Goal: Task Accomplishment & Management: Complete application form

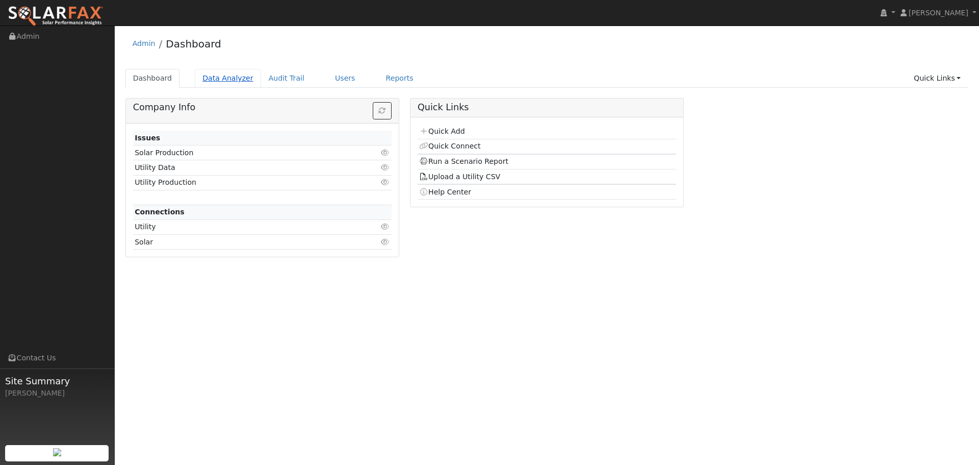
click at [221, 74] on link "Data Analyzer" at bounding box center [228, 78] width 66 height 19
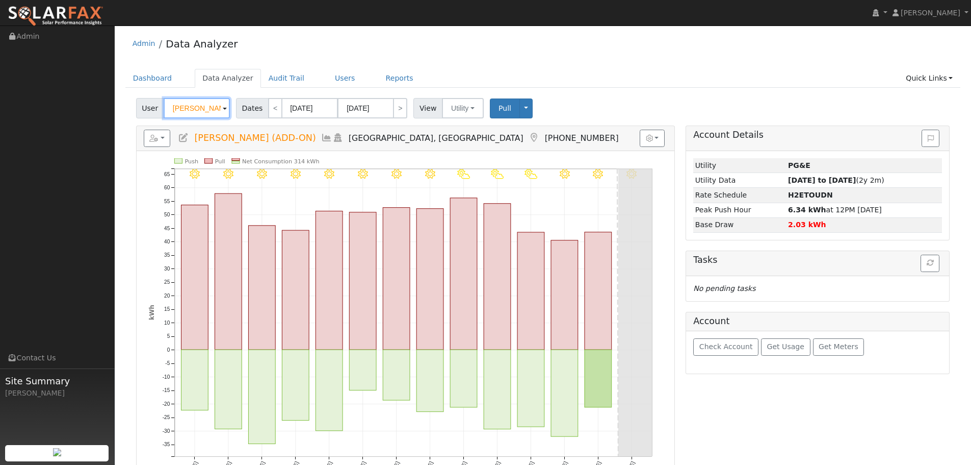
click at [183, 108] on input "[PERSON_NAME] (ADD-ON)" at bounding box center [197, 108] width 66 height 20
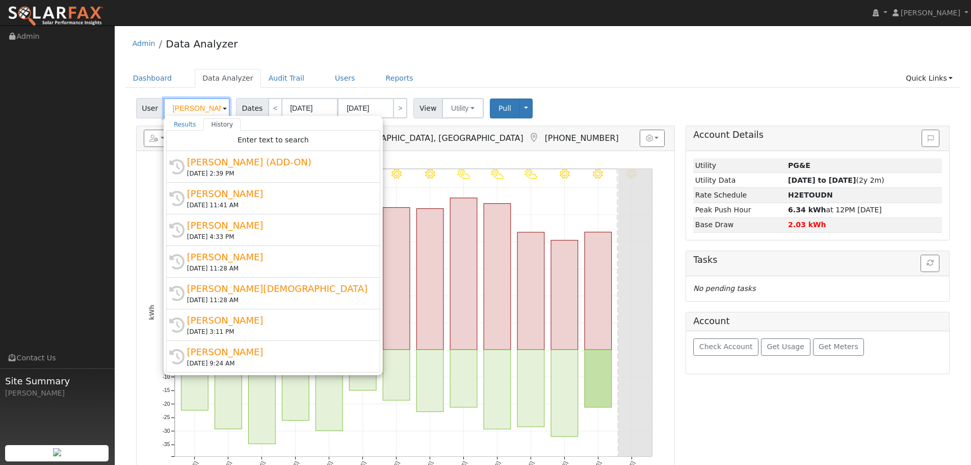
click at [183, 108] on input "[PERSON_NAME] (ADD-ON)" at bounding box center [197, 108] width 66 height 20
paste input "Nelson Galambos"
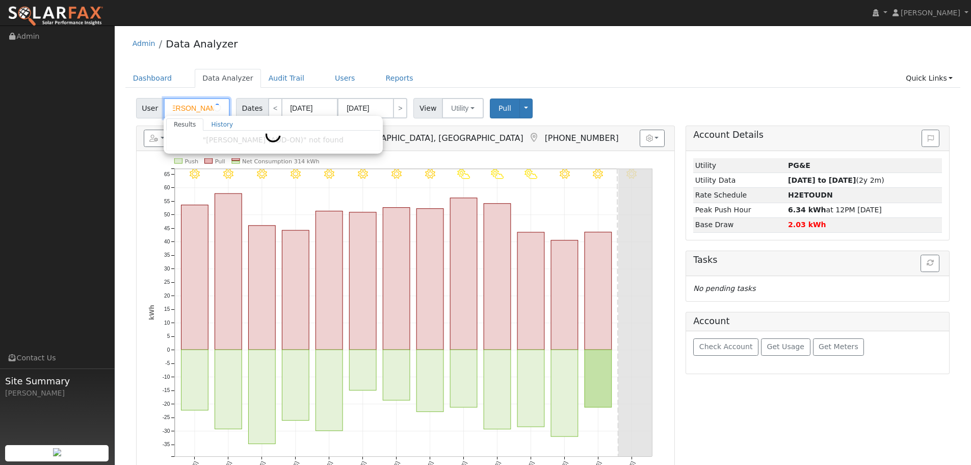
type input "Nelson Galambos"
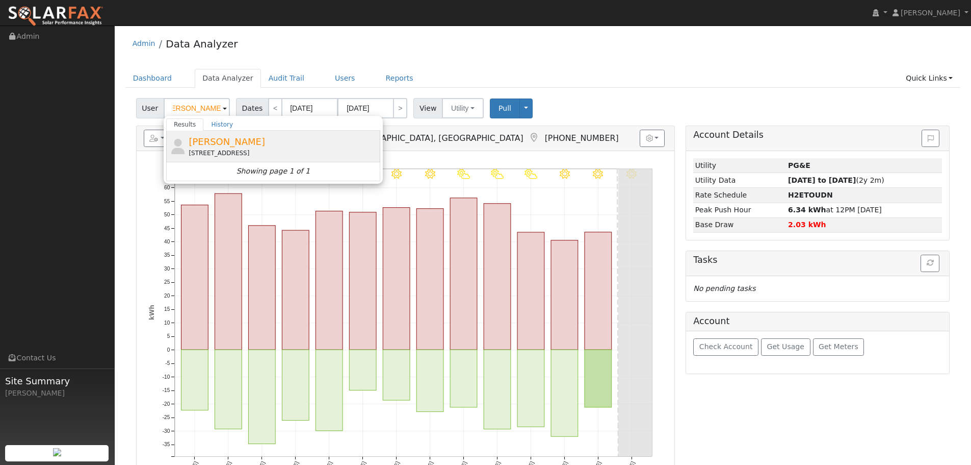
click at [319, 147] on div "Nelson Galambos 2012 Broom Grass Court, Vacaville, CA 95688" at bounding box center [283, 146] width 189 height 23
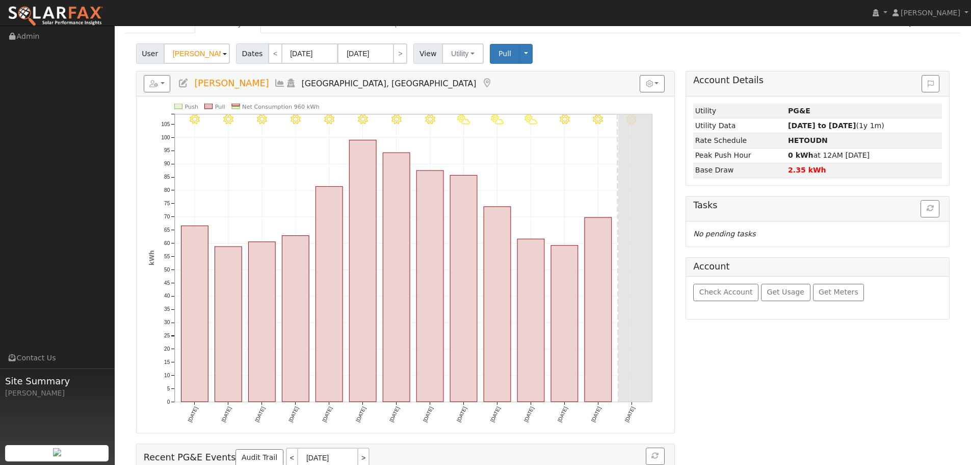
scroll to position [0, 0]
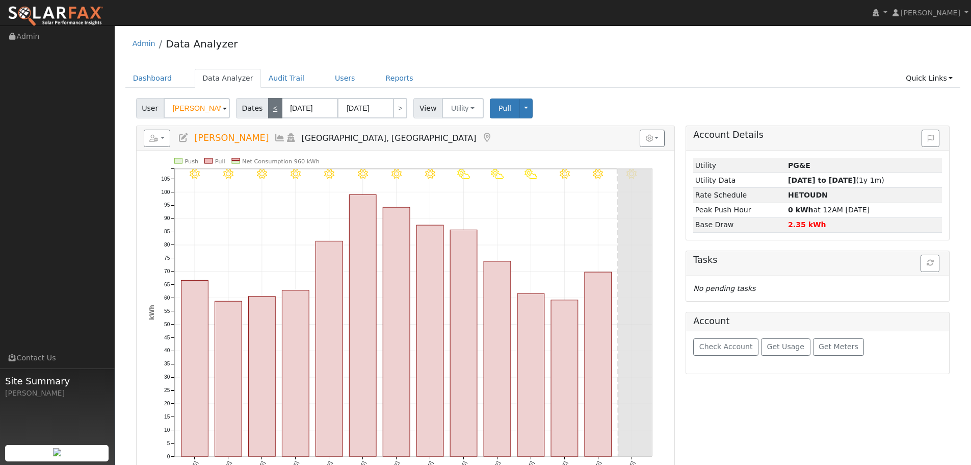
click at [274, 110] on link "<" at bounding box center [275, 108] width 14 height 20
type input "08/11/2025"
type input "08/24/2025"
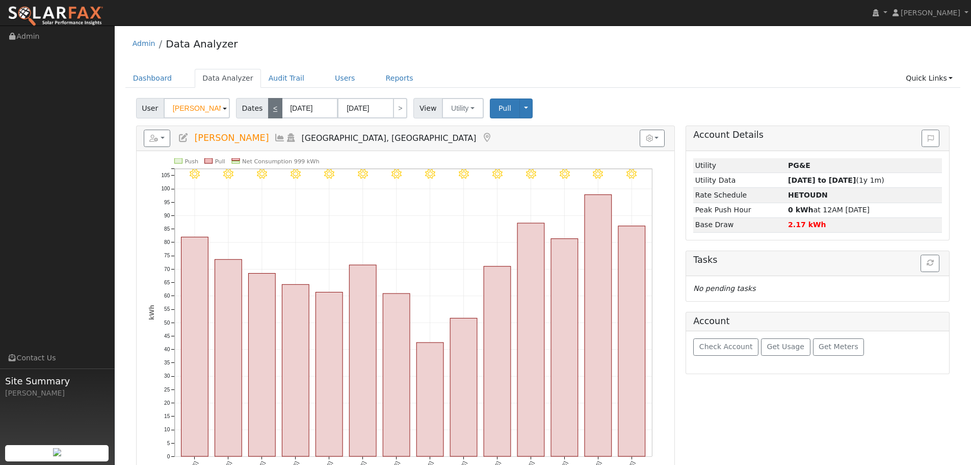
scroll to position [51, 0]
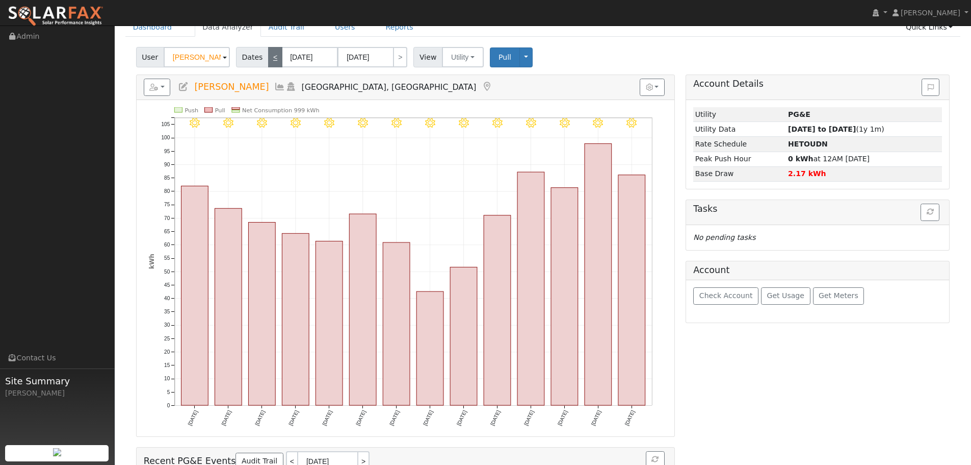
click at [271, 62] on link "<" at bounding box center [275, 57] width 14 height 20
type input "07/28/2025"
type input "08/10/2025"
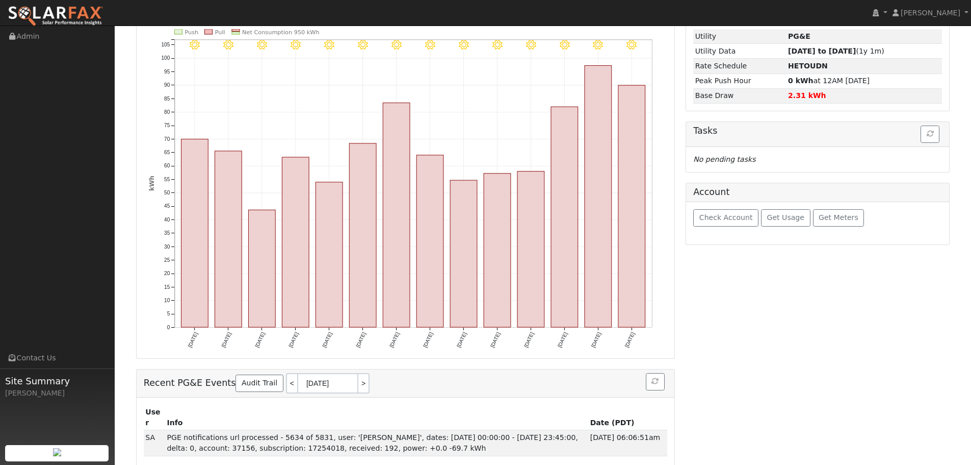
scroll to position [78, 0]
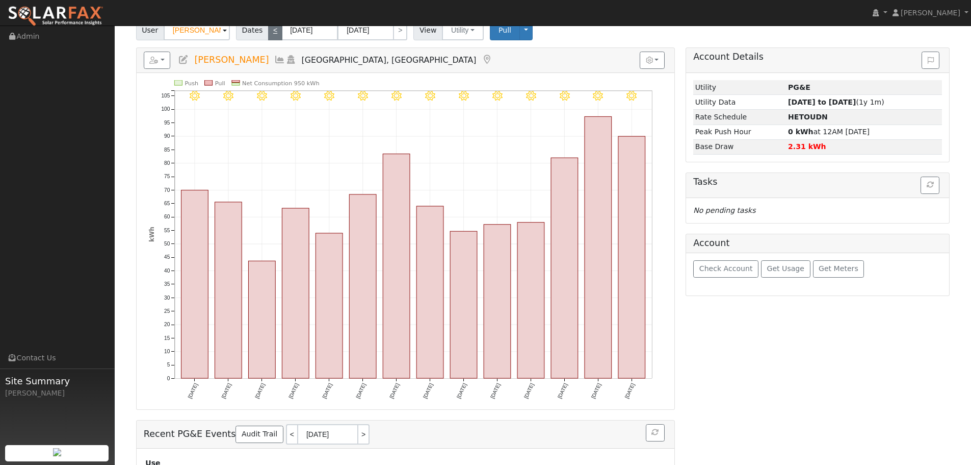
click at [274, 36] on link "<" at bounding box center [275, 30] width 14 height 20
type input "07/14/2025"
type input "07/27/2025"
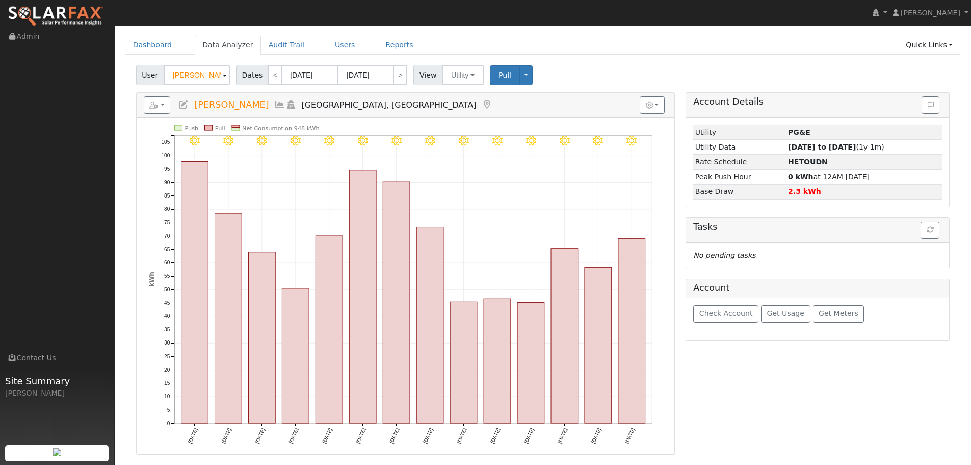
scroll to position [51, 0]
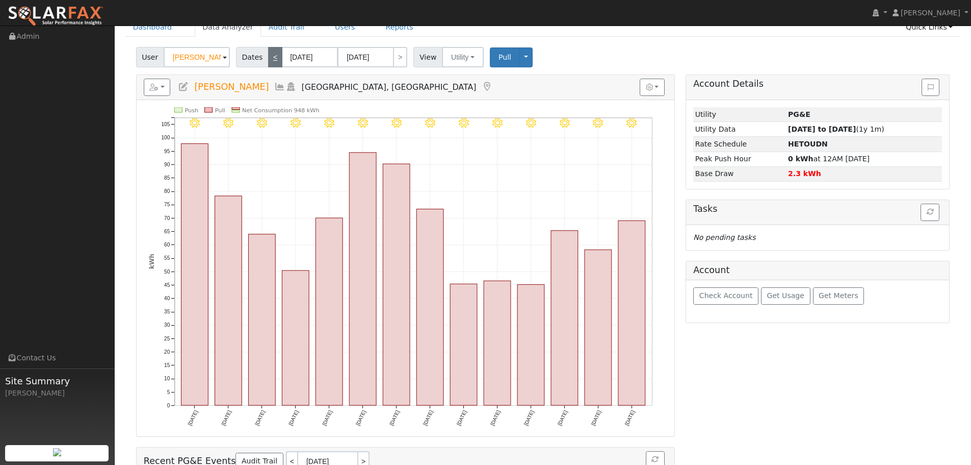
click at [270, 63] on link "<" at bounding box center [275, 57] width 14 height 20
type input "06/30/2025"
type input "07/13/2025"
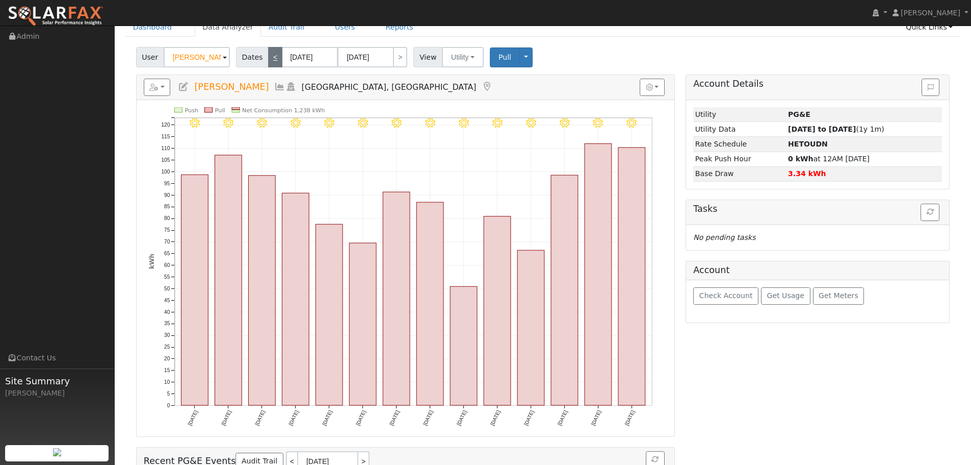
click at [273, 62] on link "<" at bounding box center [275, 57] width 14 height 20
type input "06/16/2025"
type input "06/29/2025"
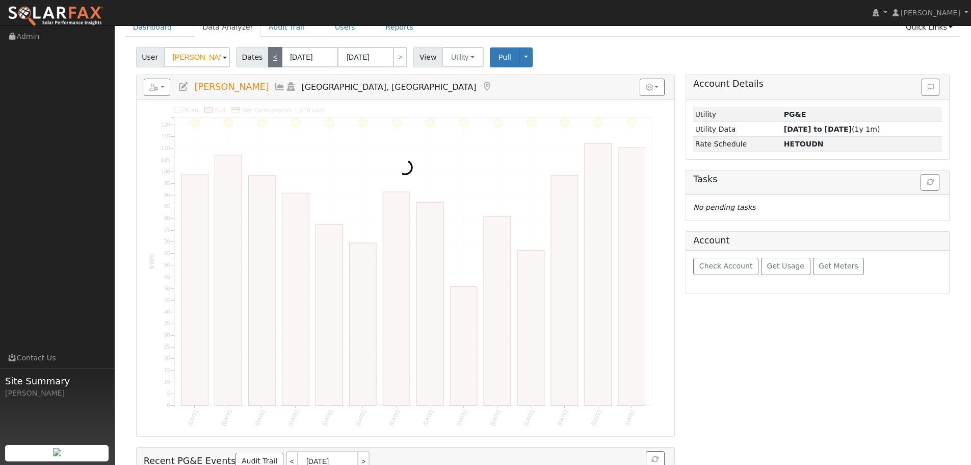
scroll to position [0, 0]
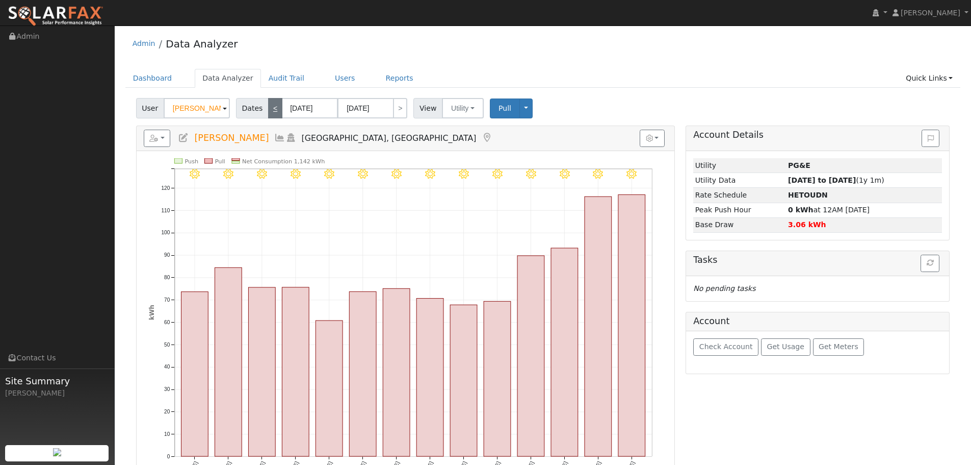
click at [272, 112] on link "<" at bounding box center [275, 108] width 14 height 20
type input "06/02/2025"
type input "06/15/2025"
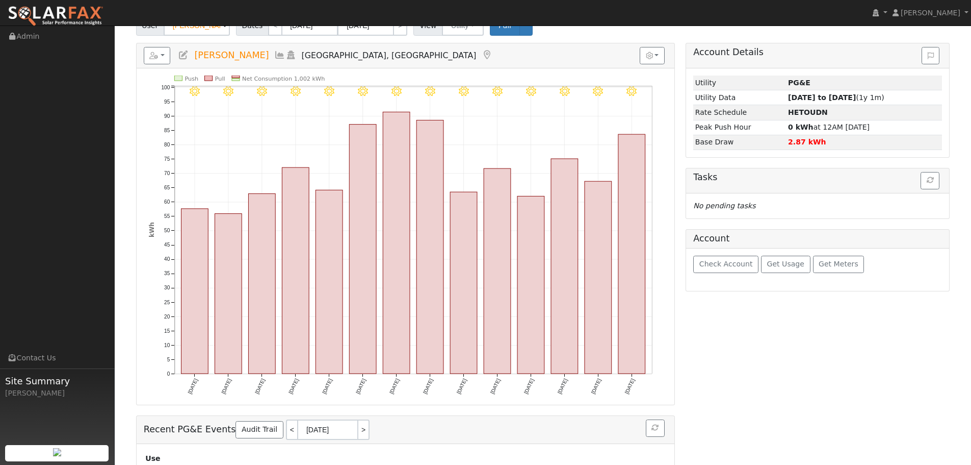
scroll to position [27, 0]
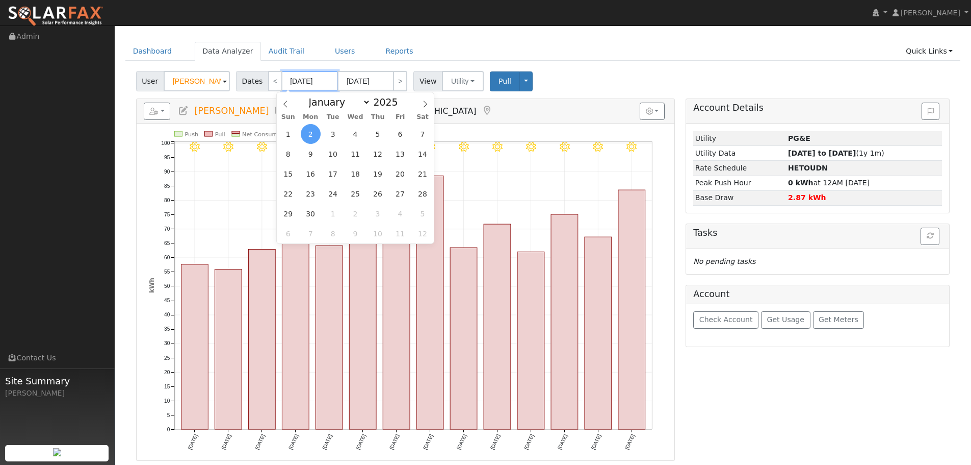
click at [282, 75] on input "06/02/2025" at bounding box center [310, 81] width 56 height 20
click at [276, 83] on link "<" at bounding box center [275, 81] width 14 height 20
type input "05/19/2025"
type input "06/01/2025"
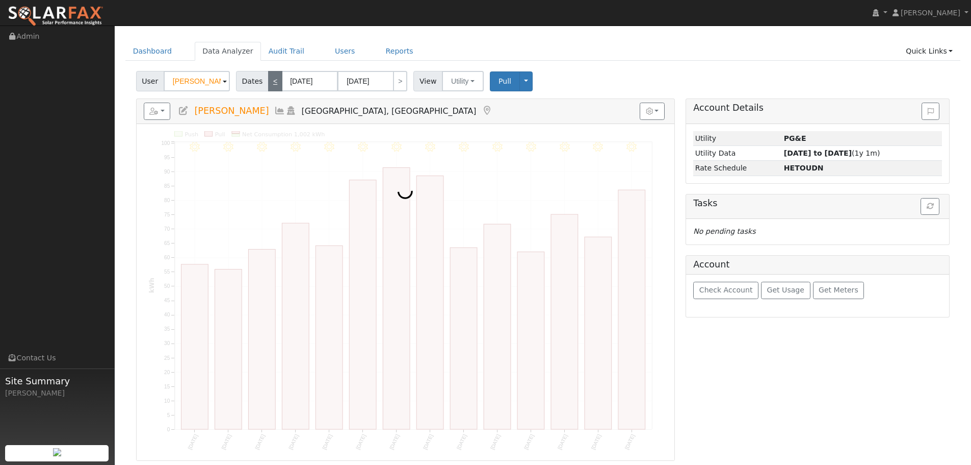
scroll to position [0, 0]
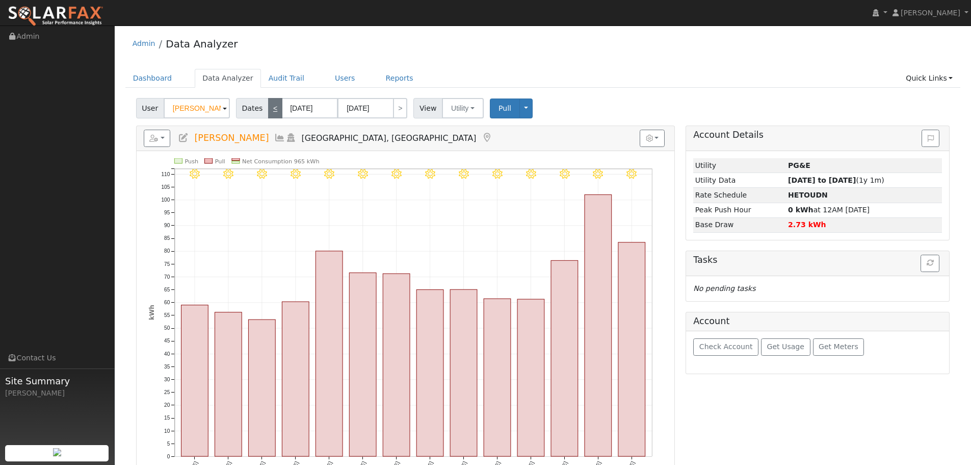
click at [273, 111] on link "<" at bounding box center [275, 108] width 14 height 20
type input "05/05/2025"
type input "05/18/2025"
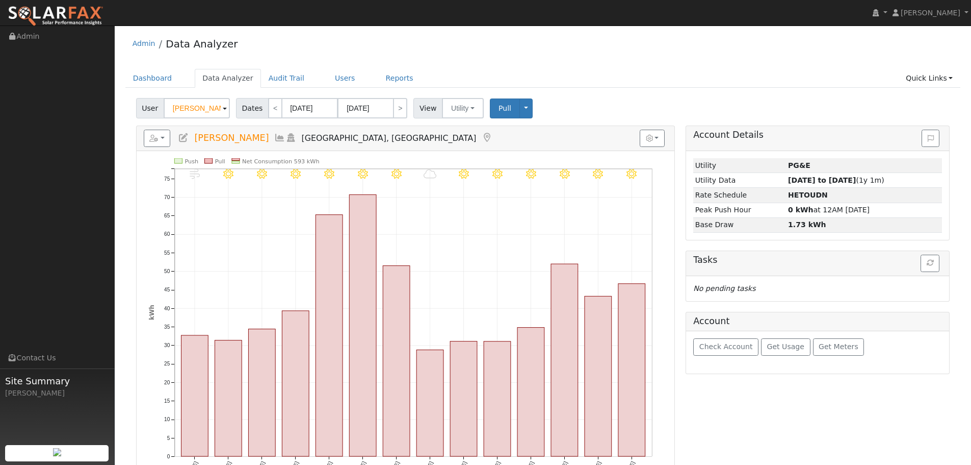
click at [273, 119] on div "User Nelson Galambos Account Default Account Default Account 2012 Broom Grass C…" at bounding box center [543, 346] width 836 height 505
click at [272, 111] on link "<" at bounding box center [275, 108] width 14 height 20
type input "04/21/2025"
type input "05/04/2025"
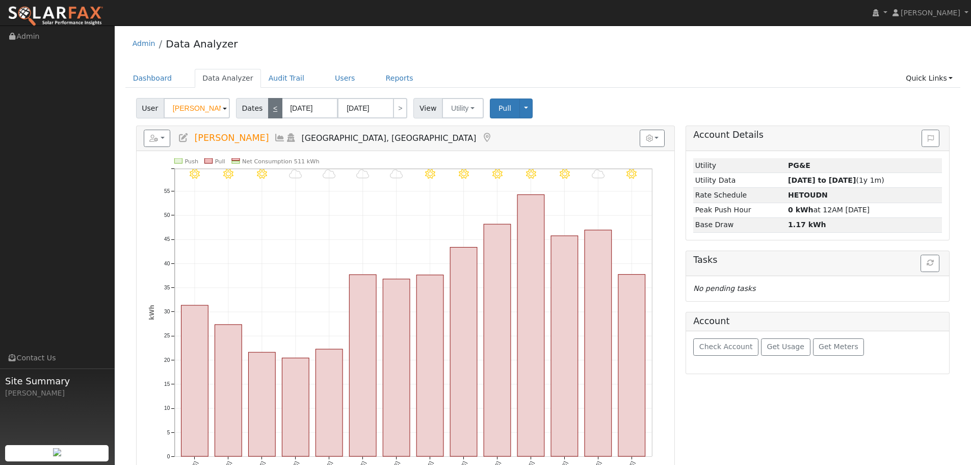
click at [268, 107] on link "<" at bounding box center [275, 108] width 14 height 20
type input "04/07/2025"
type input "04/20/2025"
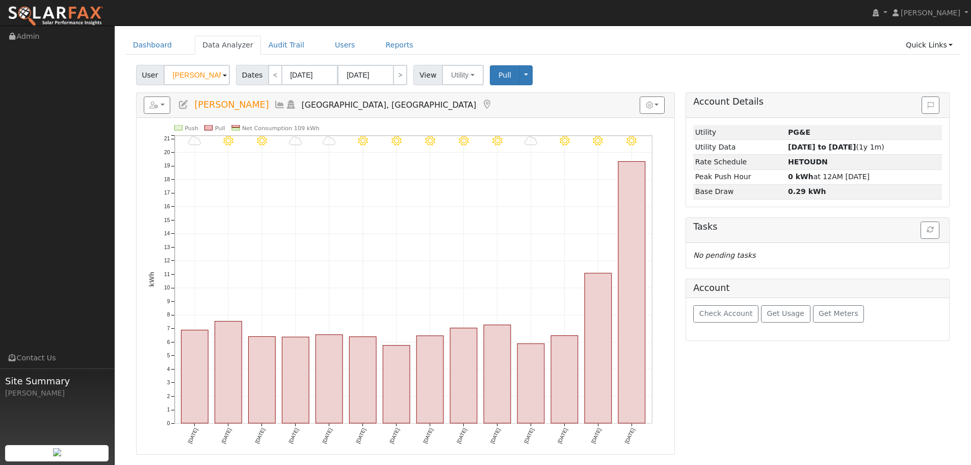
scroll to position [51, 0]
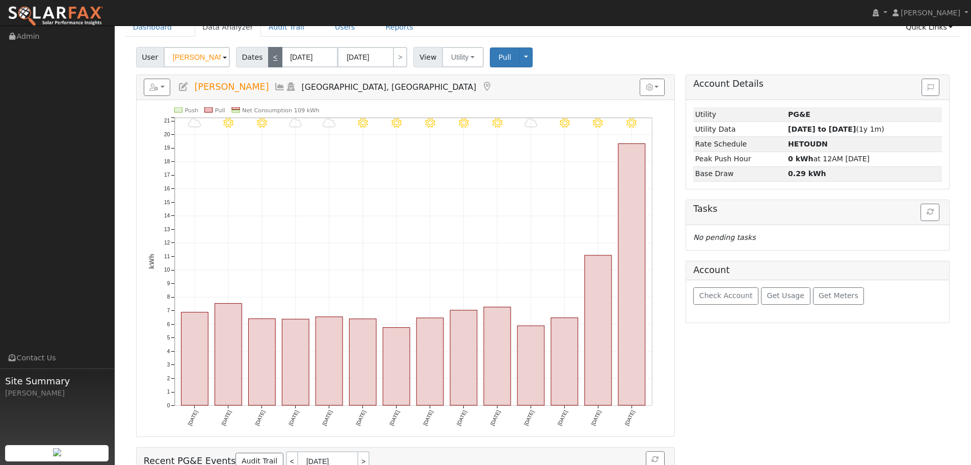
click at [277, 64] on link "<" at bounding box center [275, 57] width 14 height 20
type input "03/24/2025"
type input "04/06/2025"
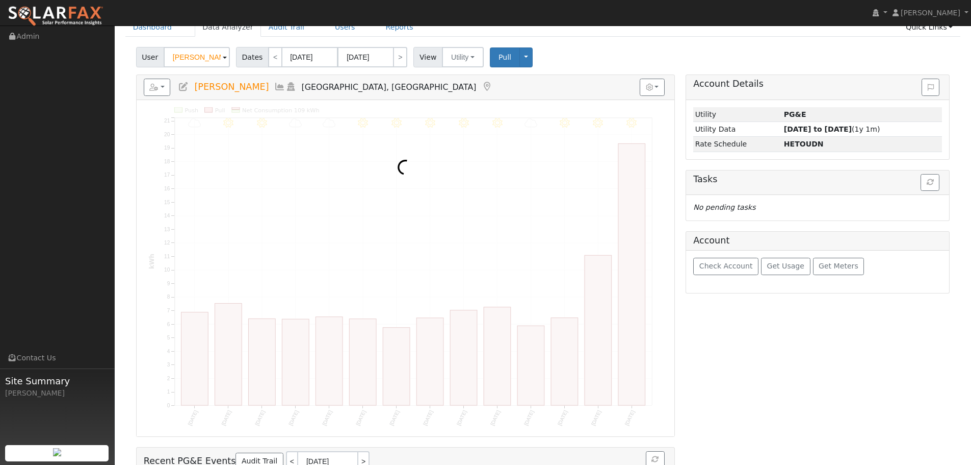
scroll to position [0, 0]
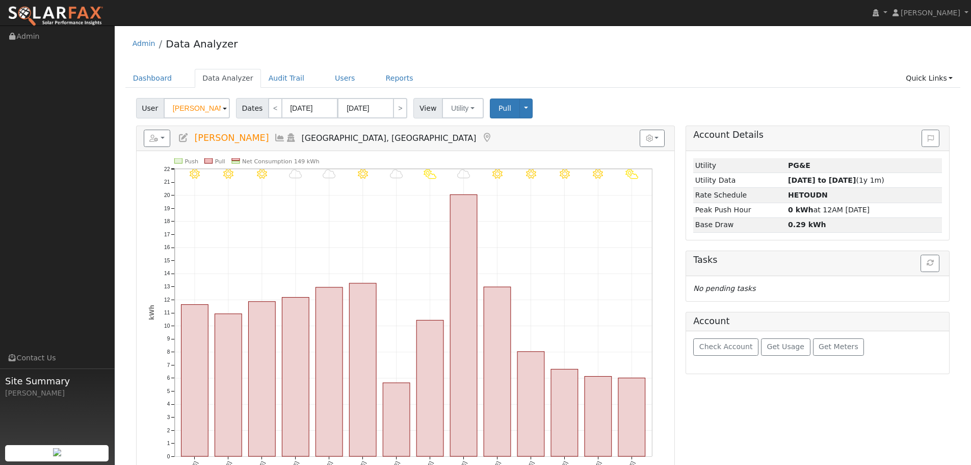
drag, startPoint x: 274, startPoint y: 67, endPoint x: 273, endPoint y: 79, distance: 11.8
click at [274, 69] on div "Admin Data Analyzer Dashboard Data Analyzer Audit Trail Users Reports Quick Lin…" at bounding box center [543, 315] width 847 height 569
click at [273, 108] on link "<" at bounding box center [275, 108] width 14 height 20
type input "03/10/2025"
type input "03/23/2025"
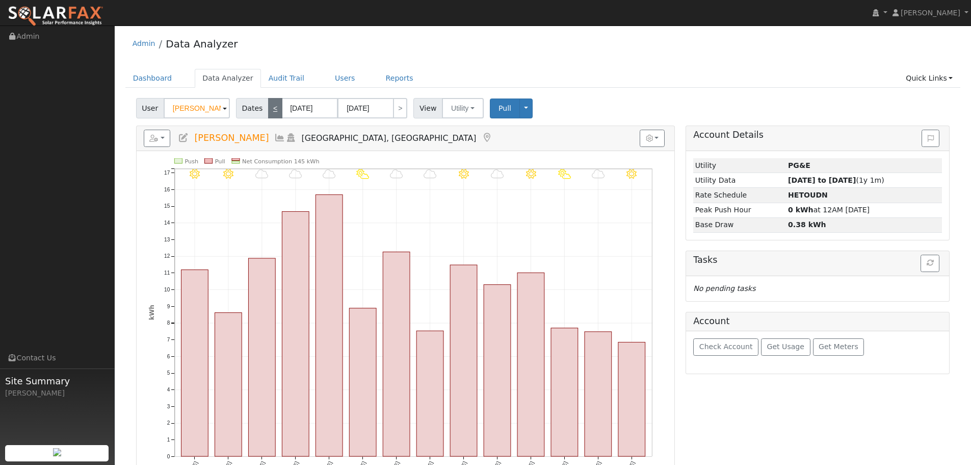
click at [273, 109] on link "<" at bounding box center [275, 108] width 14 height 20
type input "02/24/2025"
type input "03/09/2025"
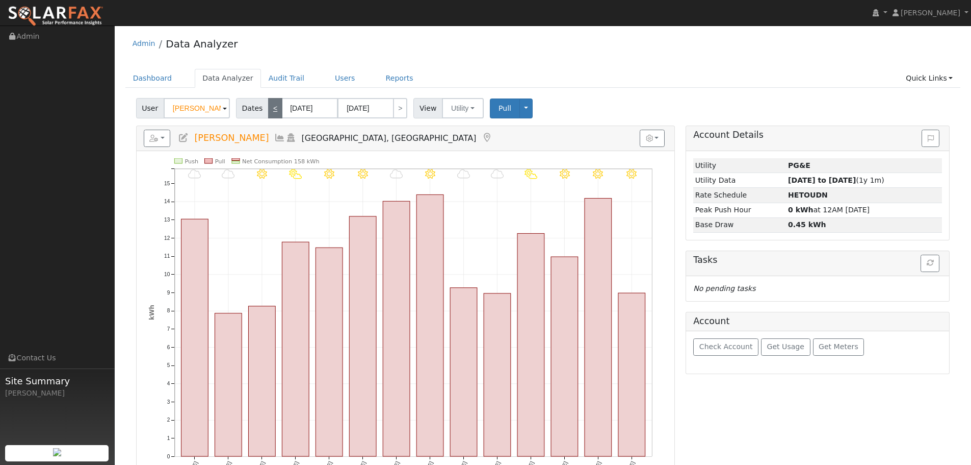
click at [273, 109] on link "<" at bounding box center [275, 108] width 14 height 20
type input "02/10/2025"
type input "02/23/2025"
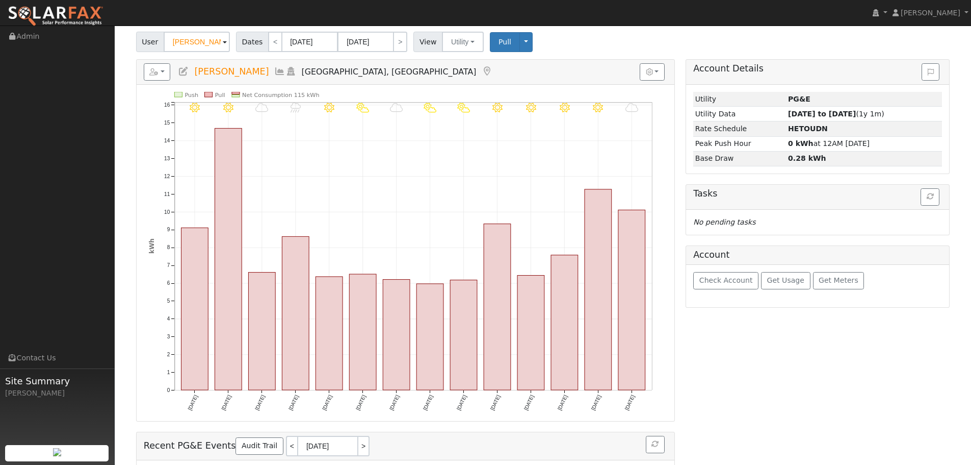
scroll to position [51, 0]
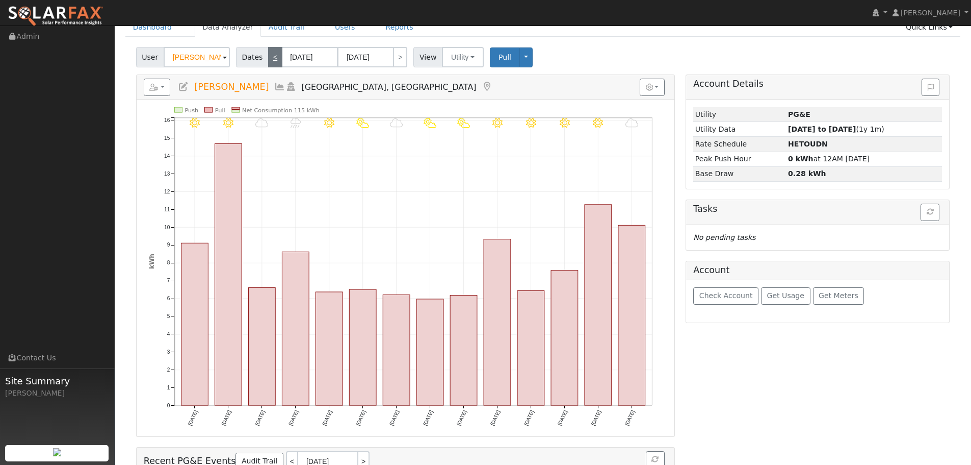
click at [272, 59] on link "<" at bounding box center [275, 57] width 14 height 20
type input "01/27/2025"
type input "02/09/2025"
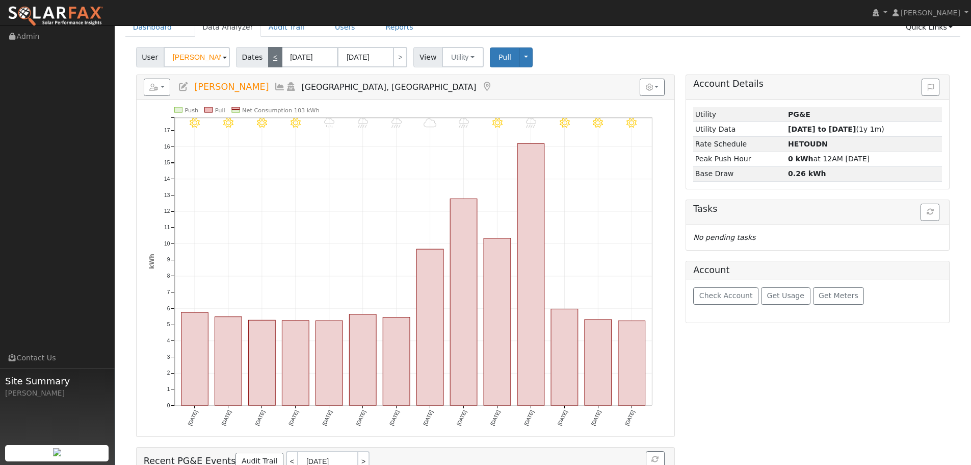
scroll to position [0, 0]
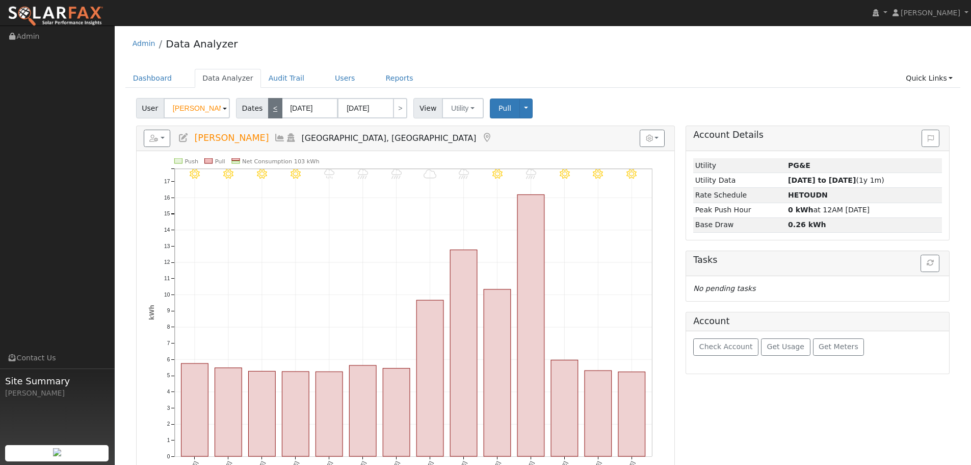
click at [276, 105] on link "<" at bounding box center [275, 108] width 14 height 20
type input "01/13/2025"
type input "01/26/2025"
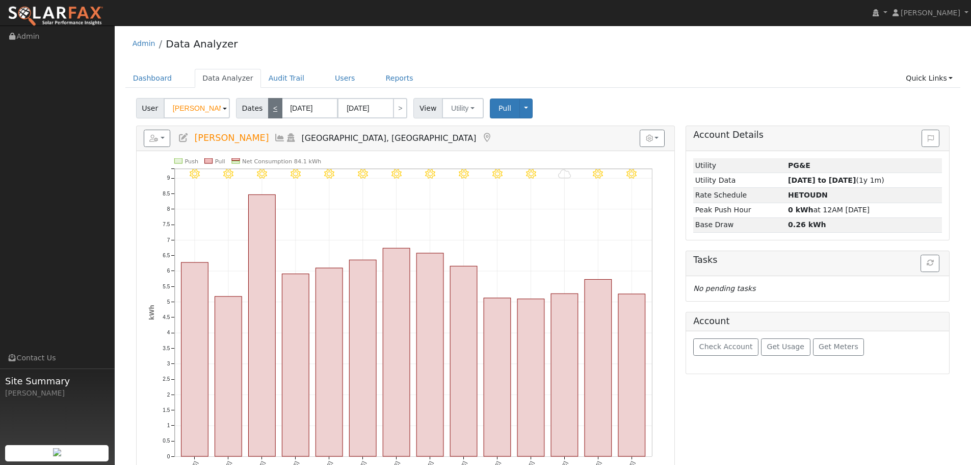
scroll to position [51, 0]
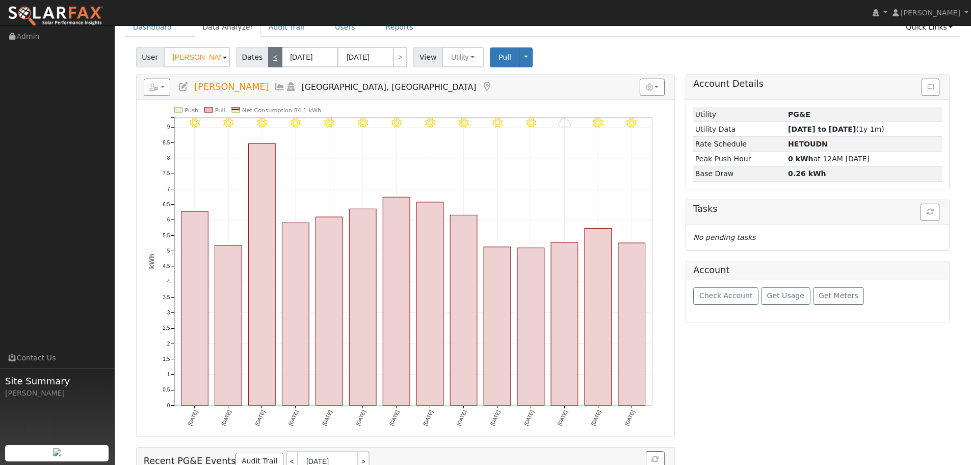
click at [274, 63] on link "<" at bounding box center [275, 57] width 14 height 20
type input "12/30/2024"
type input "01/12/2025"
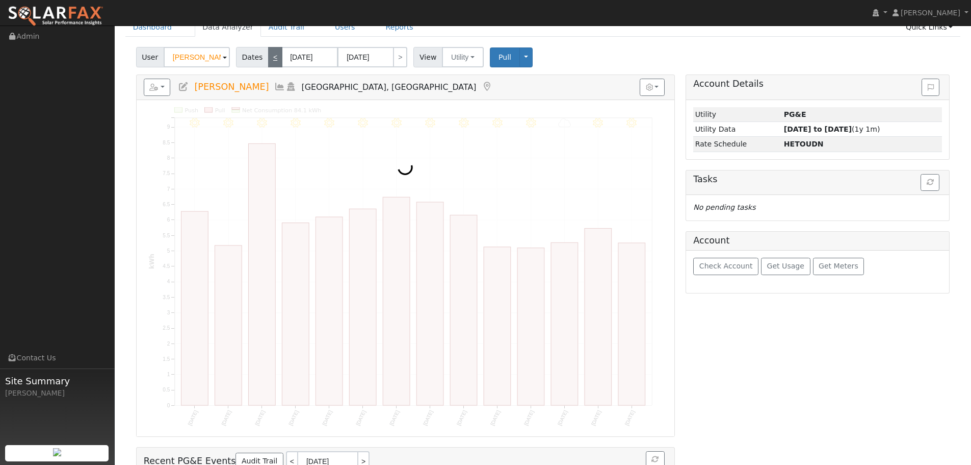
scroll to position [0, 0]
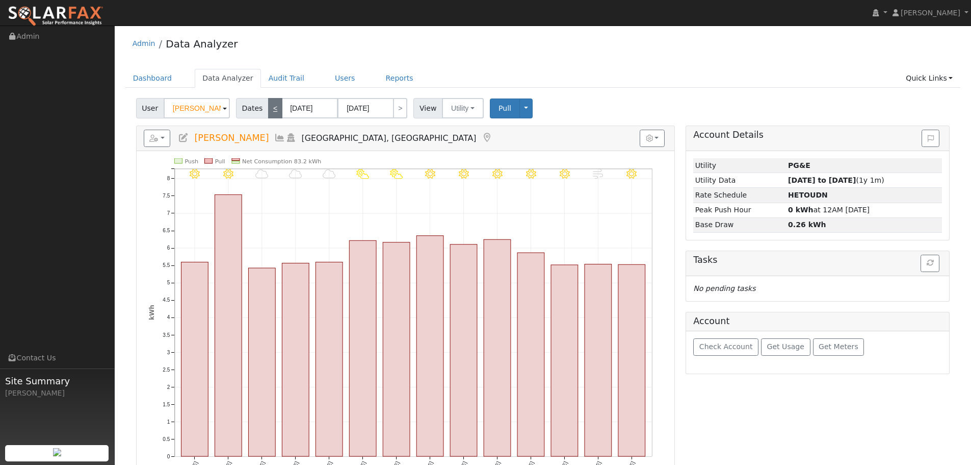
click at [268, 112] on link "<" at bounding box center [275, 108] width 14 height 20
type input "12/16/2024"
type input "12/29/2024"
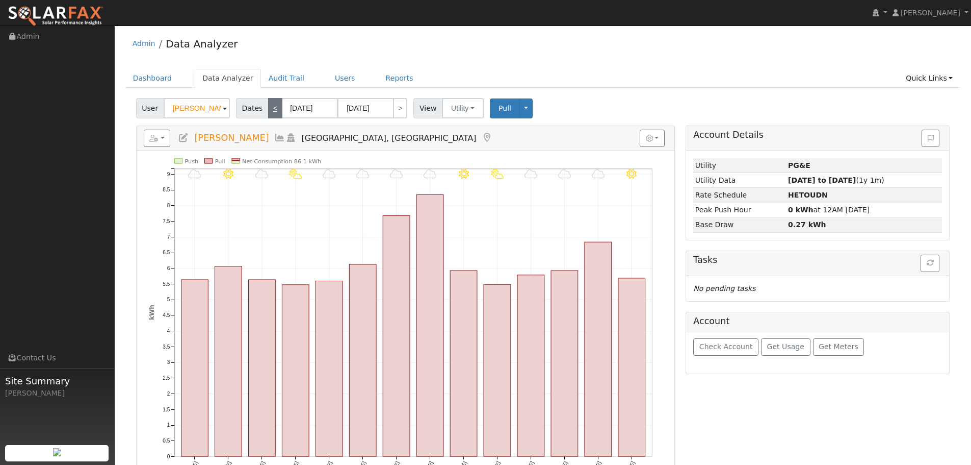
click at [268, 112] on link "<" at bounding box center [275, 108] width 14 height 20
type input "12/02/2024"
type input "12/15/2024"
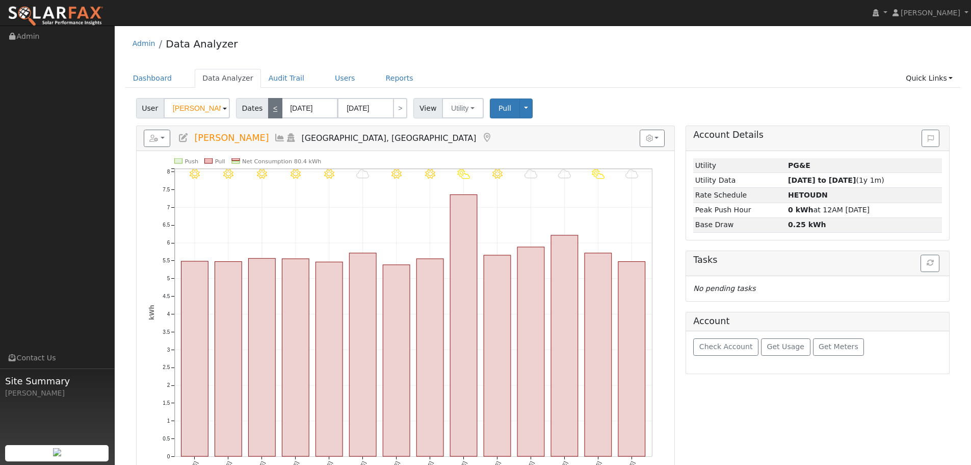
click at [268, 112] on link "<" at bounding box center [275, 108] width 14 height 20
type input "11/18/2024"
type input "12/01/2024"
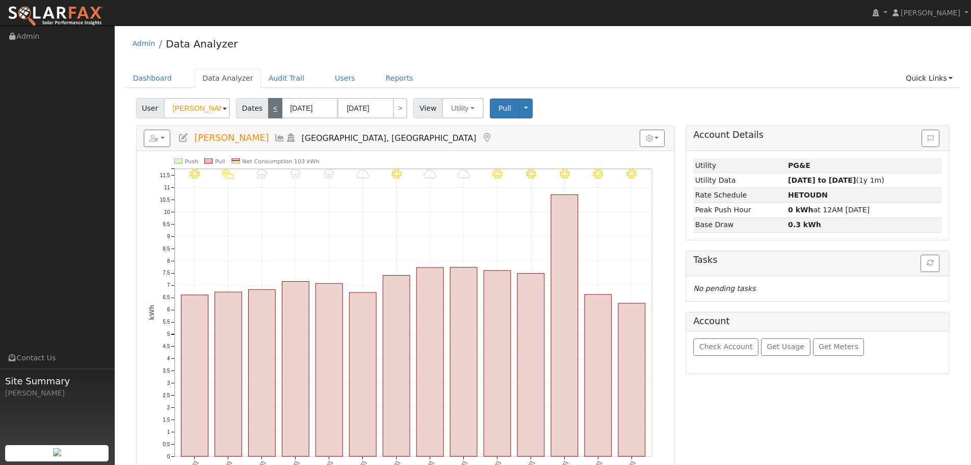
click at [268, 112] on link "<" at bounding box center [275, 108] width 14 height 20
type input "11/04/2024"
type input "11/17/2024"
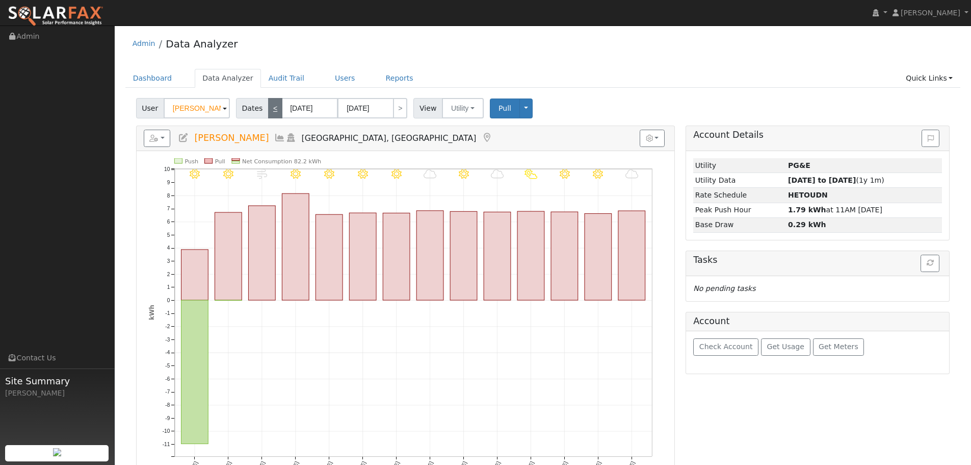
click at [273, 110] on link "<" at bounding box center [275, 108] width 14 height 20
type input "10/21/2024"
type input "11/03/2024"
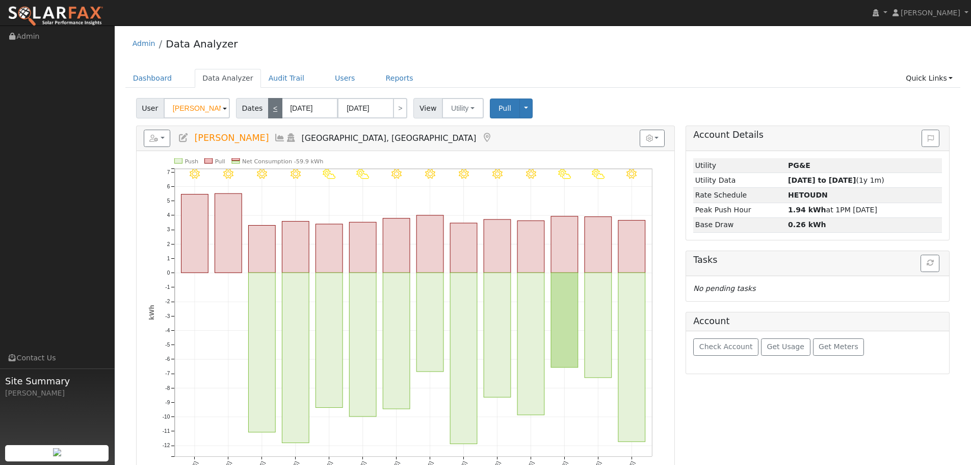
click at [273, 110] on link "<" at bounding box center [275, 108] width 14 height 20
type input "10/07/2024"
type input "10/20/2024"
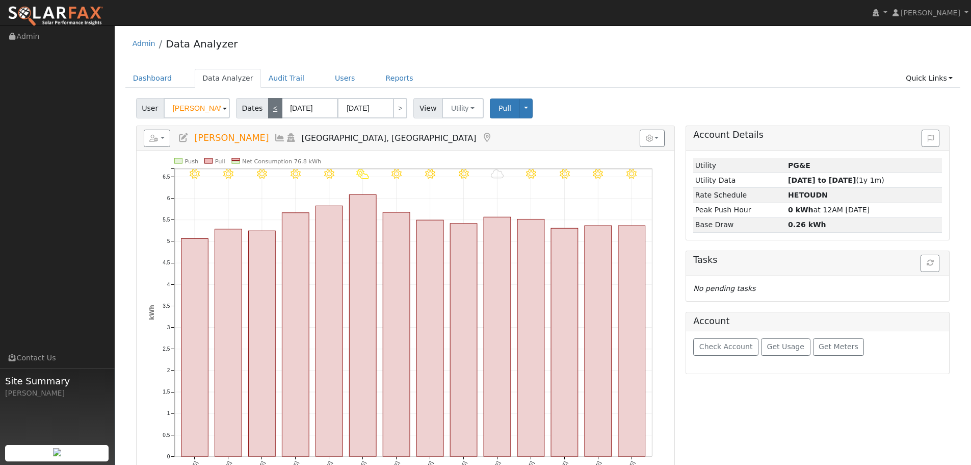
click at [270, 113] on link "<" at bounding box center [275, 108] width 14 height 20
type input "09/23/2024"
type input "10/06/2024"
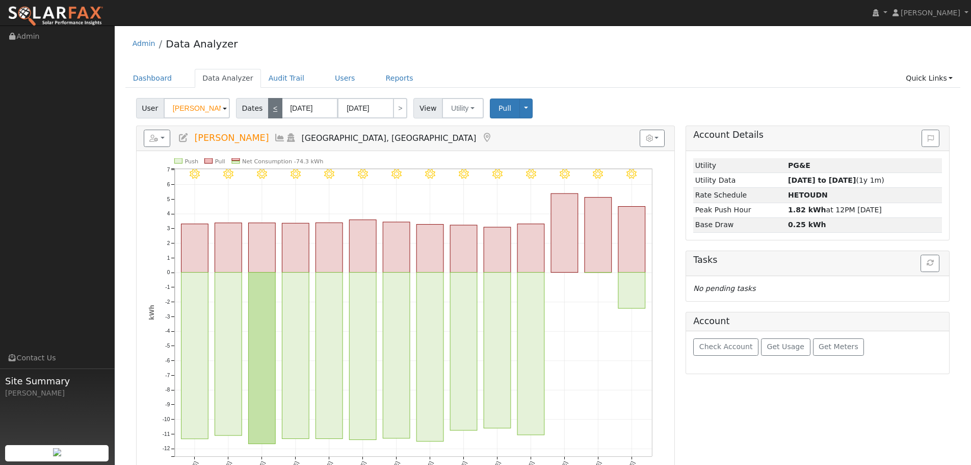
click at [276, 106] on link "<" at bounding box center [275, 108] width 14 height 20
type input "09/09/2024"
type input "09/22/2024"
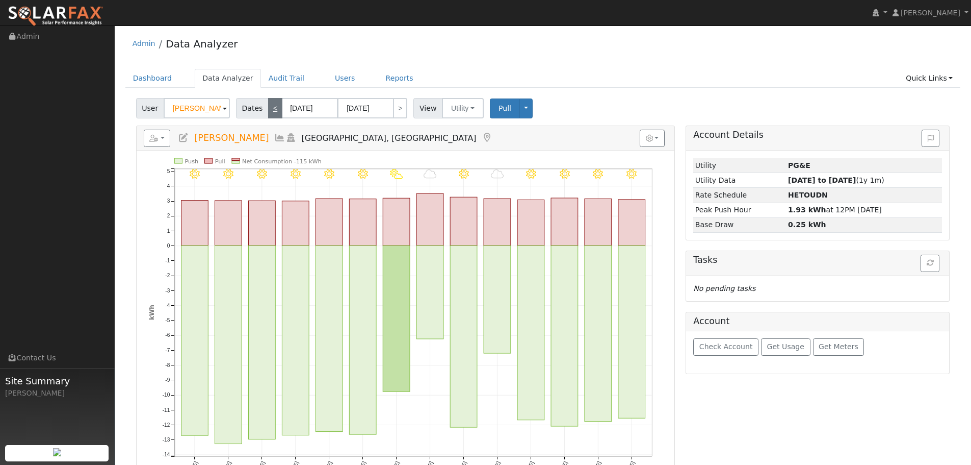
click at [276, 106] on link "<" at bounding box center [275, 108] width 14 height 20
type input "08/26/2024"
type input "09/08/2024"
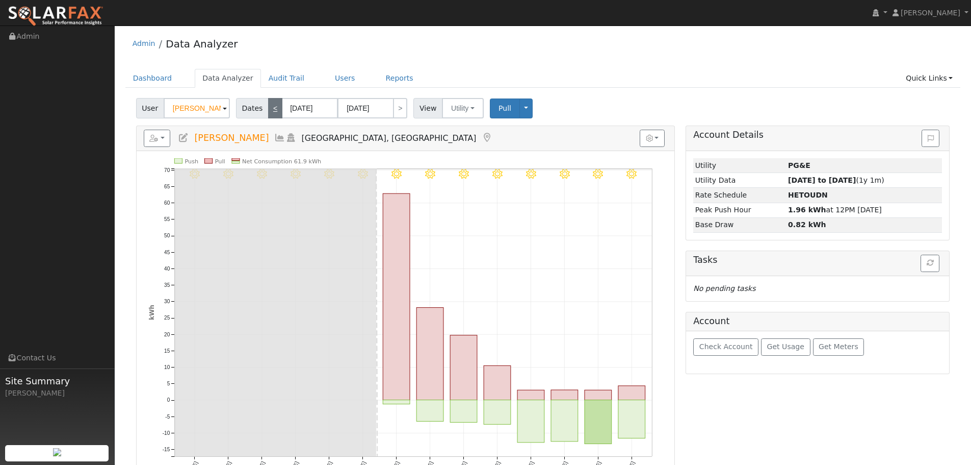
click at [273, 113] on link "<" at bounding box center [275, 108] width 14 height 20
type input "08/12/2024"
type input "08/25/2024"
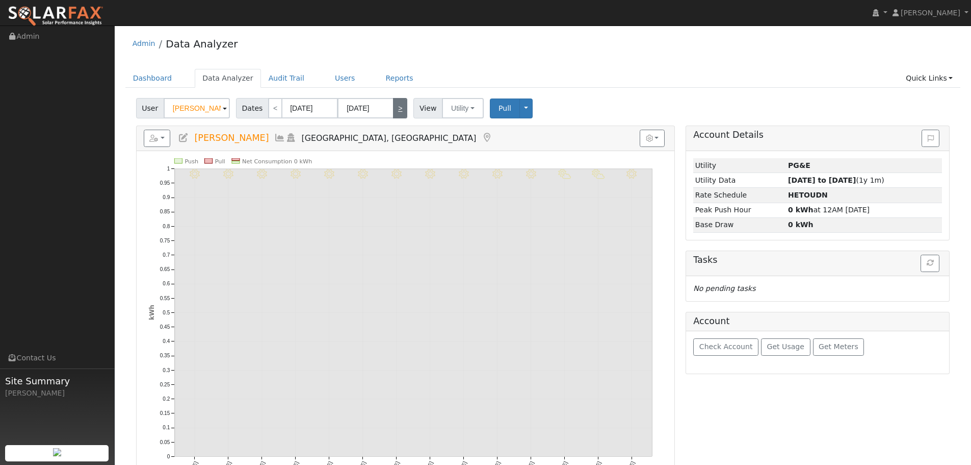
click at [393, 106] on link ">" at bounding box center [400, 108] width 14 height 20
type input "08/26/2024"
type input "09/08/2024"
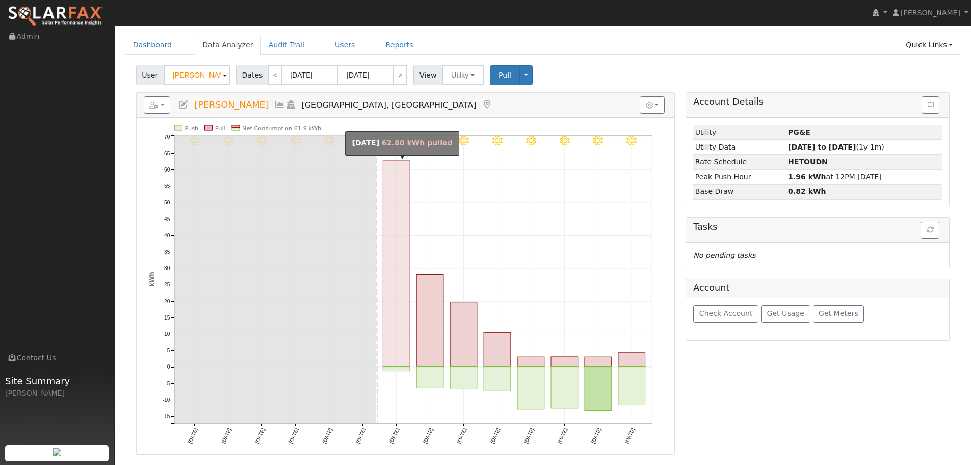
scroll to position [51, 0]
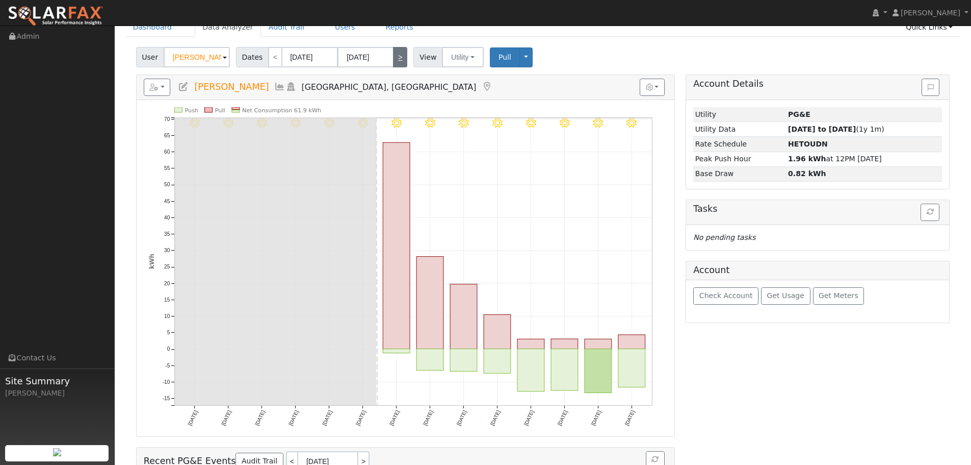
click at [393, 56] on link ">" at bounding box center [400, 57] width 14 height 20
type input "09/09/2024"
type input "09/22/2024"
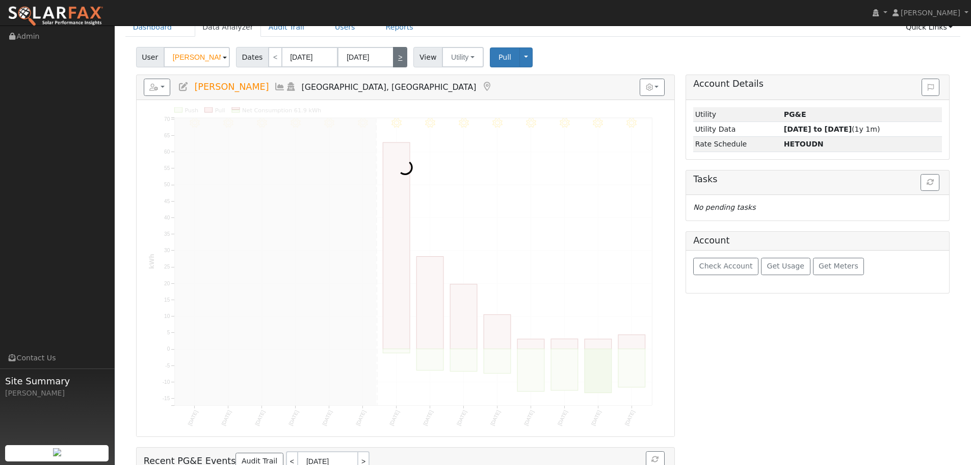
scroll to position [0, 0]
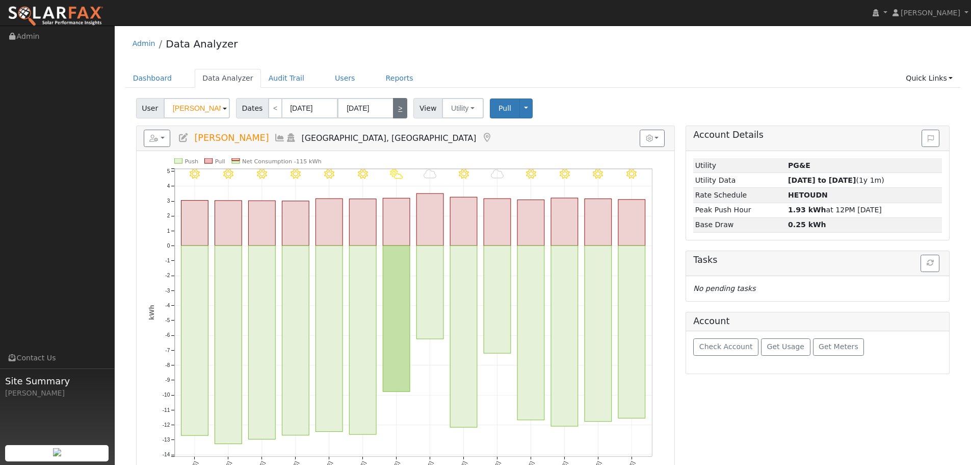
click at [399, 107] on link ">" at bounding box center [400, 108] width 14 height 20
type input "09/23/2024"
type input "10/06/2024"
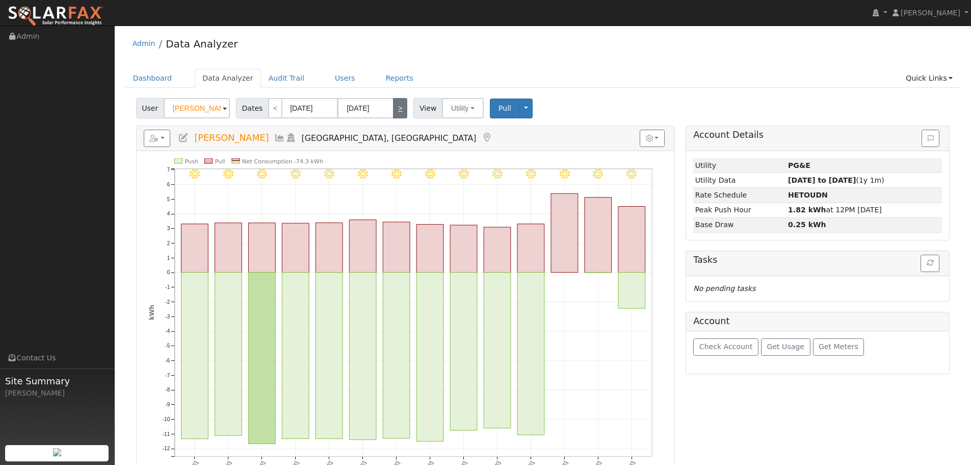
click at [397, 109] on link ">" at bounding box center [400, 108] width 14 height 20
type input "10/07/2024"
type input "10/20/2024"
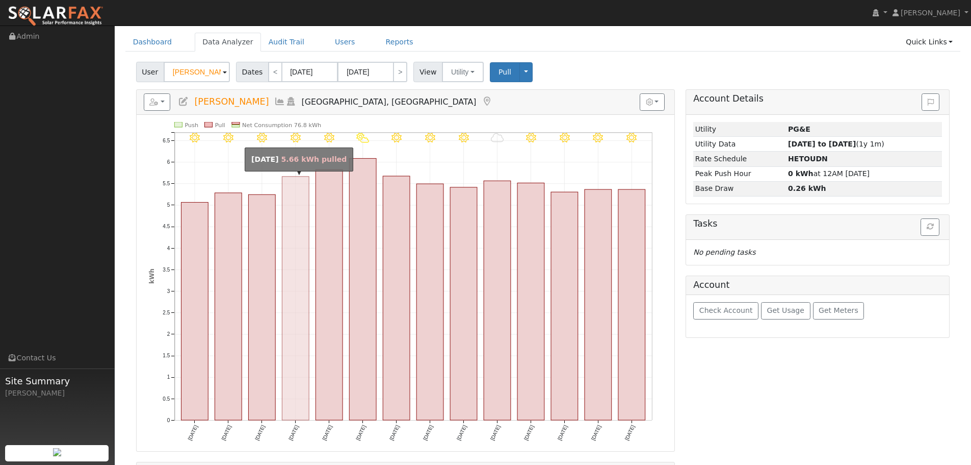
scroll to position [27, 0]
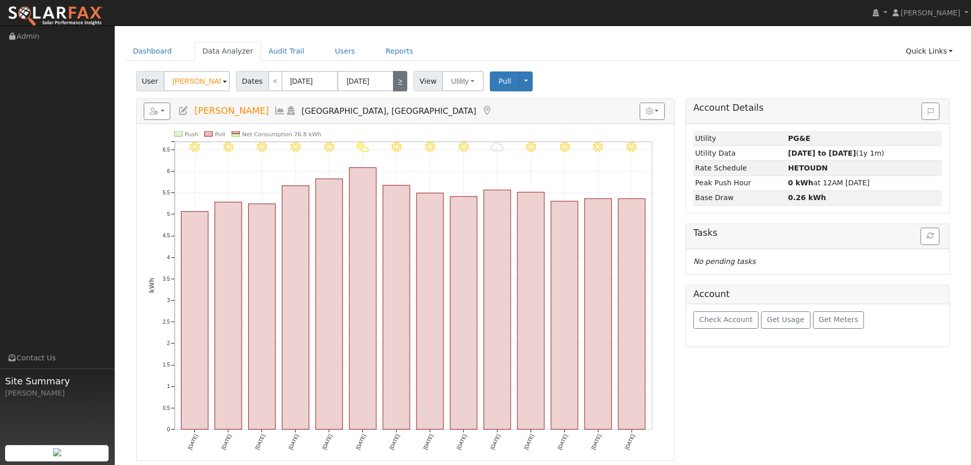
click at [394, 74] on link ">" at bounding box center [400, 81] width 14 height 20
type input "10/21/2024"
type input "11/03/2024"
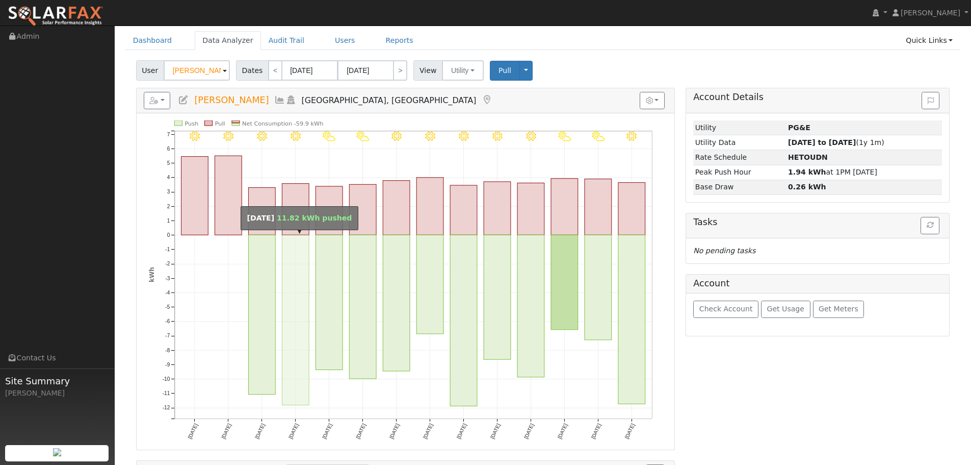
scroll to position [0, 0]
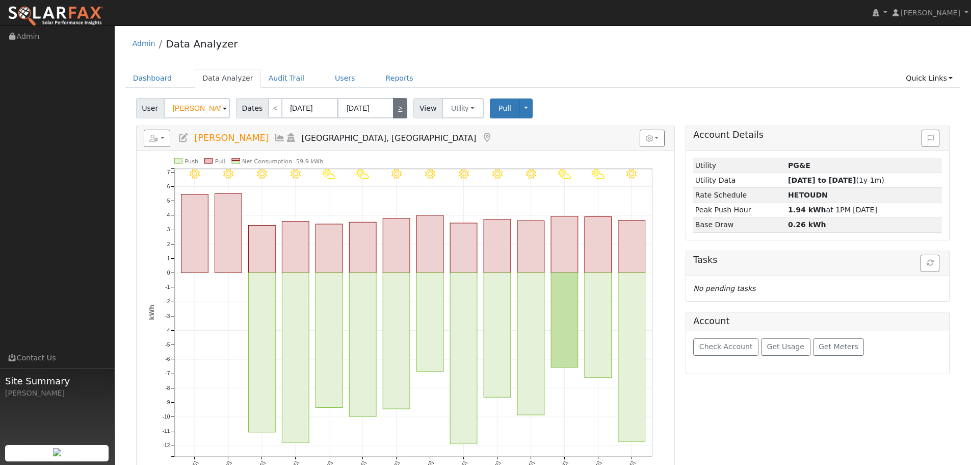
click at [395, 104] on link ">" at bounding box center [400, 108] width 14 height 20
type input "11/04/2024"
type input "11/17/2024"
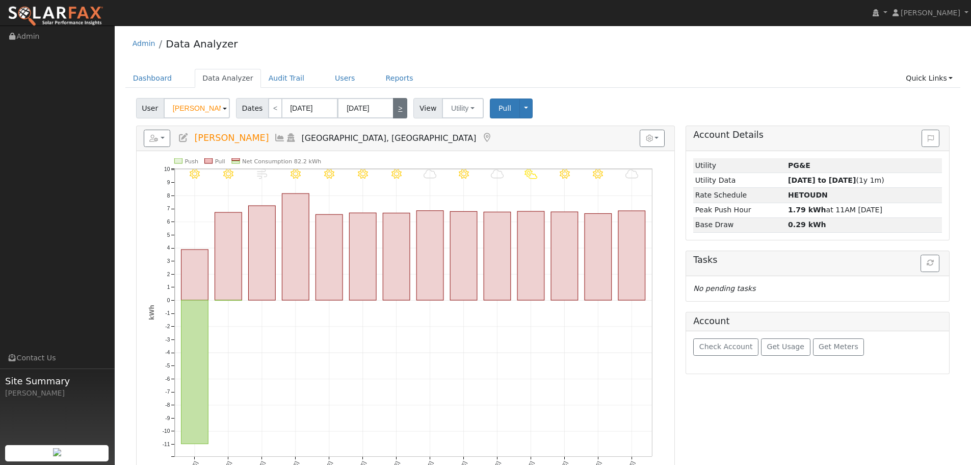
click at [396, 108] on link ">" at bounding box center [400, 108] width 14 height 20
type input "11/18/2024"
type input "12/01/2024"
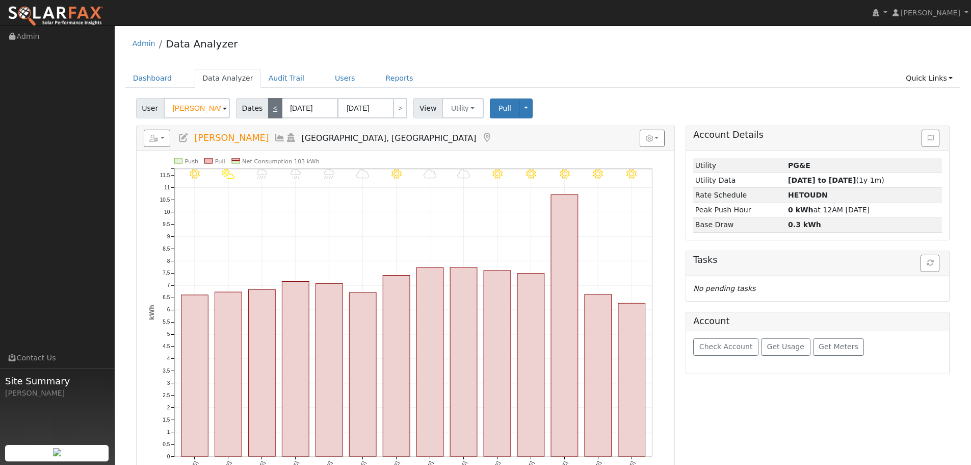
click at [269, 110] on link "<" at bounding box center [275, 108] width 14 height 20
type input "11/04/2024"
type input "11/17/2024"
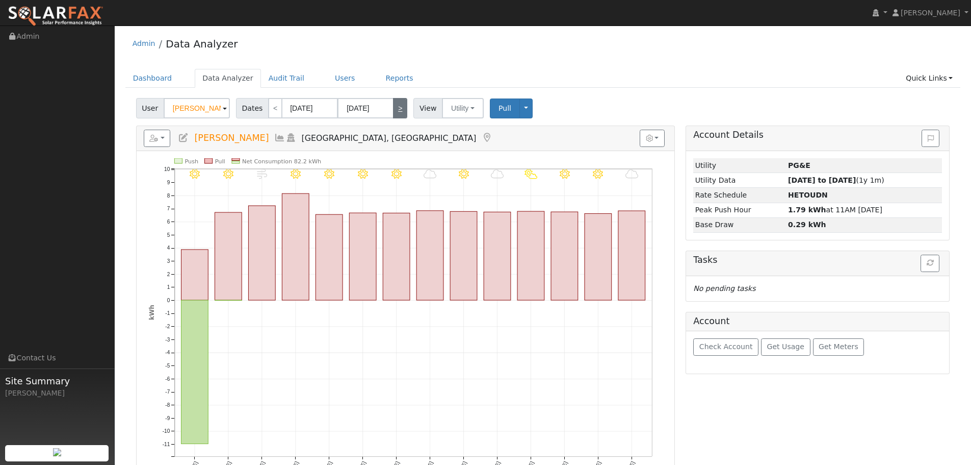
click at [395, 105] on link ">" at bounding box center [400, 108] width 14 height 20
type input "11/18/2024"
type input "12/01/2024"
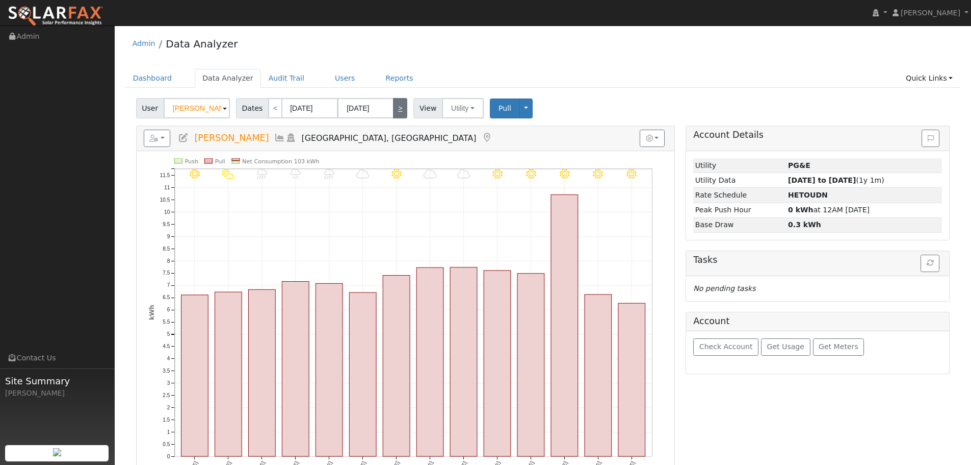
click at [393, 111] on link ">" at bounding box center [400, 108] width 14 height 20
type input "12/02/2024"
type input "12/15/2024"
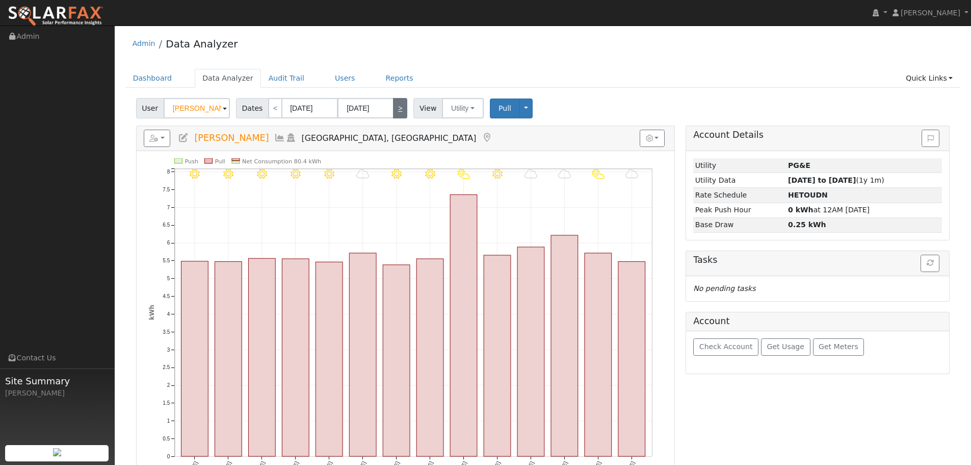
click at [393, 111] on link ">" at bounding box center [400, 108] width 14 height 20
type input "12/16/2024"
type input "12/29/2024"
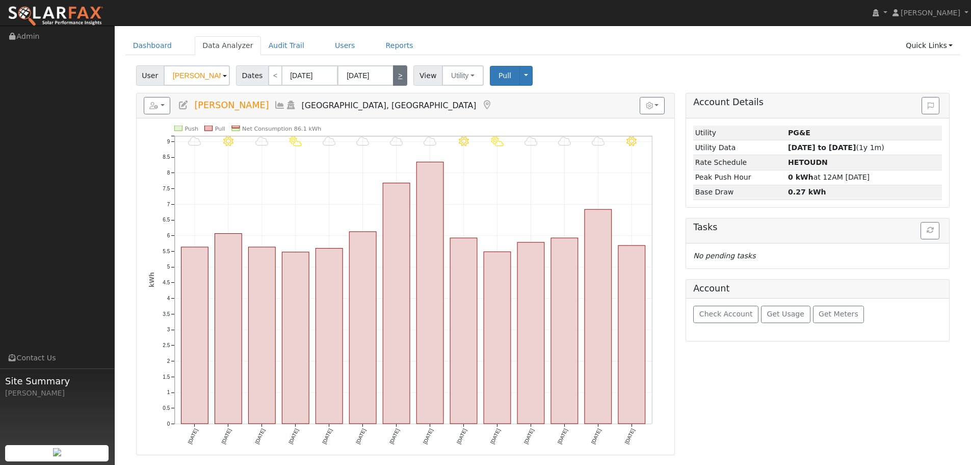
scroll to position [51, 0]
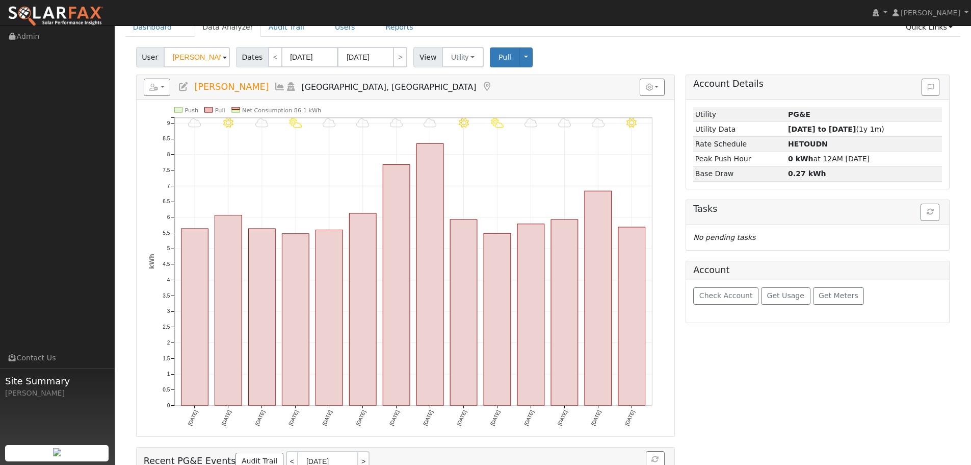
click at [396, 69] on div "User Nelson Galambos Account Default Account Default Account 2012 Broom Grass C…" at bounding box center [543, 295] width 836 height 505
click at [395, 60] on link ">" at bounding box center [400, 57] width 14 height 20
type input "12/30/2024"
type input "01/12/2025"
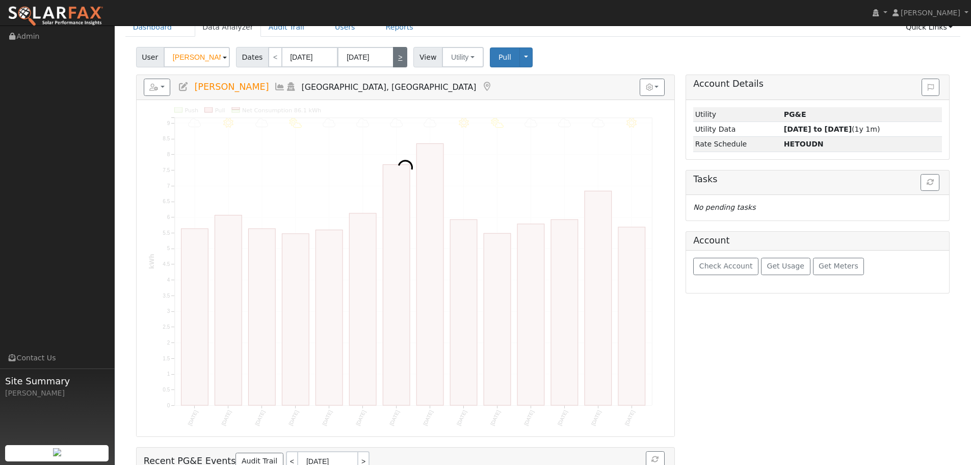
scroll to position [0, 0]
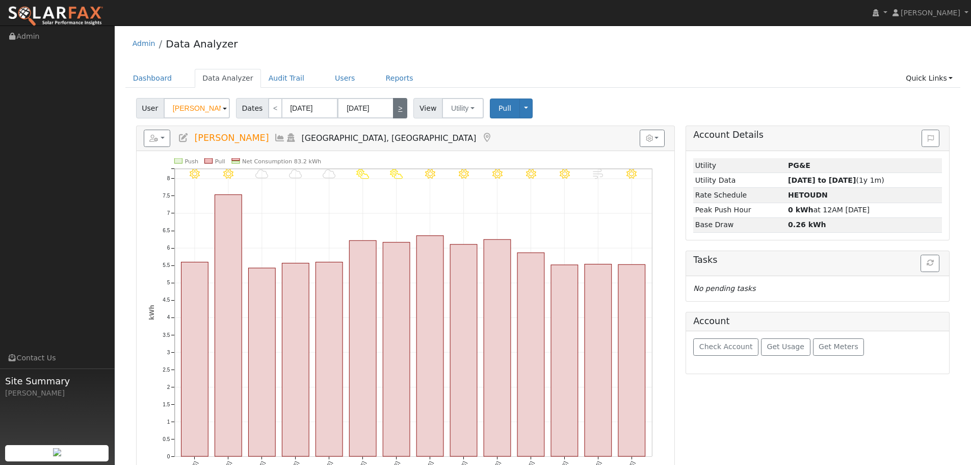
click at [394, 102] on link ">" at bounding box center [400, 108] width 14 height 20
type input "01/13/2025"
type input "01/26/2025"
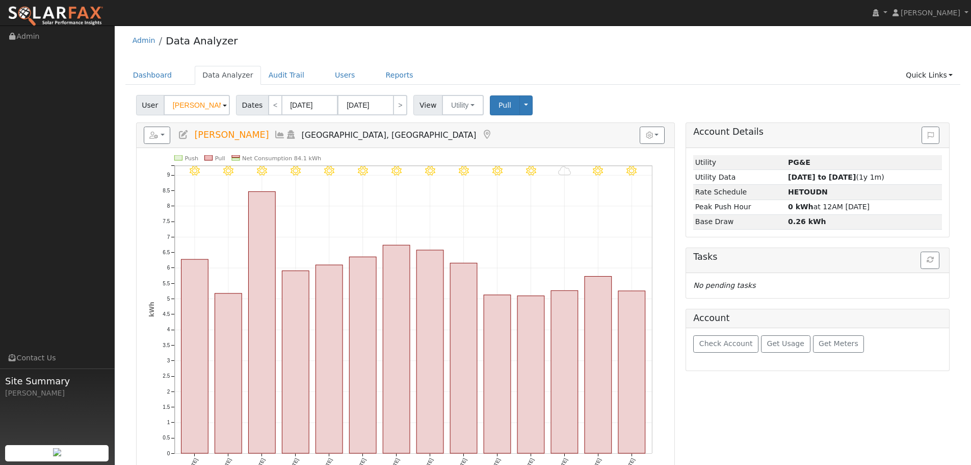
scroll to position [51, 0]
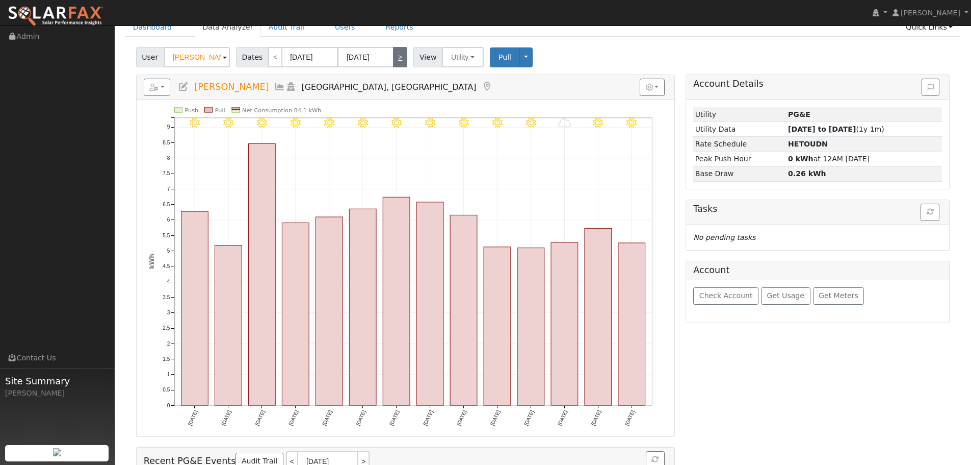
click at [396, 59] on link ">" at bounding box center [400, 57] width 14 height 20
type input "01/27/2025"
type input "02/09/2025"
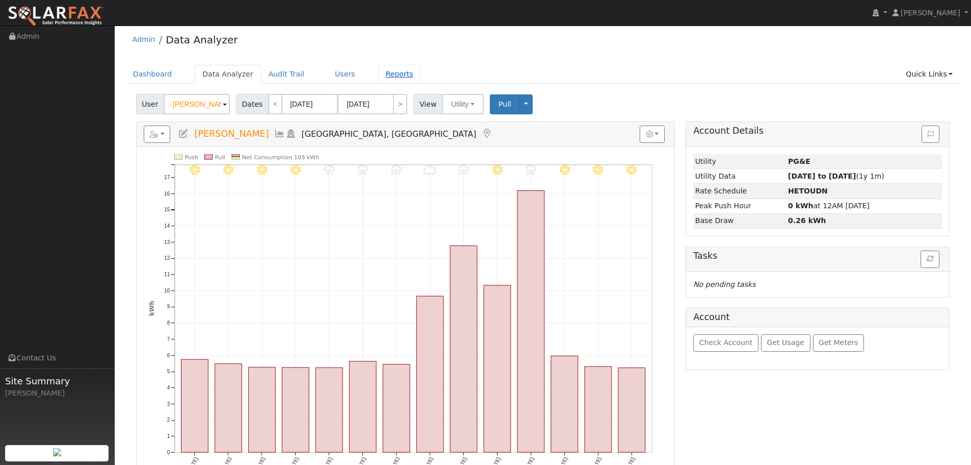
scroll to position [0, 0]
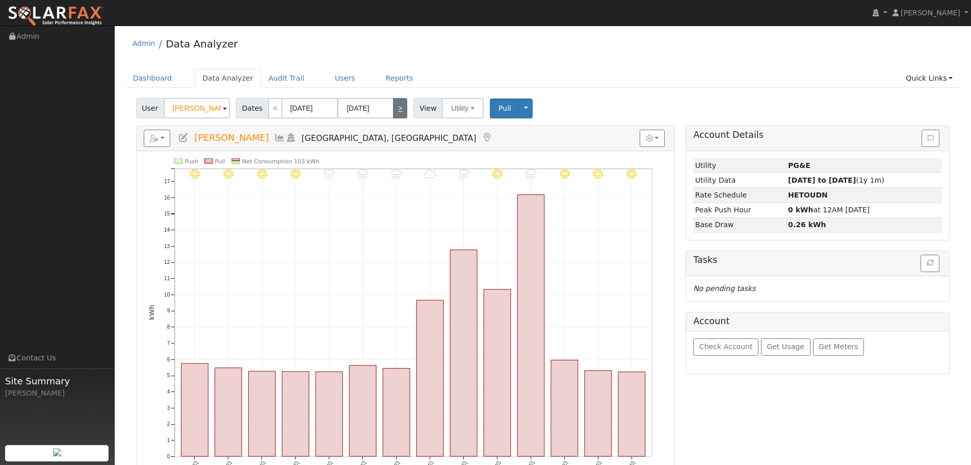
click at [395, 111] on link ">" at bounding box center [400, 108] width 14 height 20
type input "02/10/2025"
type input "02/23/2025"
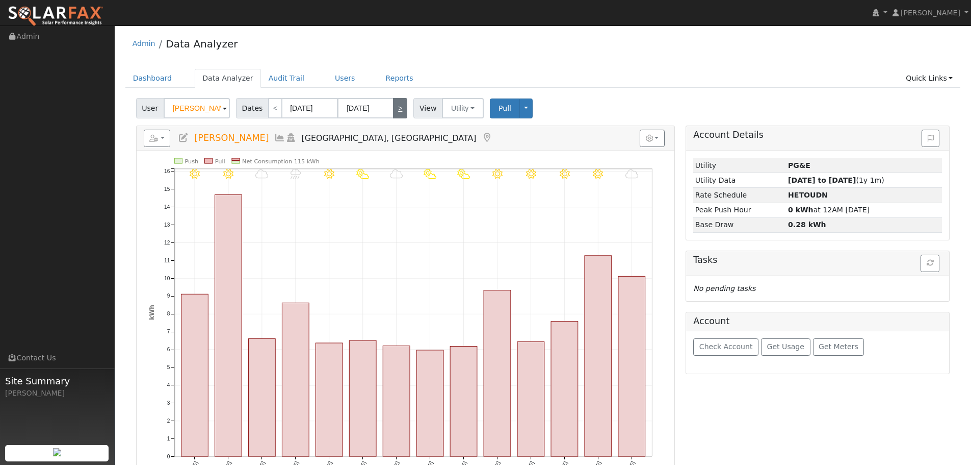
scroll to position [51, 0]
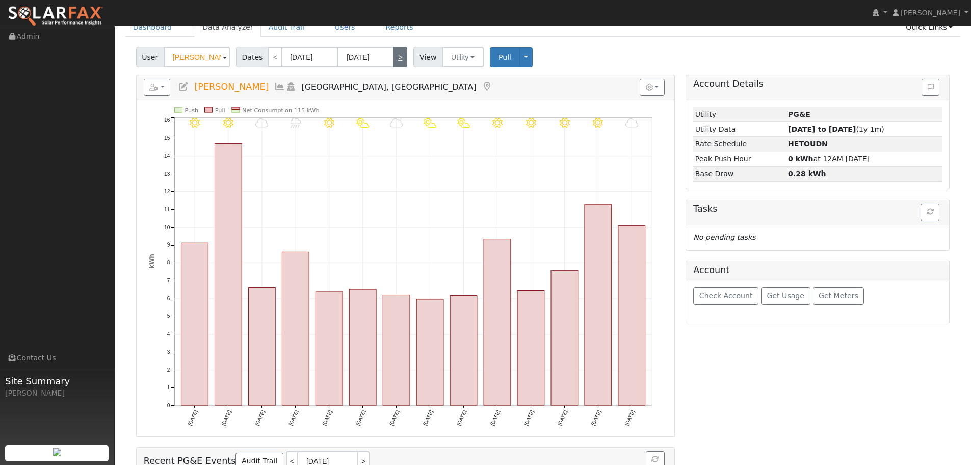
click at [393, 62] on link ">" at bounding box center [400, 57] width 14 height 20
type input "02/24/2025"
type input "03/09/2025"
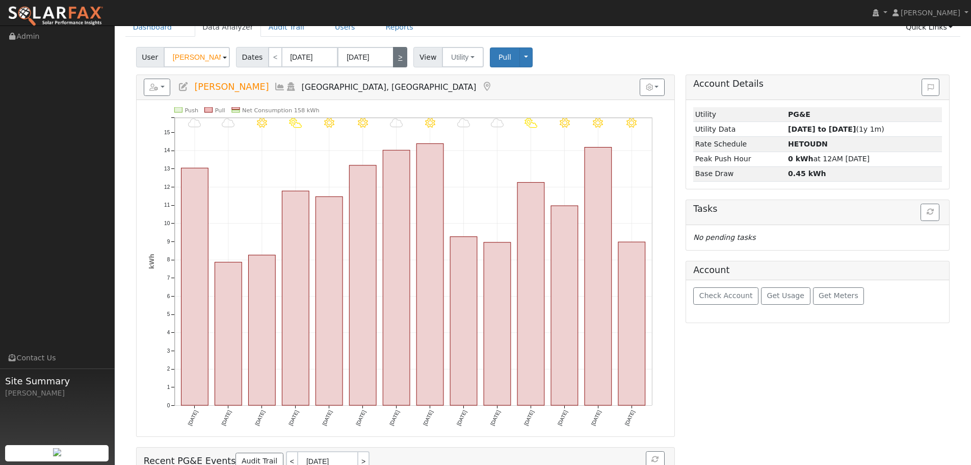
scroll to position [0, 0]
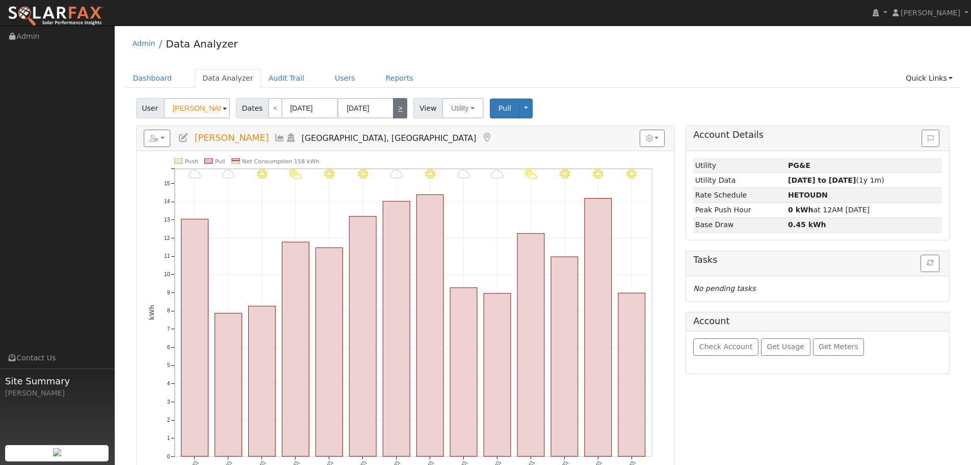
click at [402, 112] on link ">" at bounding box center [400, 108] width 14 height 20
type input "03/10/2025"
type input "03/23/2025"
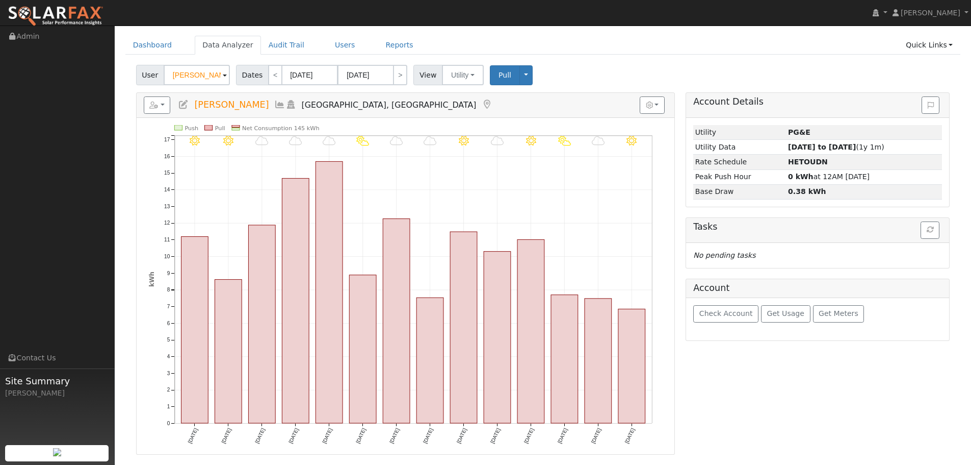
scroll to position [51, 0]
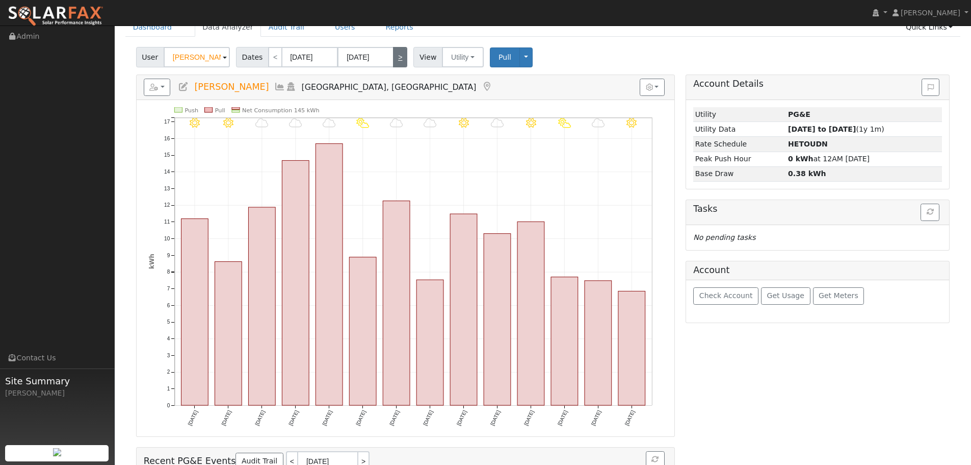
click at [397, 63] on link ">" at bounding box center [400, 57] width 14 height 20
type input "03/24/2025"
type input "04/06/2025"
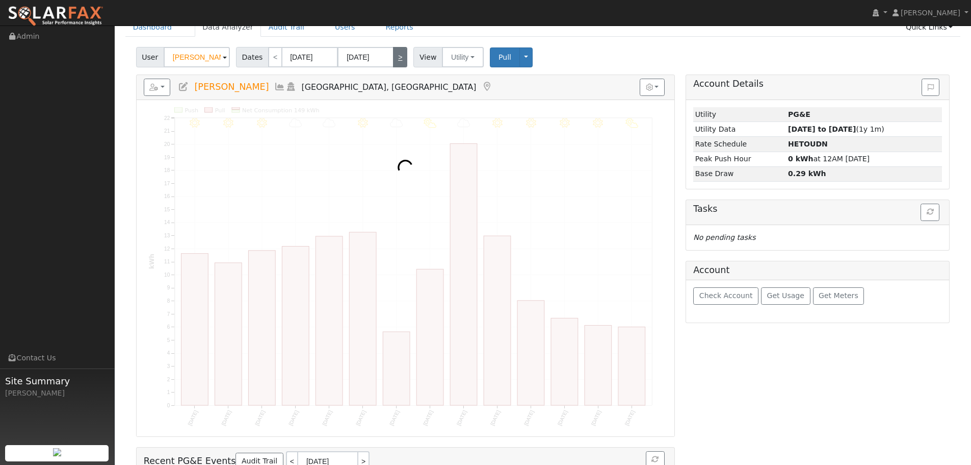
scroll to position [0, 0]
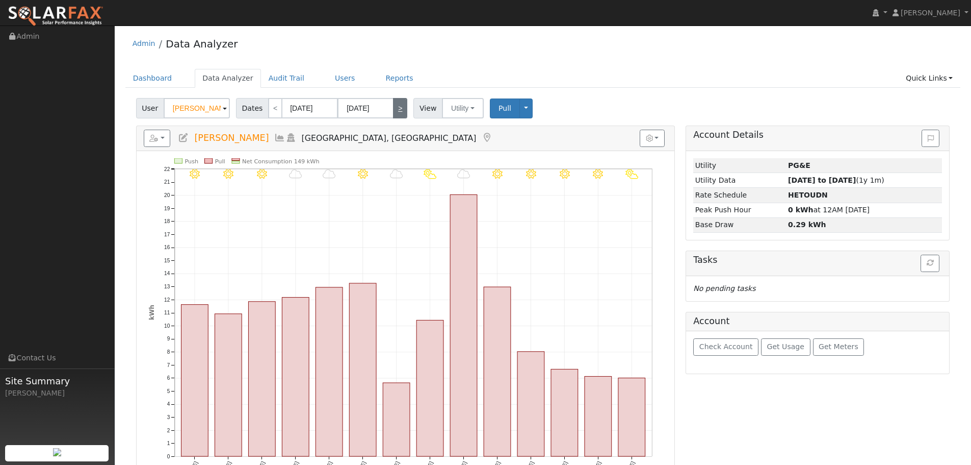
click at [401, 110] on link ">" at bounding box center [400, 108] width 14 height 20
type input "04/07/2025"
type input "04/20/2025"
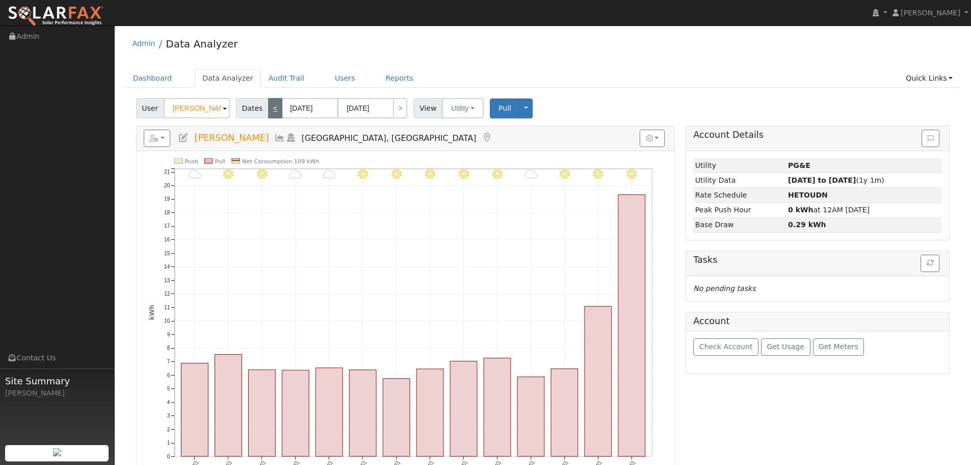
click at [275, 110] on link "<" at bounding box center [275, 108] width 14 height 20
type input "03/24/2025"
type input "04/06/2025"
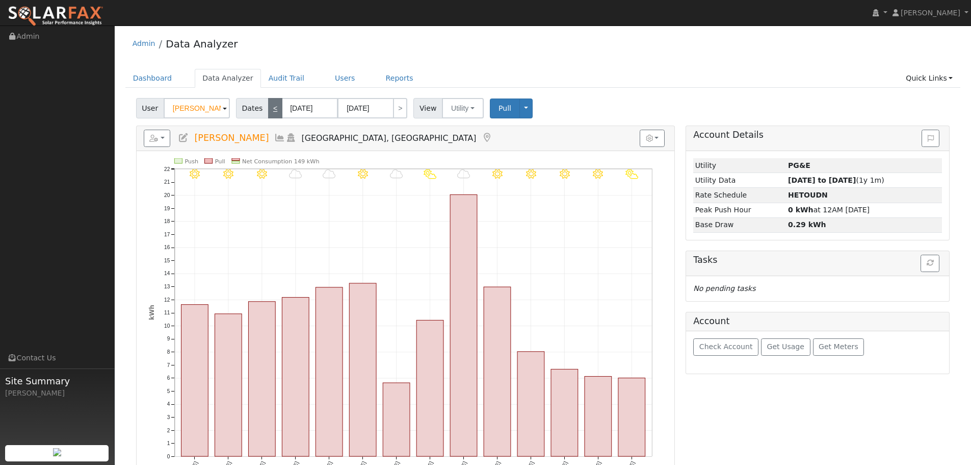
click at [275, 109] on link "<" at bounding box center [275, 108] width 14 height 20
type input "03/10/2025"
type input "03/23/2025"
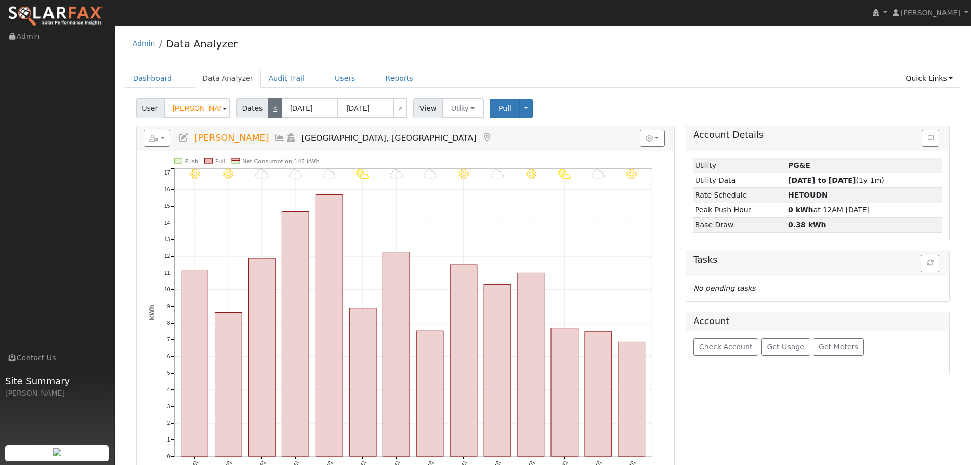
click at [274, 108] on link "<" at bounding box center [275, 108] width 14 height 20
type input "02/24/2025"
type input "03/09/2025"
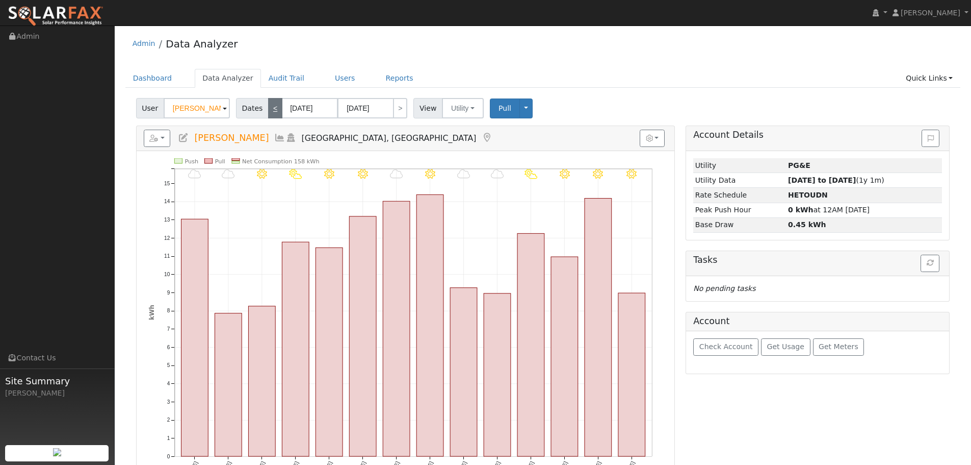
click at [274, 108] on link "<" at bounding box center [275, 108] width 14 height 20
type input "02/10/2025"
type input "02/23/2025"
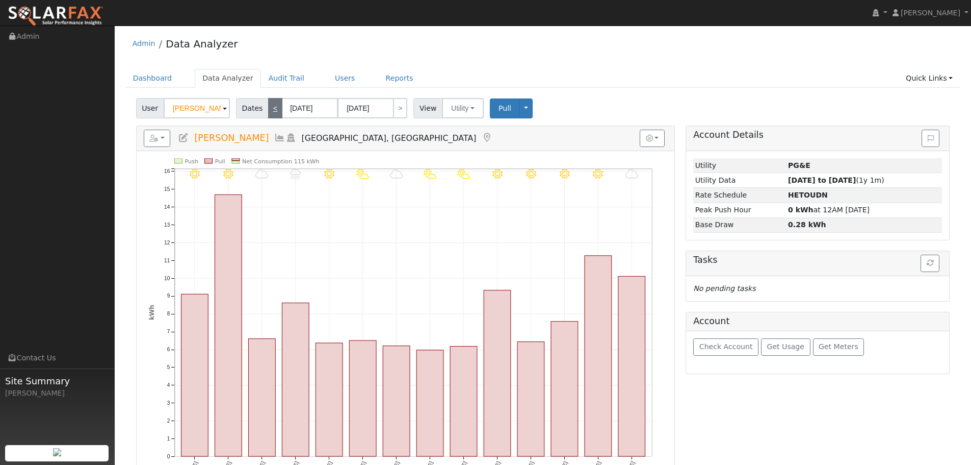
click at [274, 108] on link "<" at bounding box center [275, 108] width 14 height 20
type input "01/27/2025"
type input "02/09/2025"
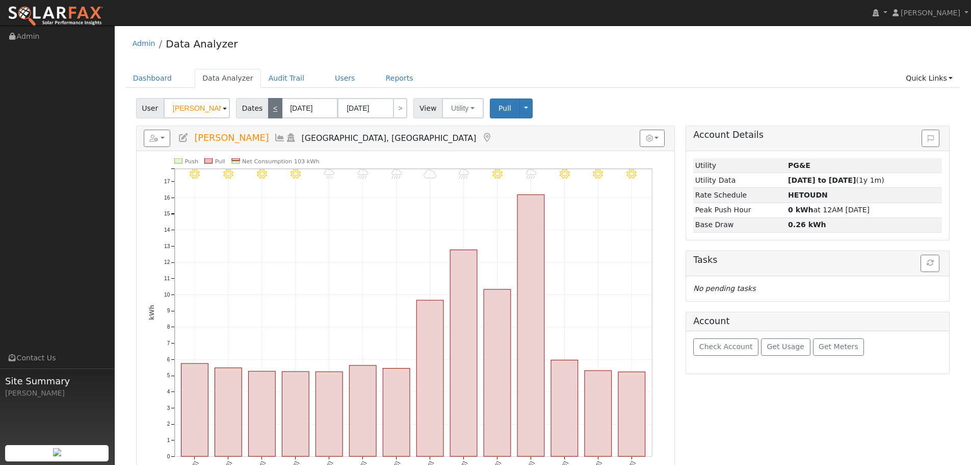
click at [274, 108] on link "<" at bounding box center [275, 108] width 14 height 20
type input "01/13/2025"
type input "01/26/2025"
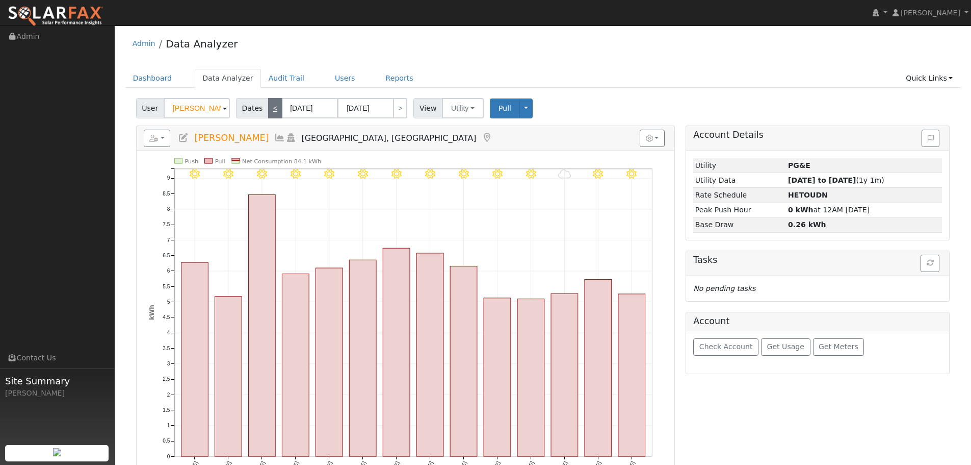
click at [274, 108] on link "<" at bounding box center [275, 108] width 14 height 20
type input "12/30/2024"
type input "01/12/2025"
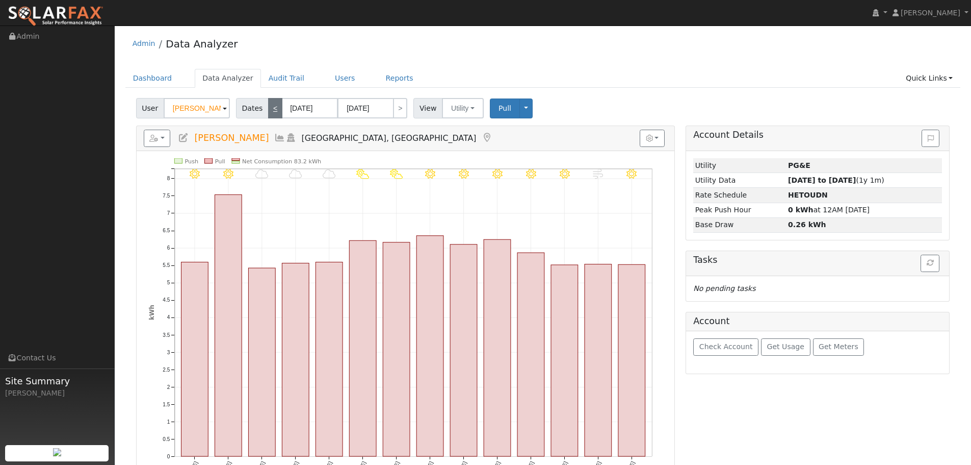
click at [274, 108] on link "<" at bounding box center [275, 108] width 14 height 20
type input "12/16/2024"
type input "12/29/2024"
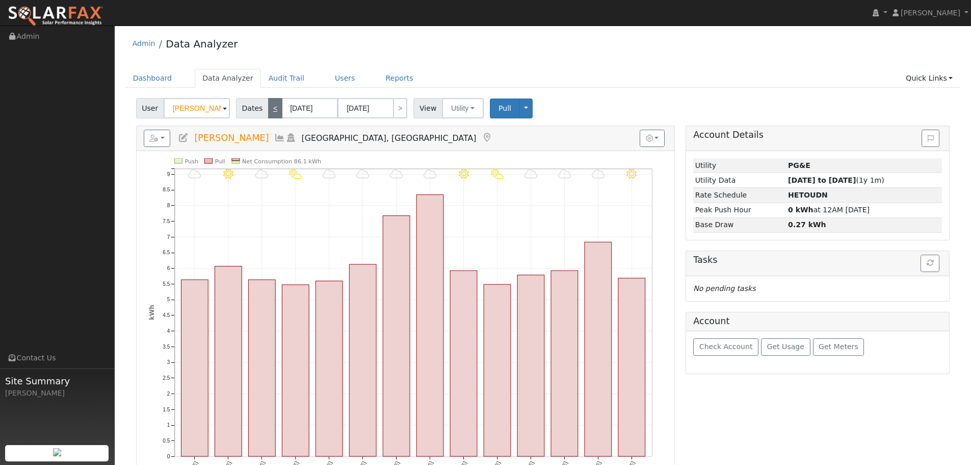
click at [274, 108] on link "<" at bounding box center [275, 108] width 14 height 20
type input "12/02/2024"
type input "12/15/2024"
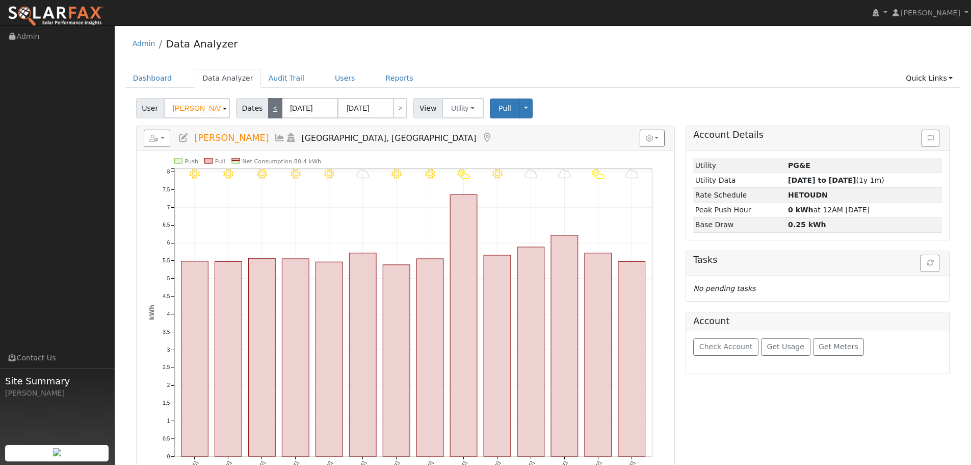
click at [273, 112] on link "<" at bounding box center [275, 108] width 14 height 20
type input "11/18/2024"
type input "12/01/2024"
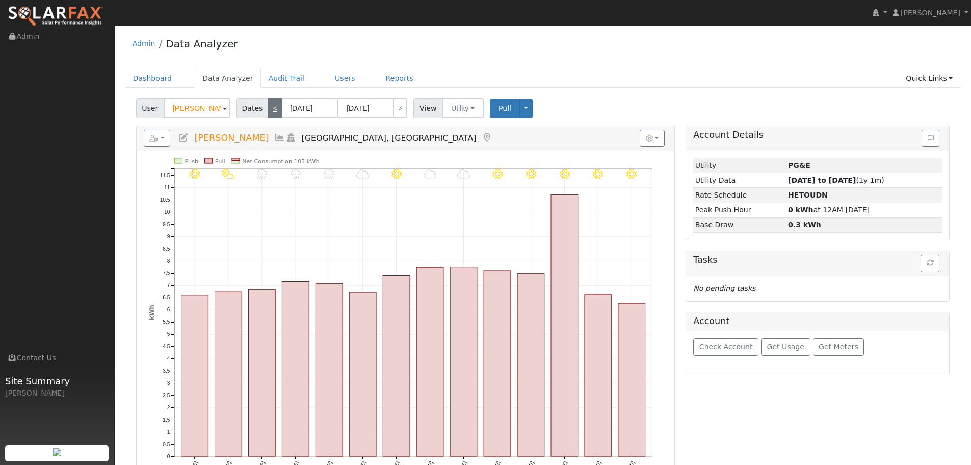
click at [274, 108] on link "<" at bounding box center [275, 108] width 14 height 20
type input "11/04/2024"
type input "11/17/2024"
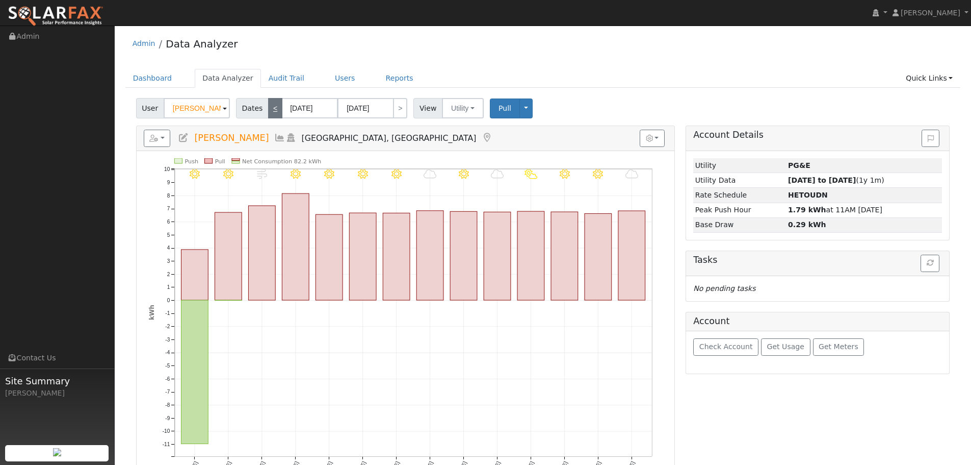
click at [269, 115] on link "<" at bounding box center [275, 108] width 14 height 20
type input "10/21/2024"
type input "11/03/2024"
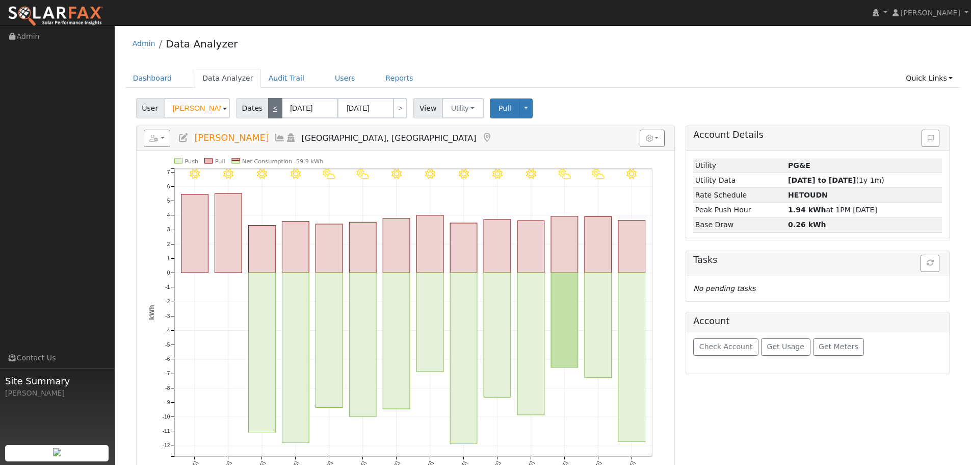
click at [269, 113] on link "<" at bounding box center [275, 108] width 14 height 20
type input "10/07/2024"
type input "10/20/2024"
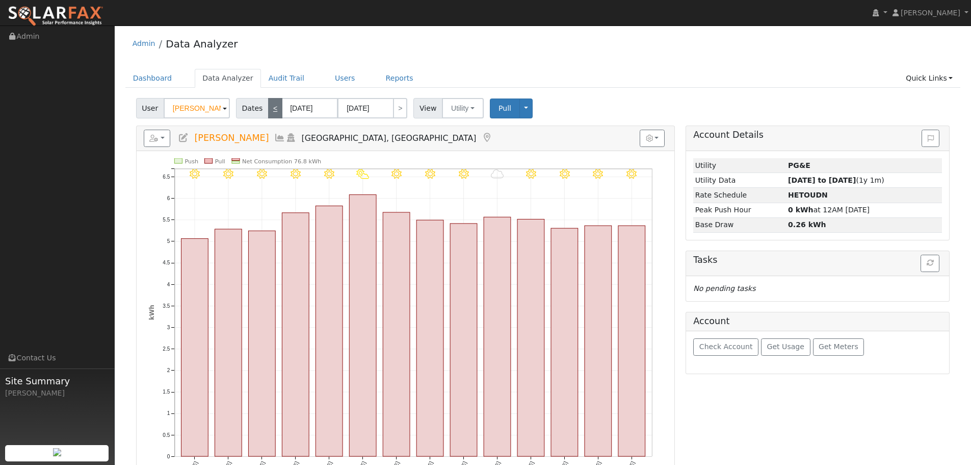
click at [268, 105] on link "<" at bounding box center [275, 108] width 14 height 20
type input "09/23/2024"
type input "10/06/2024"
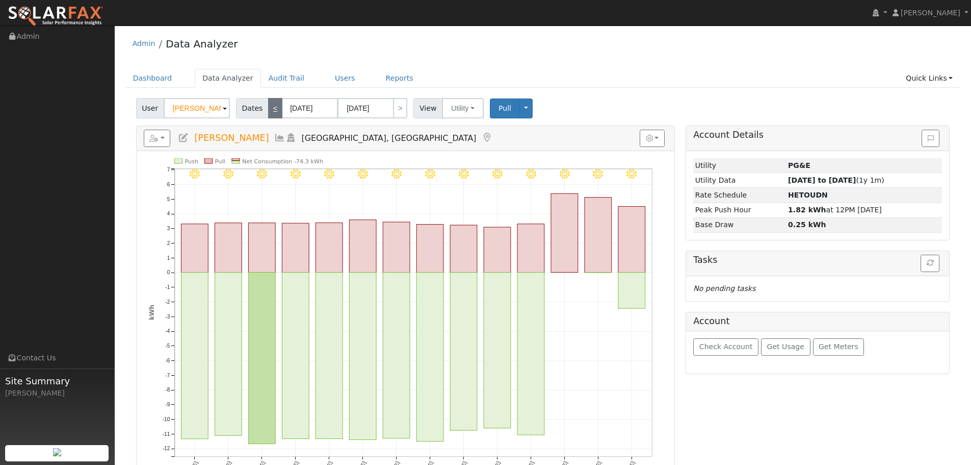
click at [270, 114] on link "<" at bounding box center [275, 108] width 14 height 20
type input "09/09/2024"
type input "09/22/2024"
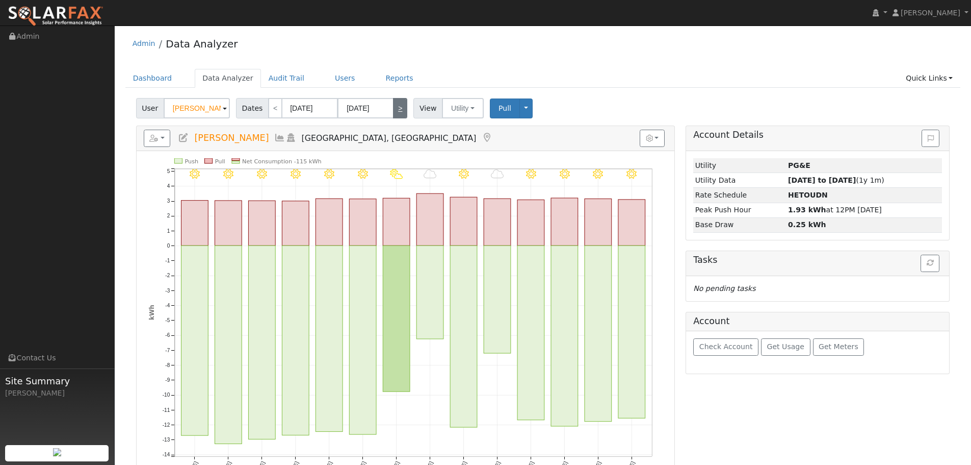
click at [396, 109] on link ">" at bounding box center [400, 108] width 14 height 20
type input "09/23/2024"
type input "10/06/2024"
click at [396, 109] on link ">" at bounding box center [400, 108] width 14 height 20
type input "10/07/2024"
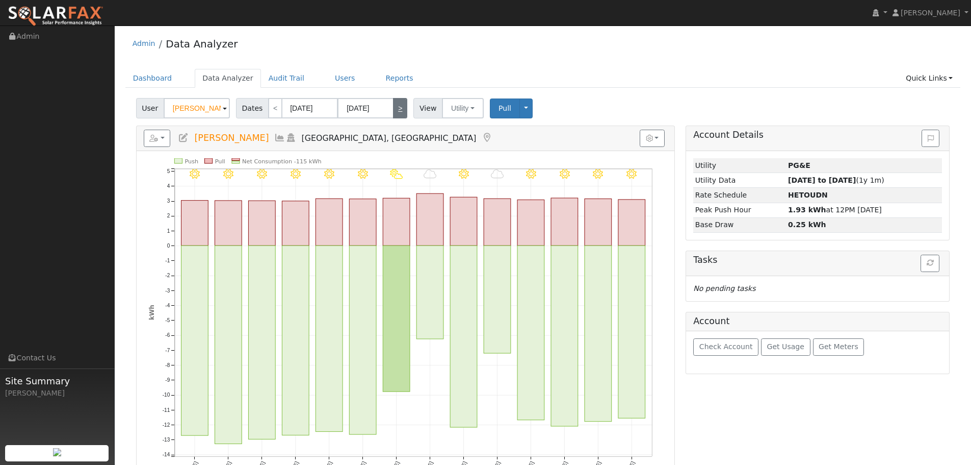
type input "10/20/2024"
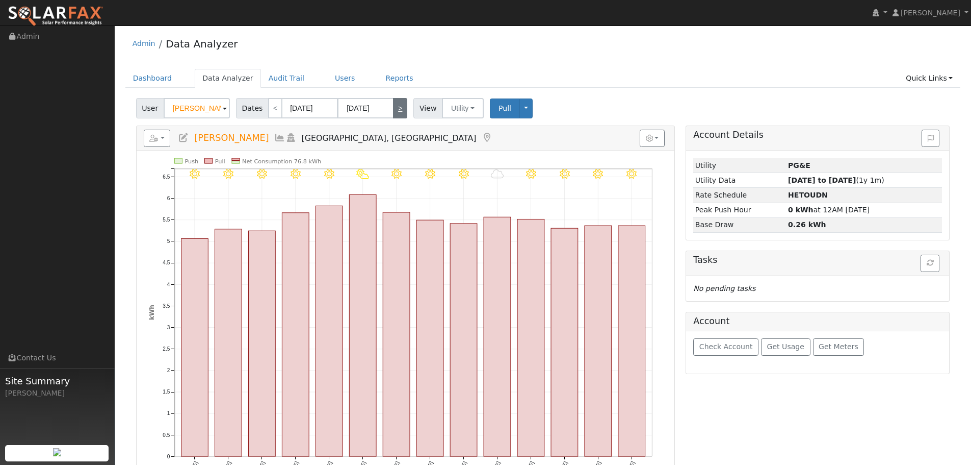
click at [398, 109] on link ">" at bounding box center [400, 108] width 14 height 20
type input "10/21/2024"
type input "11/03/2024"
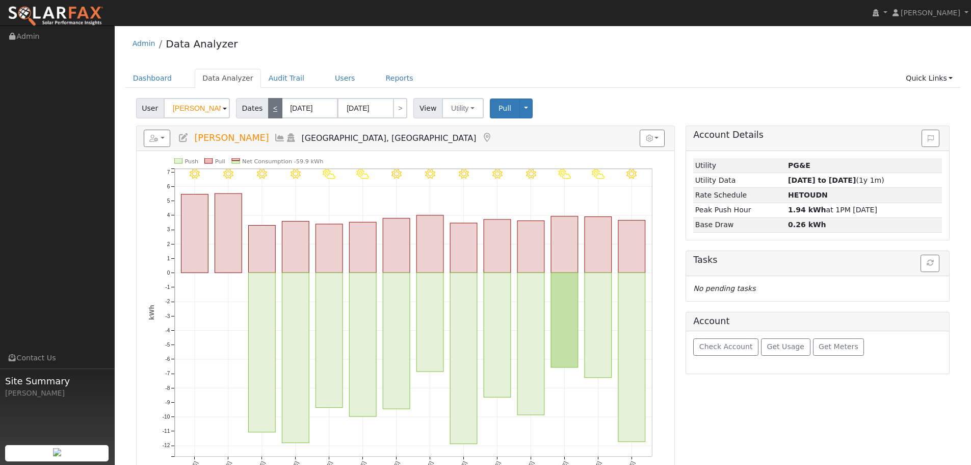
click at [271, 110] on link "<" at bounding box center [275, 108] width 14 height 20
type input "10/07/2024"
type input "10/20/2024"
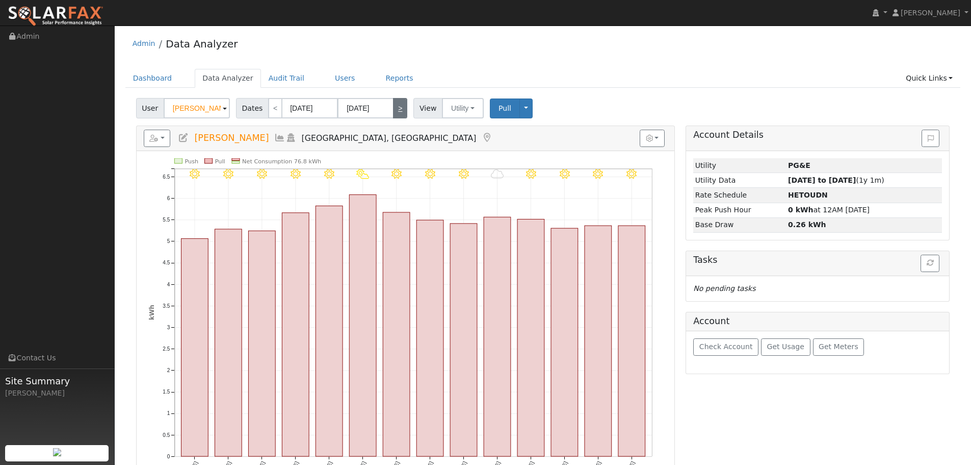
click at [397, 110] on link ">" at bounding box center [400, 108] width 14 height 20
type input "10/21/2024"
type input "11/03/2024"
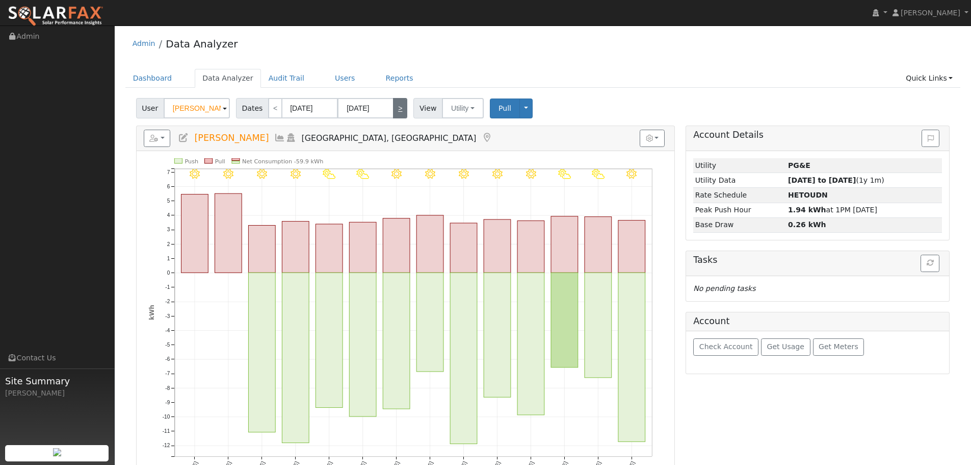
click at [398, 103] on link ">" at bounding box center [400, 108] width 14 height 20
type input "11/04/2024"
type input "11/17/2024"
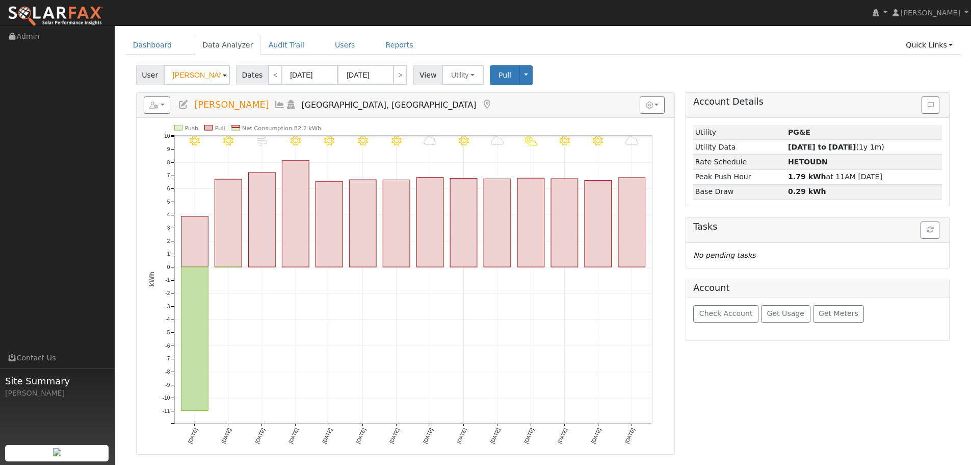
scroll to position [51, 0]
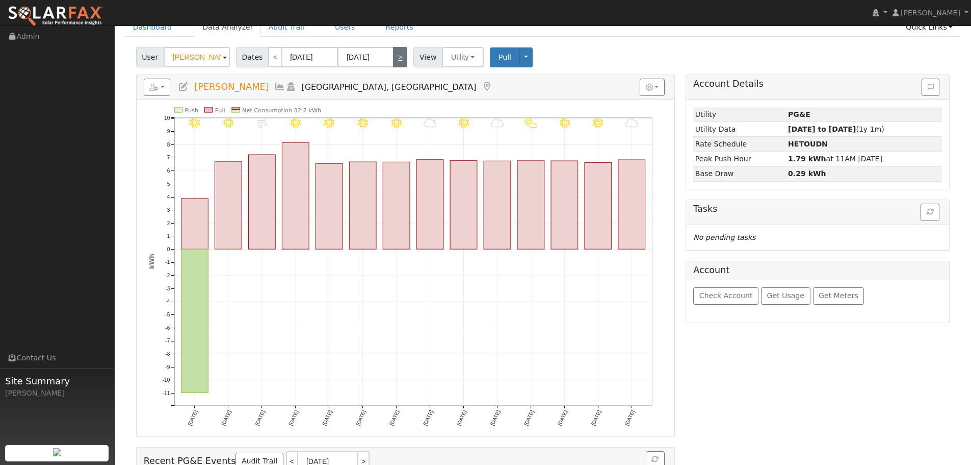
click at [395, 55] on link ">" at bounding box center [400, 57] width 14 height 20
type input "11/18/2024"
type input "12/01/2024"
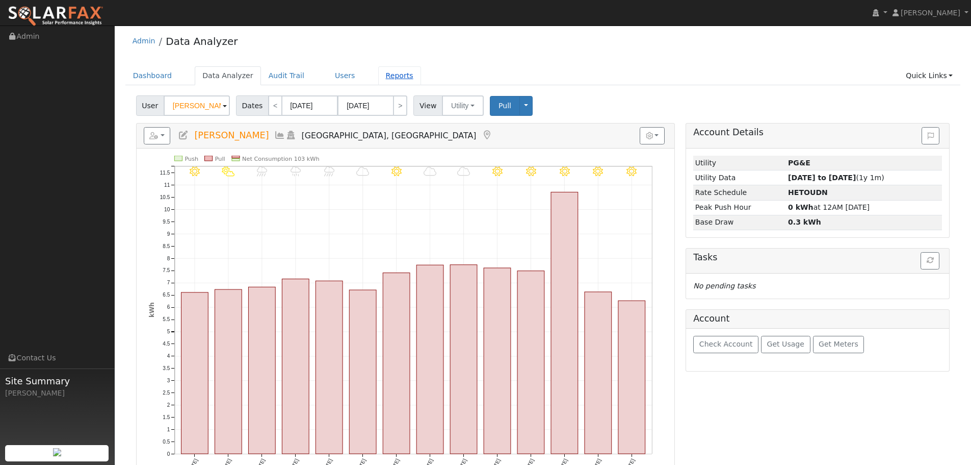
scroll to position [0, 0]
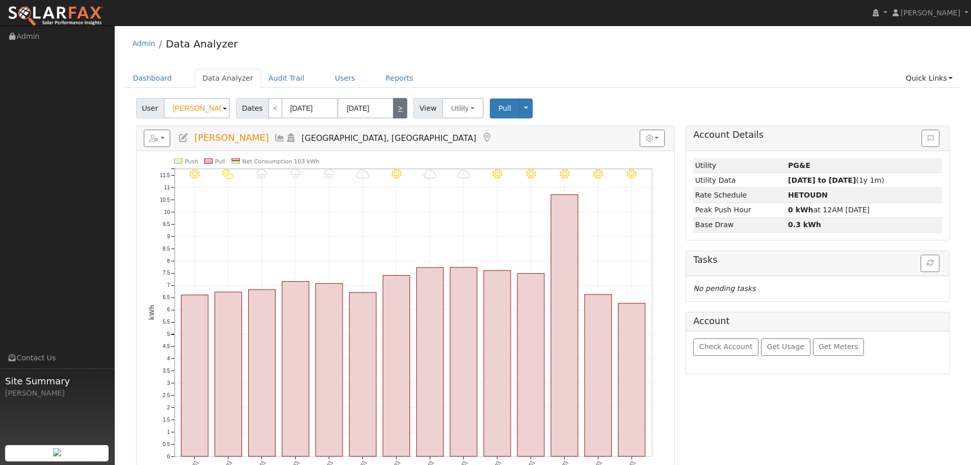
click at [394, 104] on link ">" at bounding box center [400, 108] width 14 height 20
type input "12/02/2024"
type input "12/15/2024"
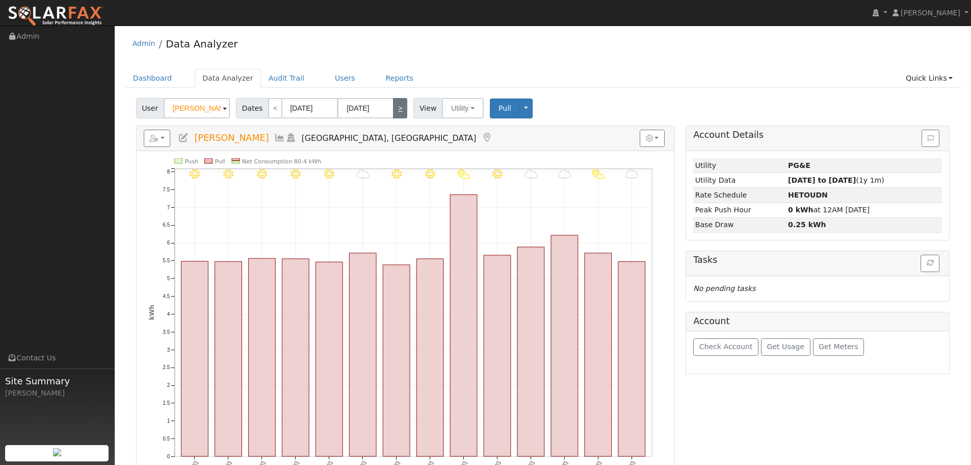
click at [394, 104] on link ">" at bounding box center [400, 108] width 14 height 20
type input "12/16/2024"
type input "12/29/2024"
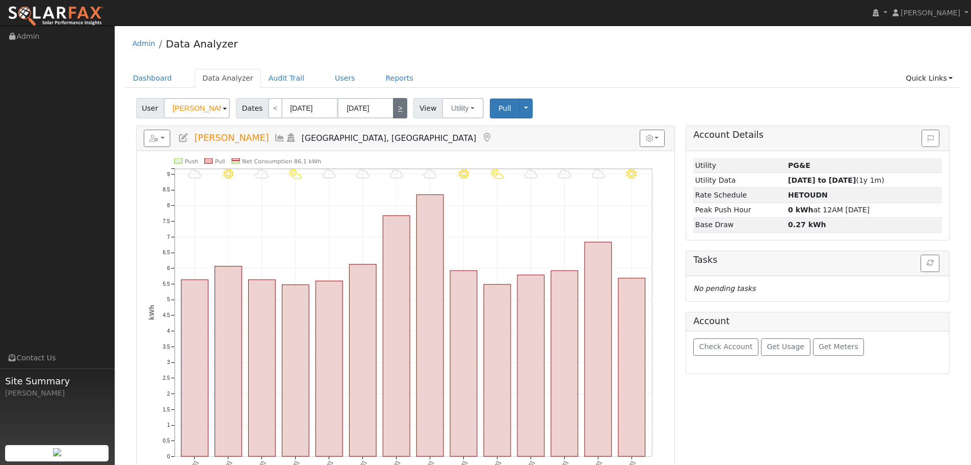
click at [399, 111] on link ">" at bounding box center [400, 108] width 14 height 20
type input "12/30/2024"
type input "01/12/2025"
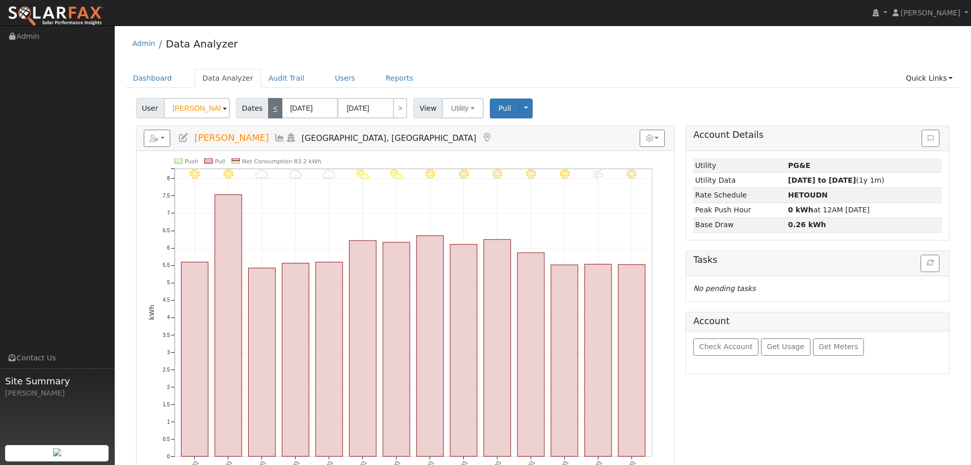
click at [270, 111] on link "<" at bounding box center [275, 108] width 14 height 20
type input "12/16/2024"
type input "12/29/2024"
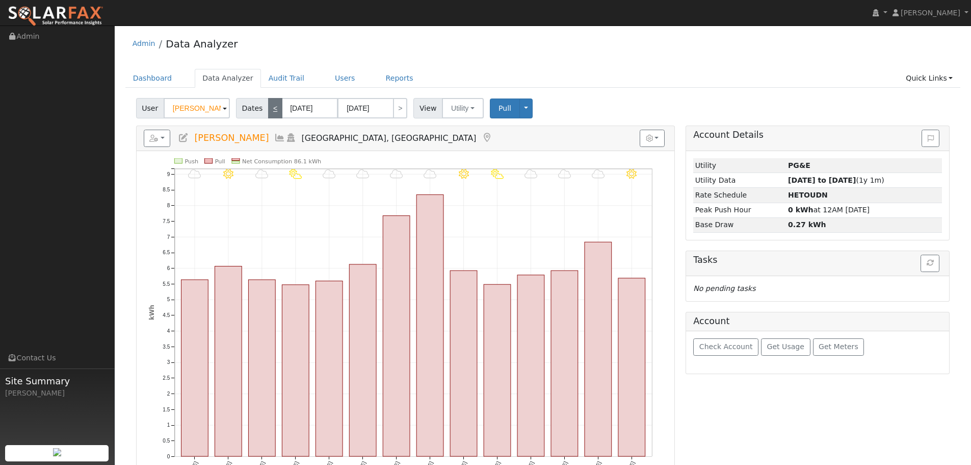
click at [270, 111] on link "<" at bounding box center [275, 108] width 14 height 20
type input "12/02/2024"
type input "12/15/2024"
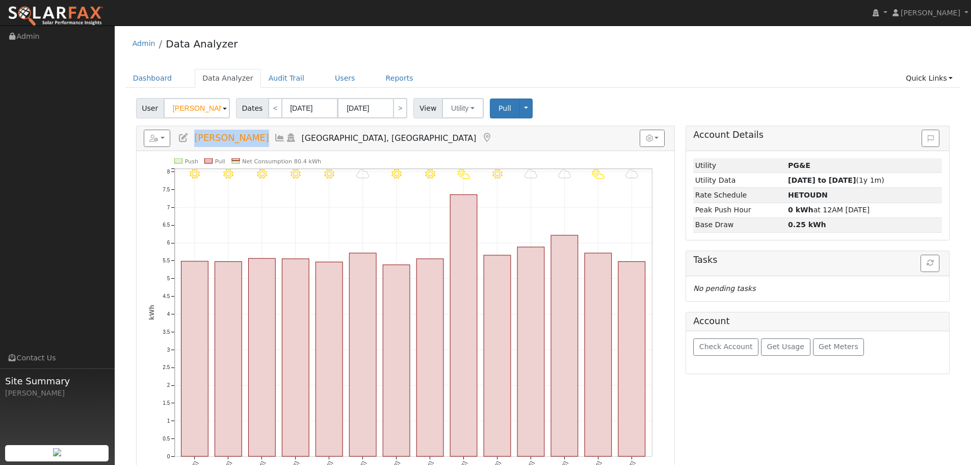
drag, startPoint x: 267, startPoint y: 138, endPoint x: 197, endPoint y: 138, distance: 69.9
click at [197, 138] on h5 "Reports Scenario Health Check Energy Audit Account Timeline User Audit Trail In…" at bounding box center [406, 138] width 524 height 17
drag, startPoint x: 686, startPoint y: 67, endPoint x: 693, endPoint y: 72, distance: 8.1
click at [686, 62] on div "Admin Data Analyzer Dashboard Data Analyzer Audit Trail Users Reports Quick Lin…" at bounding box center [543, 315] width 847 height 569
click at [670, 201] on div "12/15 - MostlyCloudy 12/14 - PartlyCloudy 12/13 - Cloudy 12/12 - Cloudy 12/11 -…" at bounding box center [406, 319] width 538 height 336
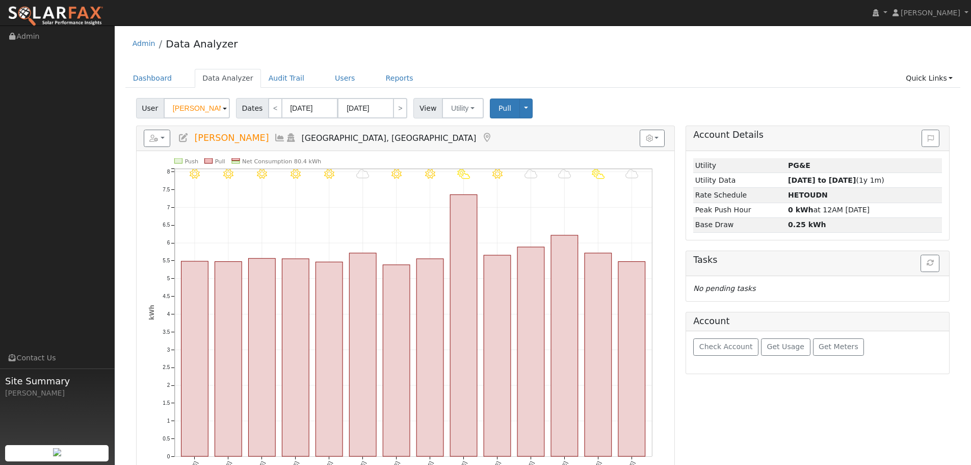
click at [670, 203] on div "12/15 - MostlyCloudy 12/14 - PartlyCloudy 12/13 - Cloudy 12/12 - Cloudy 12/11 -…" at bounding box center [406, 319] width 538 height 336
click at [162, 138] on button "button" at bounding box center [157, 138] width 27 height 17
click at [524, 49] on div "Admin Data Analyzer" at bounding box center [543, 46] width 836 height 31
click at [269, 107] on link "<" at bounding box center [275, 108] width 14 height 20
type input "11/18/2024"
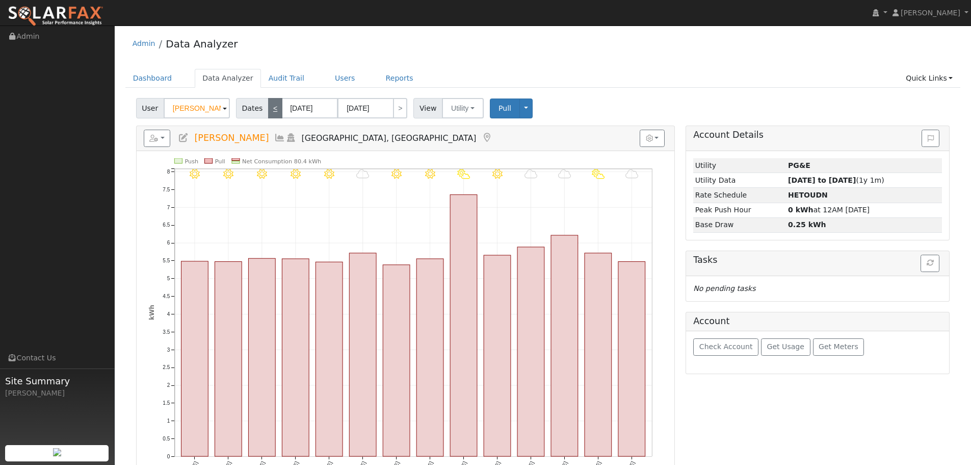
type input "12/01/2024"
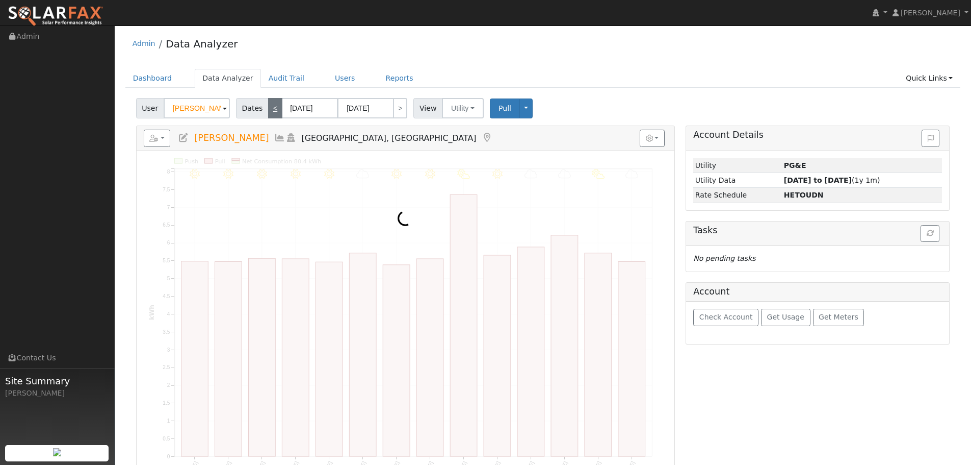
click at [269, 107] on link "<" at bounding box center [275, 108] width 14 height 20
type input "11/04/2024"
type input "11/17/2024"
click at [269, 107] on link "<" at bounding box center [275, 108] width 14 height 20
type input "10/21/2024"
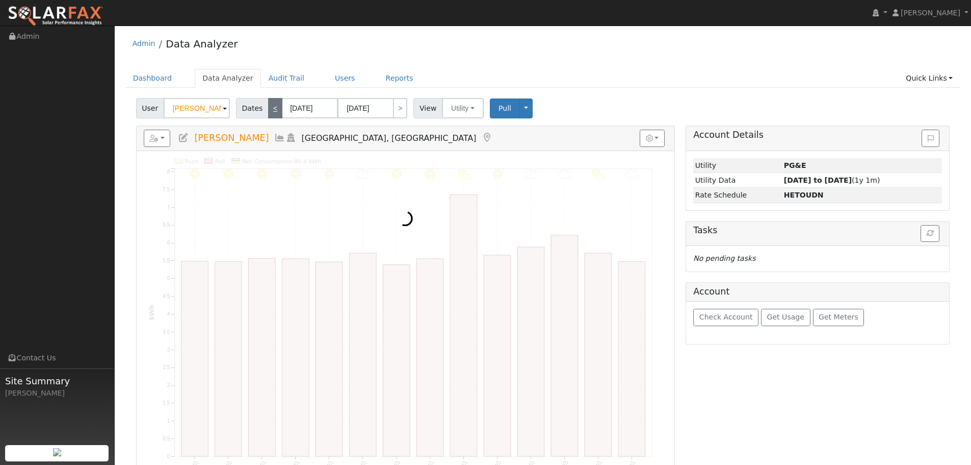
type input "11/03/2024"
click at [269, 107] on link "<" at bounding box center [275, 108] width 14 height 20
type input "10/07/2024"
type input "10/20/2024"
click at [269, 107] on link "<" at bounding box center [275, 108] width 14 height 20
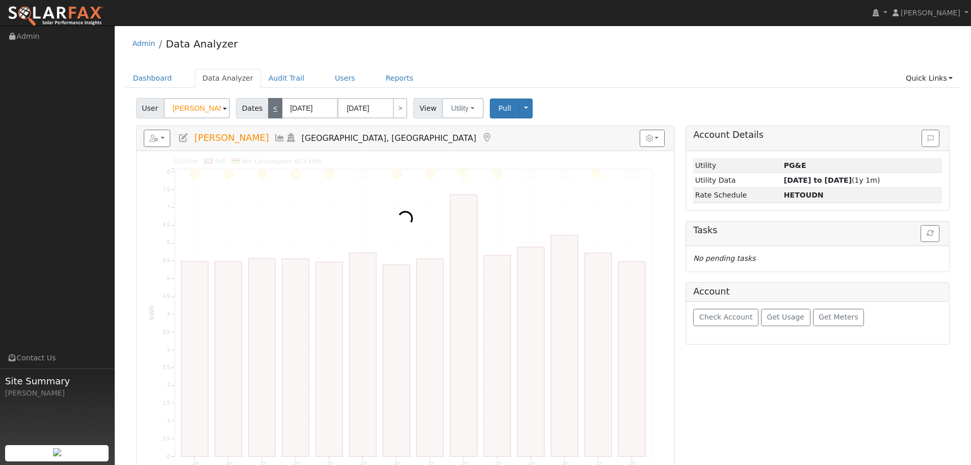
type input "09/23/2024"
type input "10/06/2024"
click at [396, 107] on link ">" at bounding box center [400, 108] width 14 height 20
type input "10/07/2024"
type input "10/20/2024"
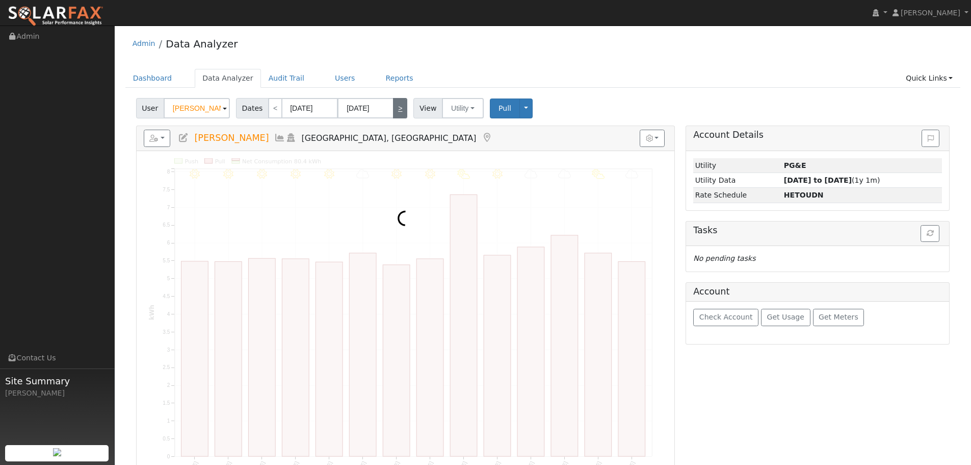
click at [396, 107] on link ">" at bounding box center [400, 108] width 14 height 20
type input "10/21/2024"
type input "11/03/2024"
click at [396, 107] on link ">" at bounding box center [400, 108] width 14 height 20
type input "11/04/2024"
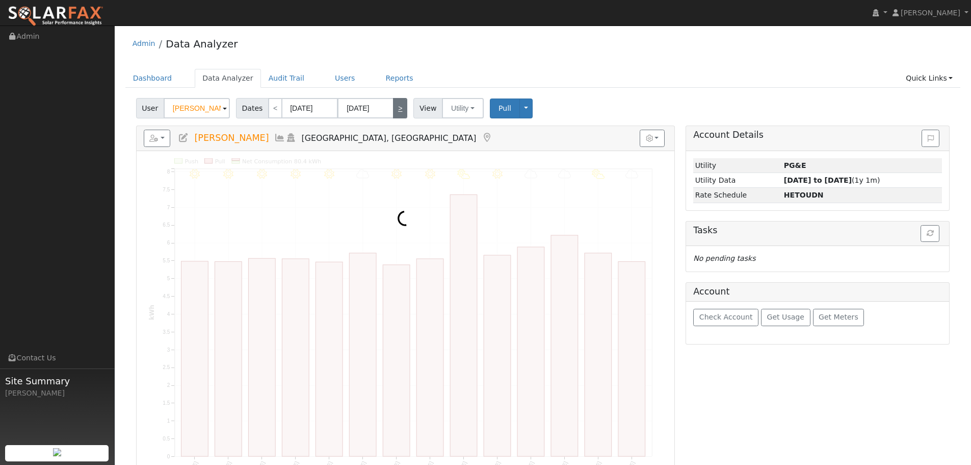
type input "11/17/2024"
click at [396, 107] on link ">" at bounding box center [400, 108] width 14 height 20
type input "11/18/2024"
type input "12/01/2024"
click at [396, 107] on link ">" at bounding box center [400, 108] width 14 height 20
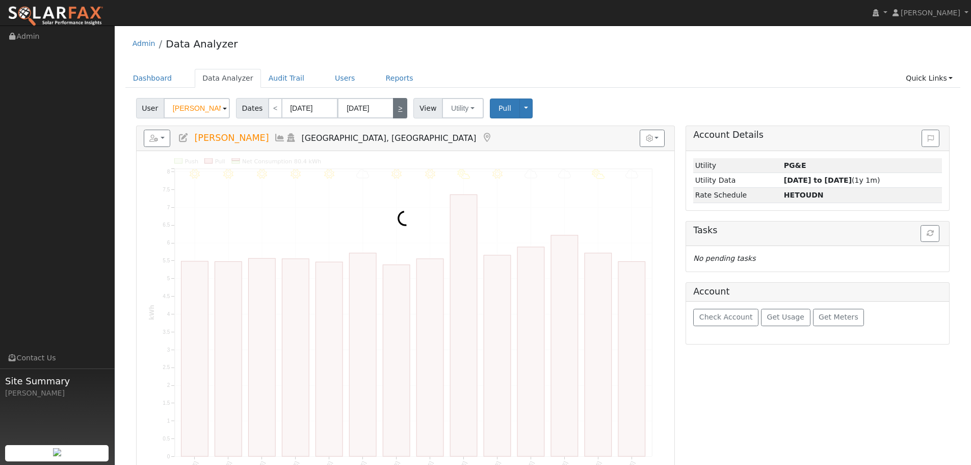
type input "12/02/2024"
type input "12/15/2024"
click at [396, 107] on link ">" at bounding box center [400, 108] width 14 height 20
type input "12/16/2024"
type input "12/29/2024"
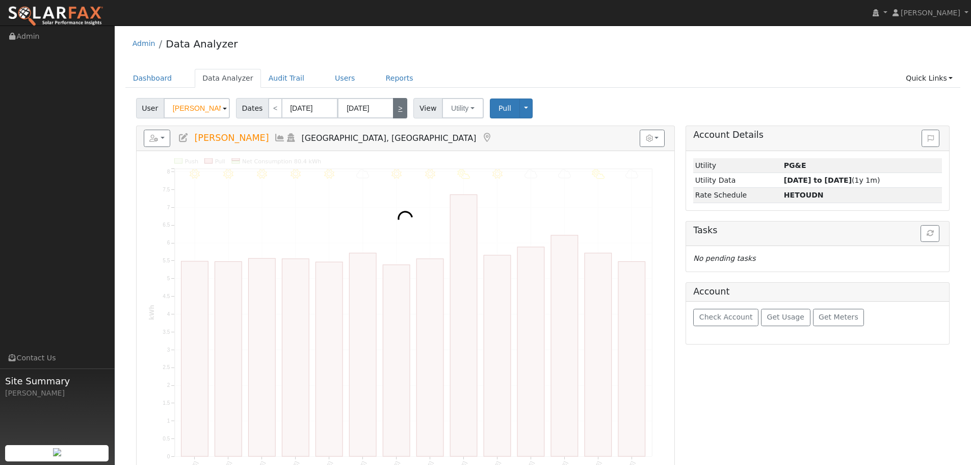
click at [396, 107] on link ">" at bounding box center [400, 108] width 14 height 20
type input "12/30/2024"
type input "01/12/2025"
click at [396, 107] on link ">" at bounding box center [400, 108] width 14 height 20
type input "01/13/2025"
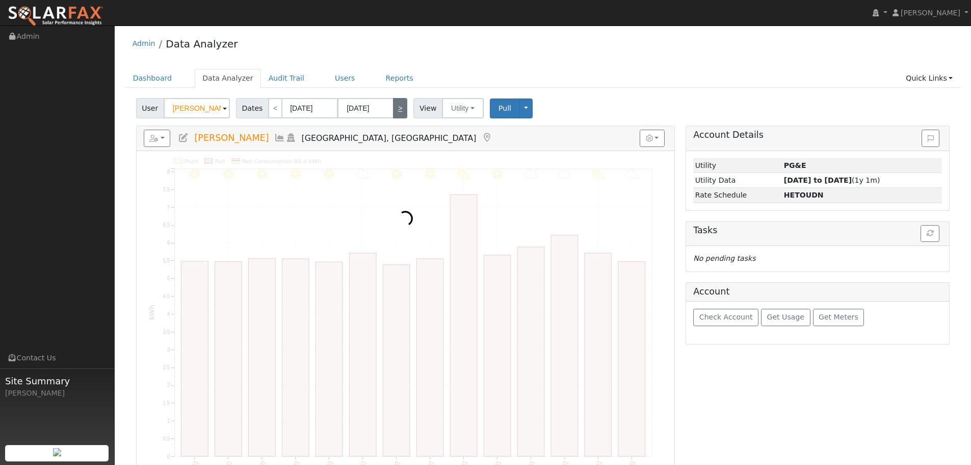
type input "01/26/2025"
click at [396, 107] on link ">" at bounding box center [400, 108] width 14 height 20
type input "01/27/2025"
type input "02/09/2025"
click at [396, 107] on link ">" at bounding box center [400, 108] width 14 height 20
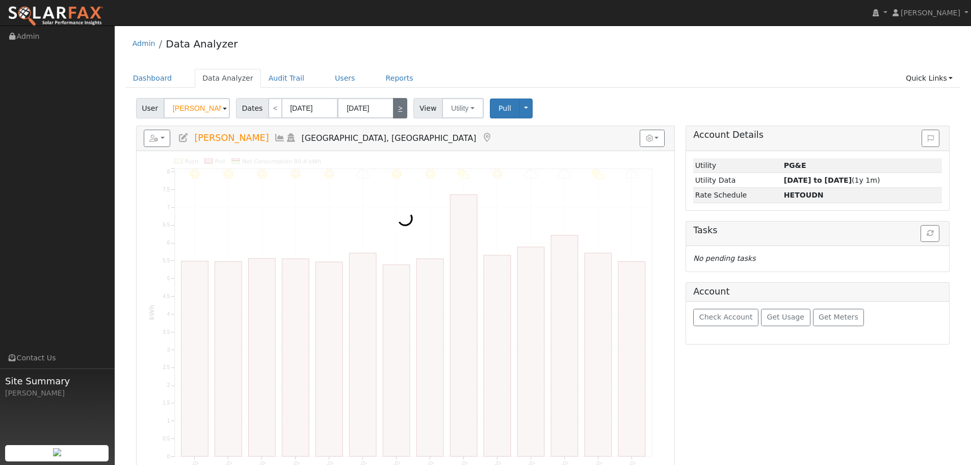
type input "02/10/2025"
type input "02/23/2025"
click at [396, 107] on link ">" at bounding box center [400, 108] width 14 height 20
type input "02/24/2025"
type input "03/09/2025"
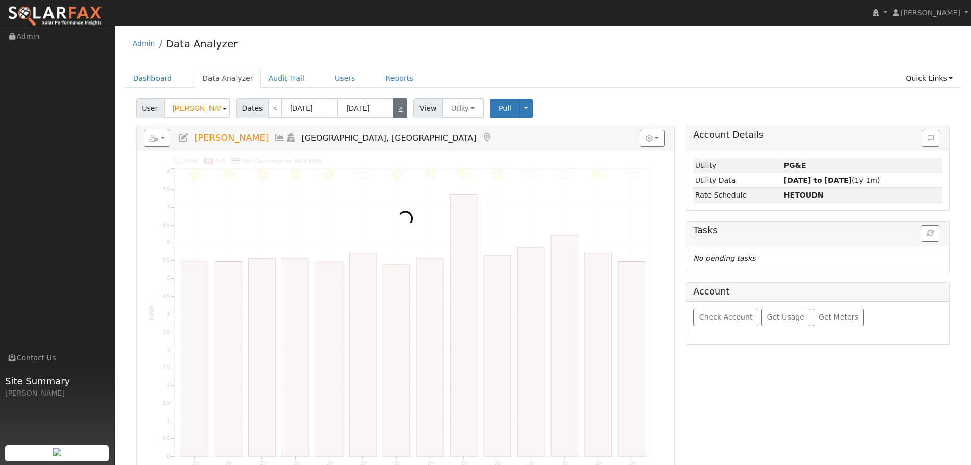
click at [396, 107] on link ">" at bounding box center [400, 108] width 14 height 20
type input "03/10/2025"
type input "03/23/2025"
click at [396, 107] on link ">" at bounding box center [400, 108] width 14 height 20
type input "03/24/2025"
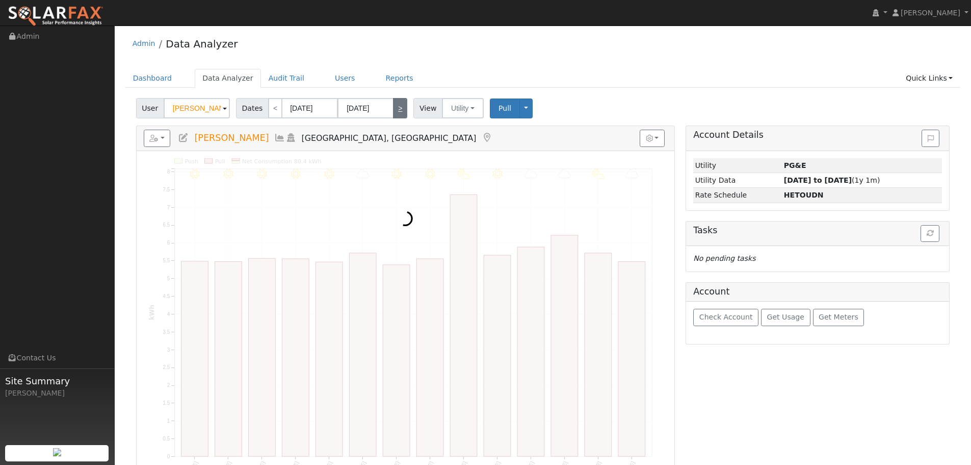
type input "04/06/2025"
click at [396, 107] on link ">" at bounding box center [400, 108] width 14 height 20
type input "04/07/2025"
type input "04/20/2025"
click at [395, 108] on link ">" at bounding box center [400, 108] width 14 height 20
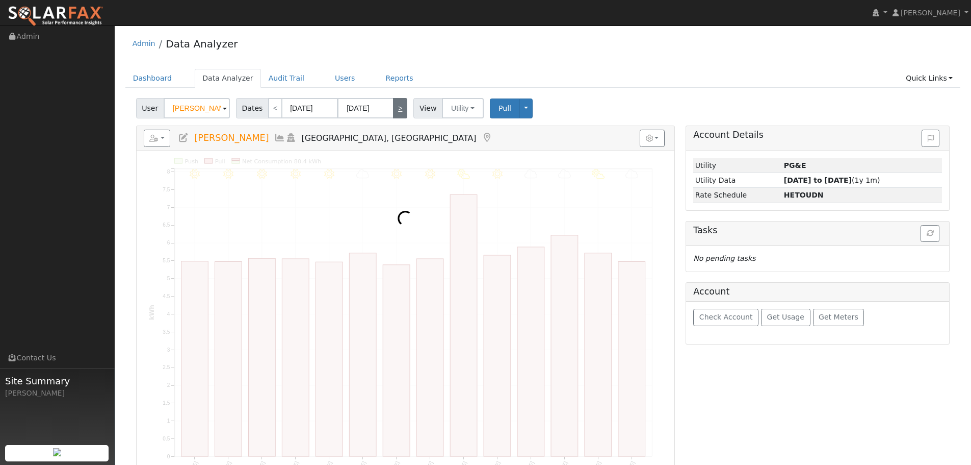
type input "04/21/2025"
type input "05/04/2025"
click at [601, 74] on ul "Dashboard Data Analyzer Audit Trail Users Reports Quick Links Quick Add Quick C…" at bounding box center [543, 78] width 836 height 19
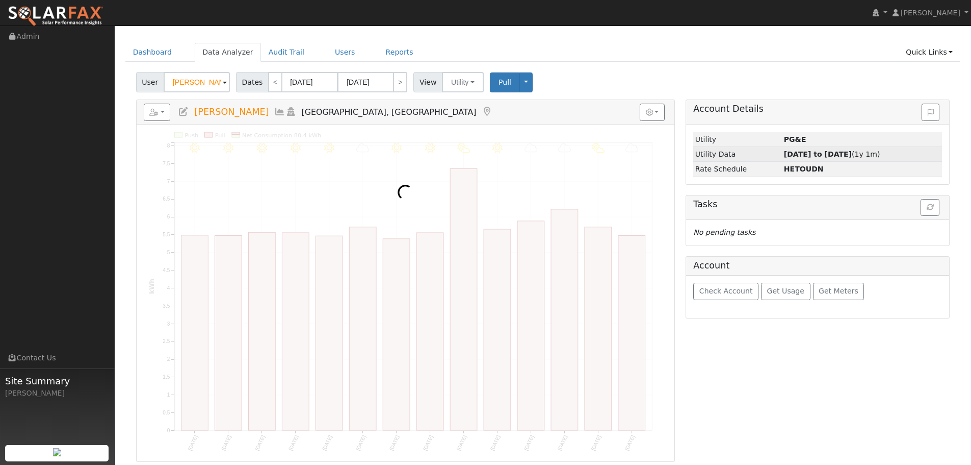
scroll to position [51, 0]
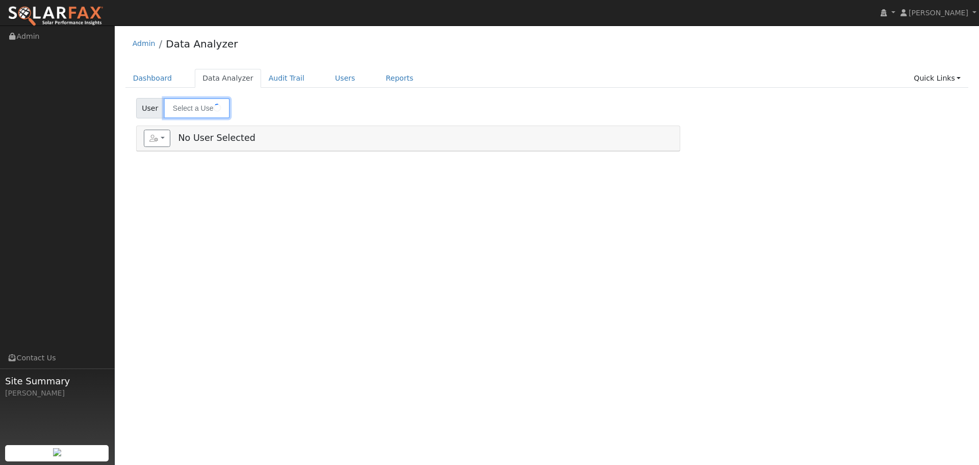
type input "[PERSON_NAME]"
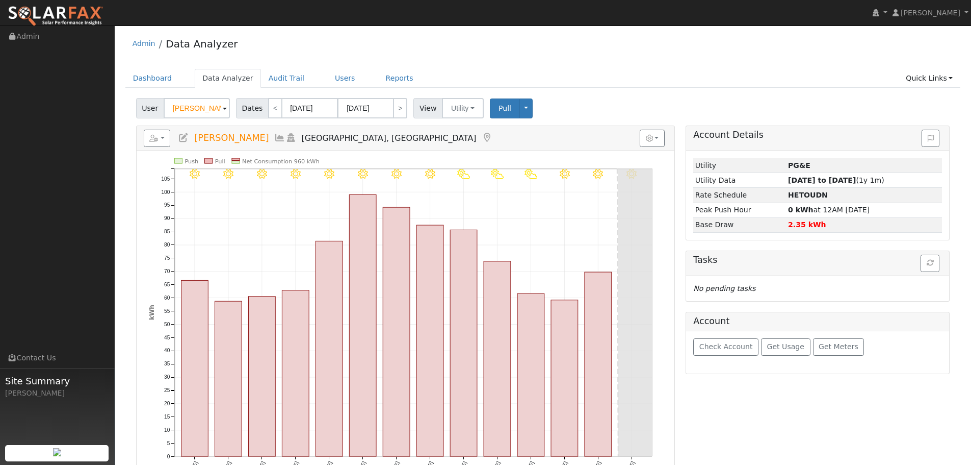
click at [123, 269] on div "Edit User: New Select an Ac... New Account Nickname Cancel Create Are you sure …" at bounding box center [543, 348] width 847 height 501
click at [665, 70] on ul "Dashboard Data Analyzer Audit Trail Users Reports Quick Links Quick Add Quick C…" at bounding box center [543, 78] width 836 height 19
click at [693, 88] on ul "Dashboard Data Analyzer Audit Trail Users Reports Quick Links Quick Add Quick C…" at bounding box center [543, 78] width 836 height 19
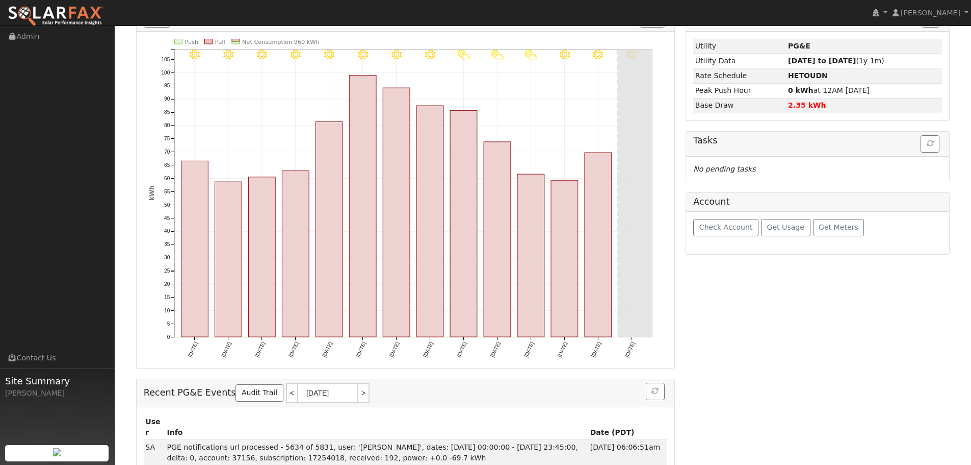
scroll to position [129, 0]
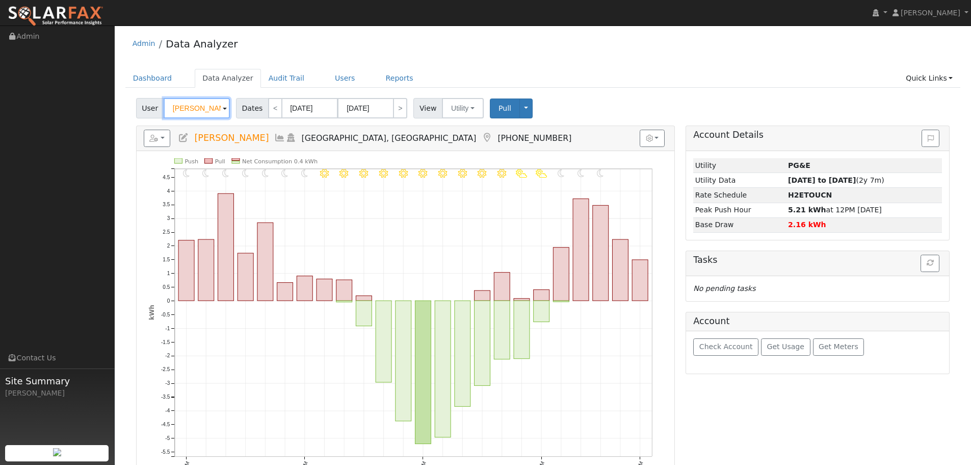
click at [194, 110] on input "[PERSON_NAME]" at bounding box center [197, 108] width 66 height 20
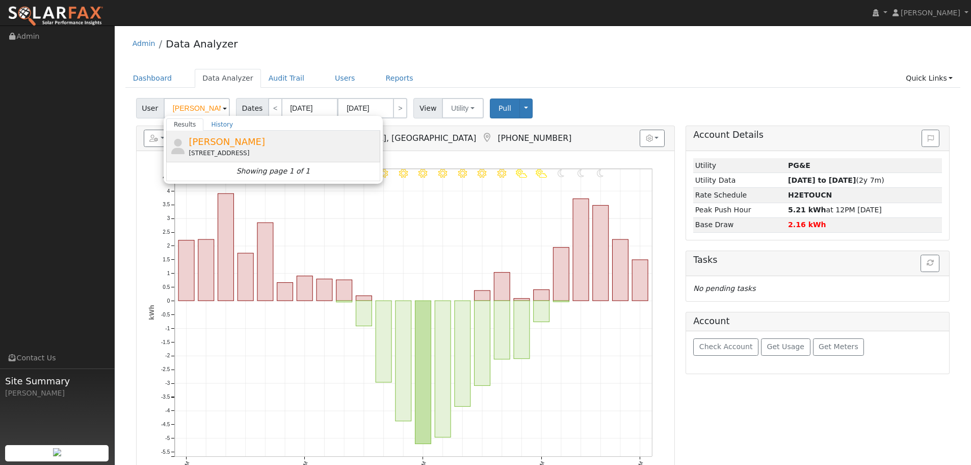
click at [318, 146] on div "[PERSON_NAME] [STREET_ADDRESS]" at bounding box center [283, 146] width 189 height 23
type input "[PERSON_NAME]"
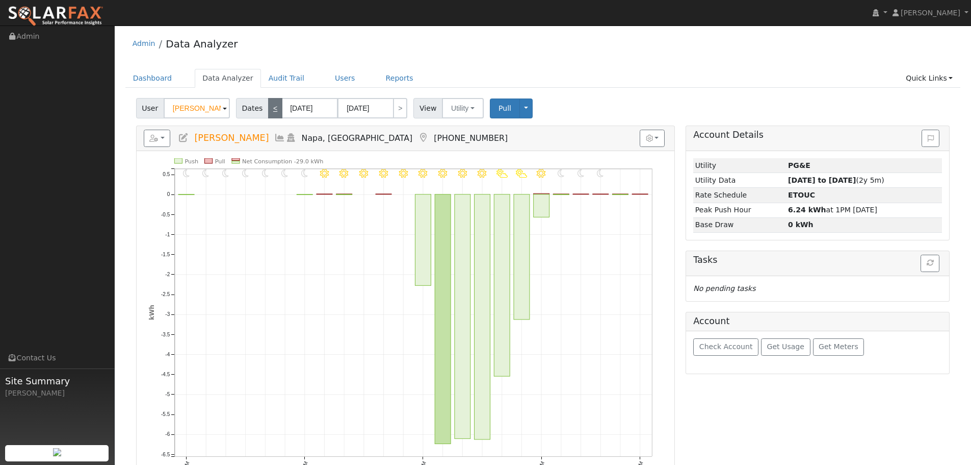
click at [272, 106] on link "<" at bounding box center [275, 108] width 14 height 20
type input "[DATE]"
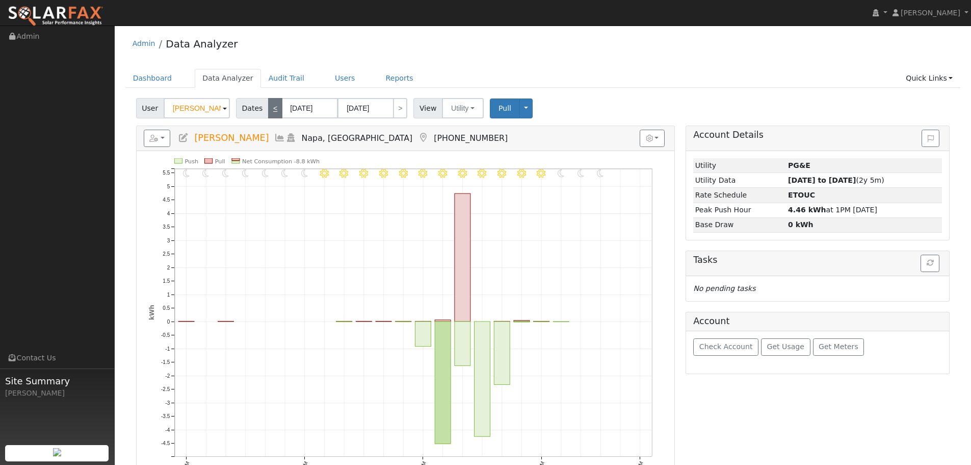
click at [269, 107] on link "<" at bounding box center [275, 108] width 14 height 20
type input "[DATE]"
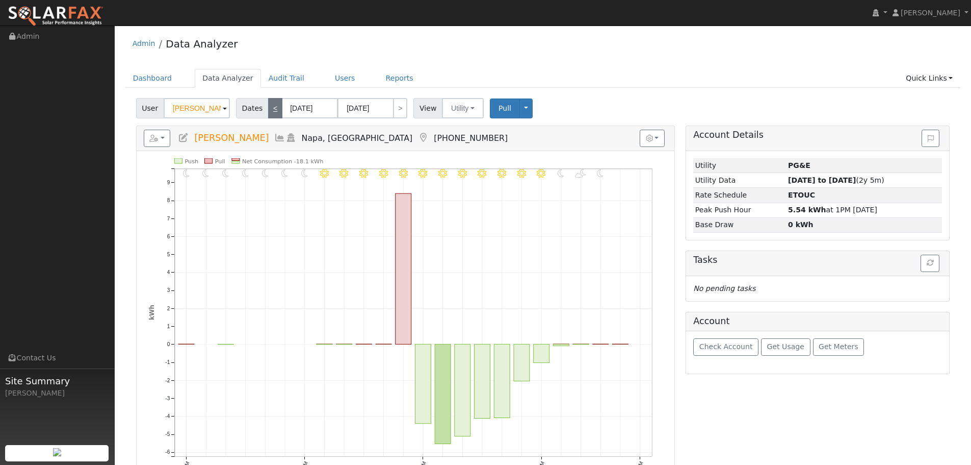
click at [269, 107] on link "<" at bounding box center [275, 108] width 14 height 20
type input "06/07/2025"
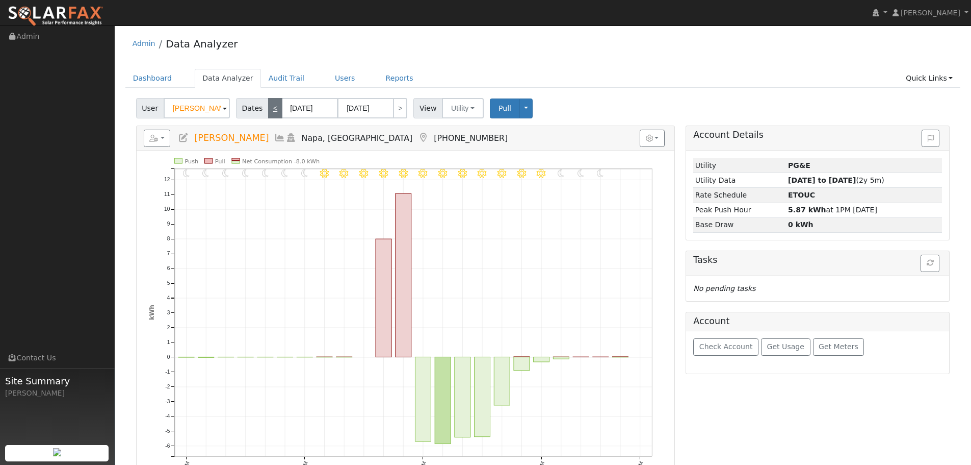
click at [269, 107] on link "<" at bounding box center [275, 108] width 14 height 20
type input "06/06/2025"
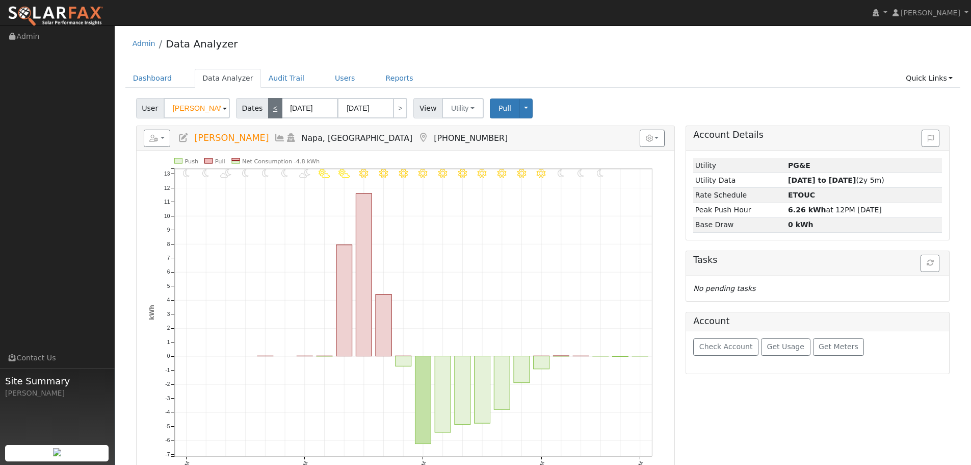
click at [269, 107] on link "<" at bounding box center [275, 108] width 14 height 20
type input "06/05/2025"
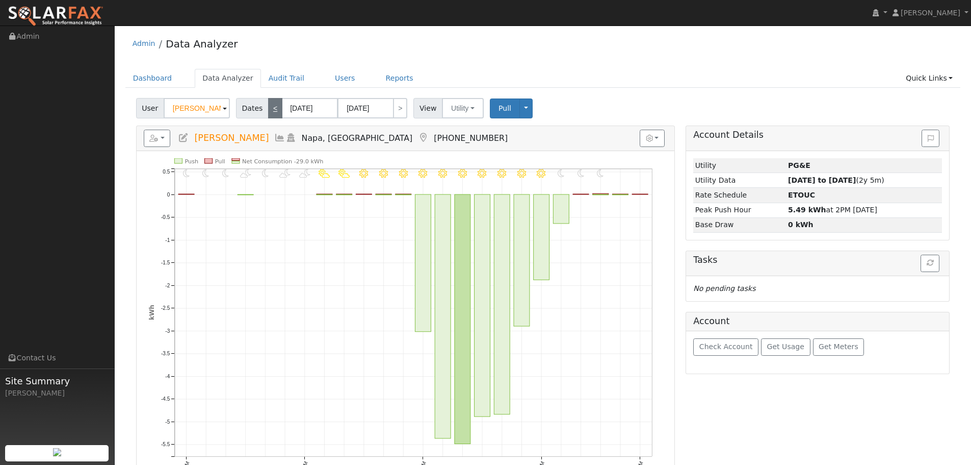
click at [269, 107] on link "<" at bounding box center [275, 108] width 14 height 20
type input "06/04/2025"
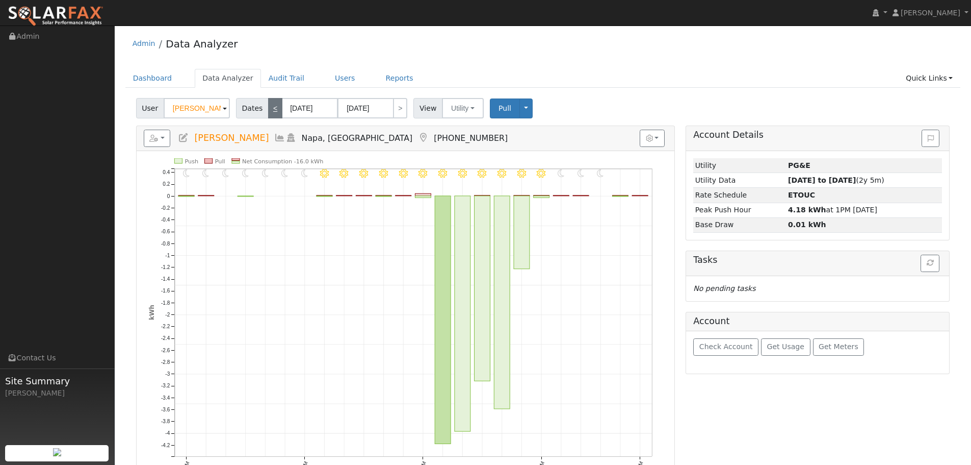
click at [269, 107] on link "<" at bounding box center [275, 108] width 14 height 20
type input "06/03/2025"
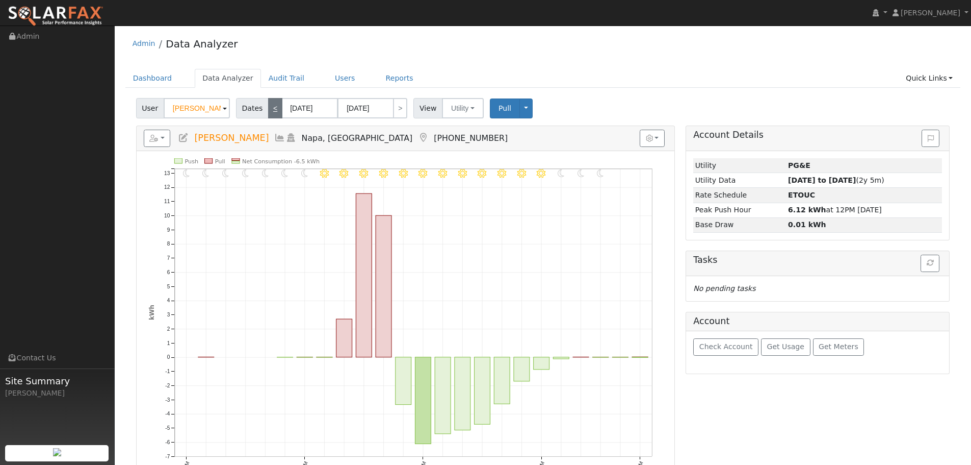
click at [269, 107] on link "<" at bounding box center [275, 108] width 14 height 20
type input "[DATE]"
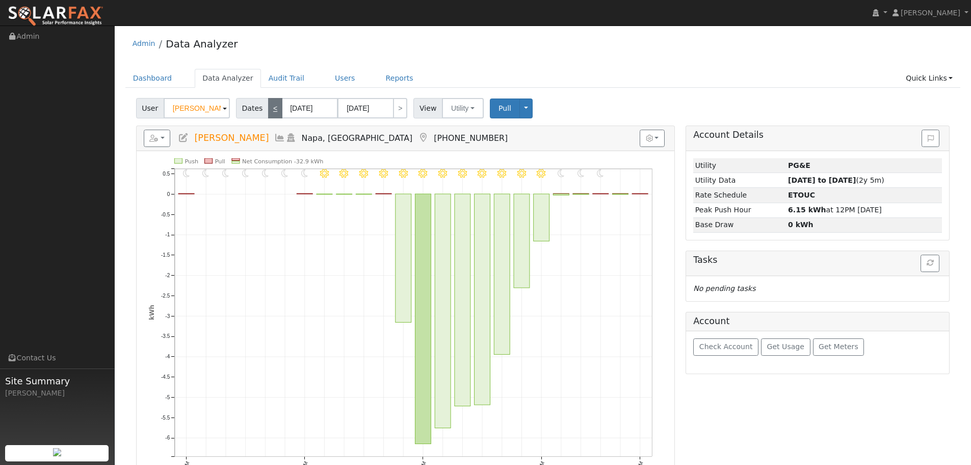
click at [269, 107] on link "<" at bounding box center [275, 108] width 14 height 20
type input "[DATE]"
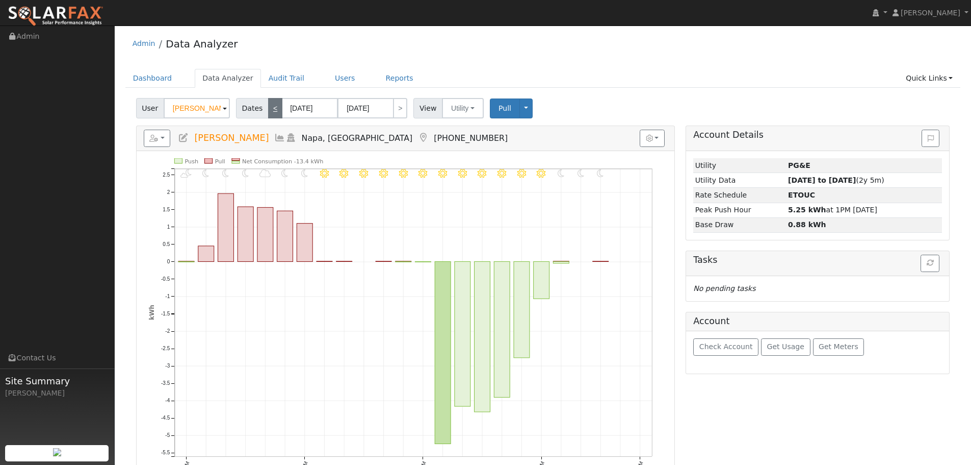
click at [269, 107] on link "<" at bounding box center [275, 108] width 14 height 20
type input "05/31/2025"
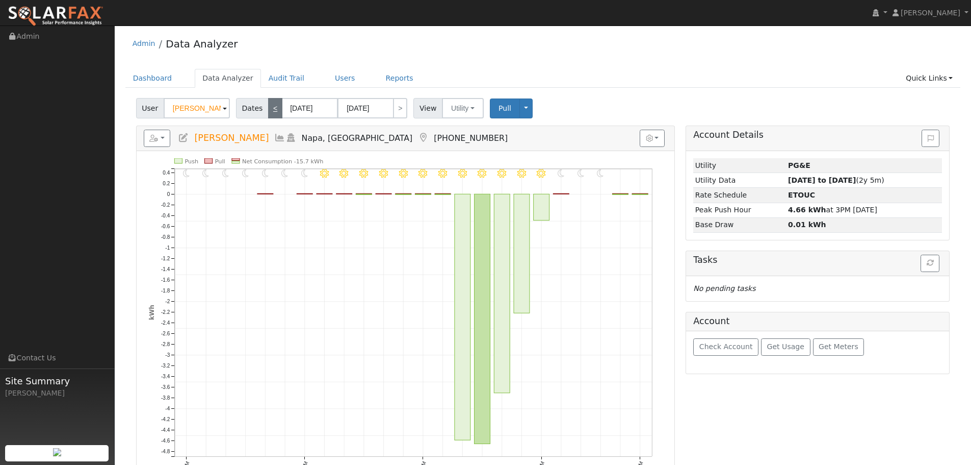
click at [269, 107] on link "<" at bounding box center [275, 108] width 14 height 20
type input "05/30/2025"
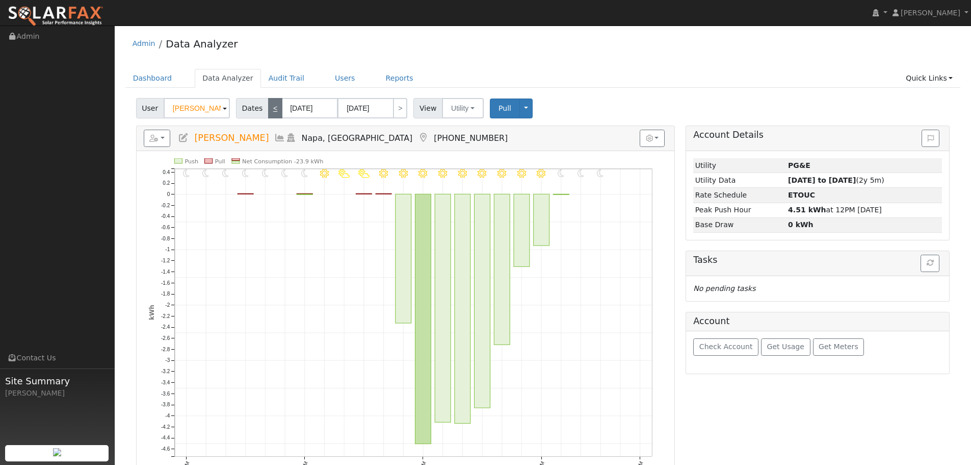
click at [269, 107] on link "<" at bounding box center [275, 108] width 14 height 20
type input "05/29/2025"
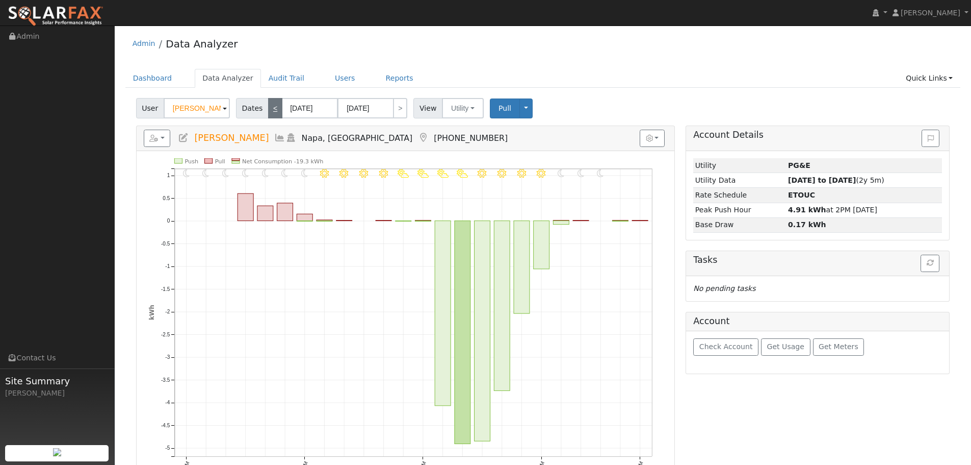
click at [269, 107] on link "<" at bounding box center [275, 108] width 14 height 20
type input "05/28/2025"
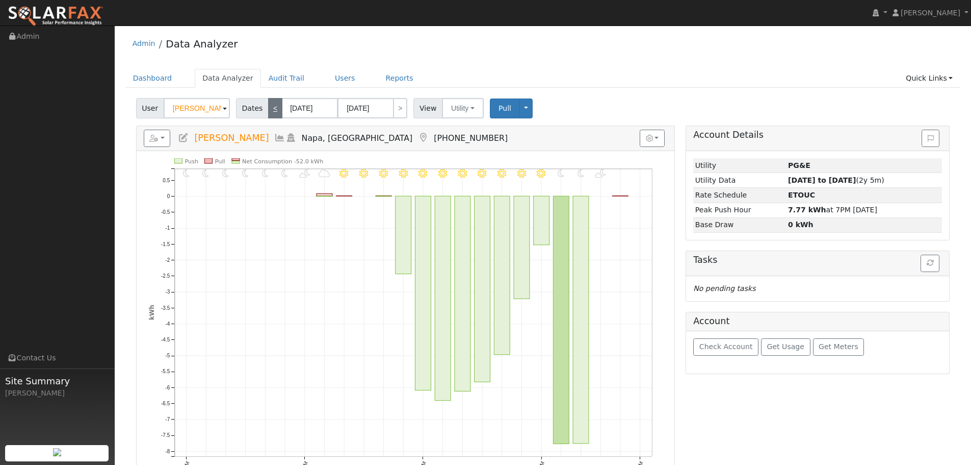
click at [269, 107] on link "<" at bounding box center [275, 108] width 14 height 20
type input "05/27/2025"
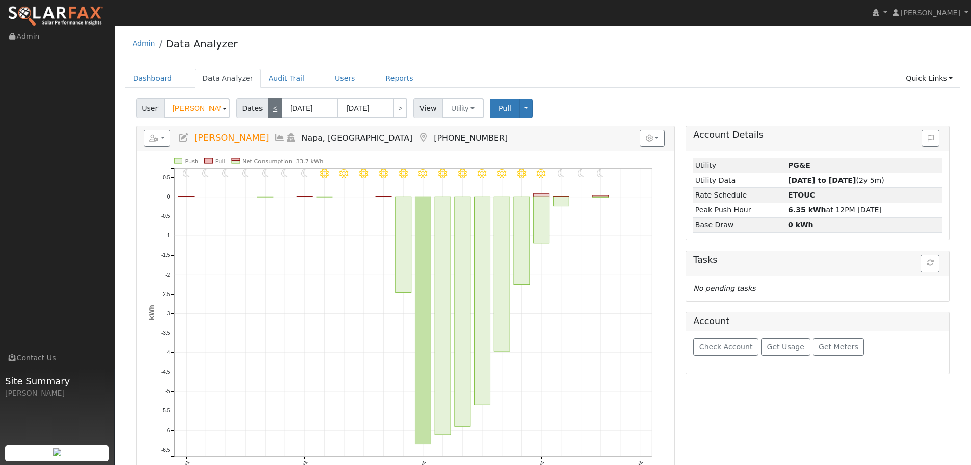
click at [269, 107] on link "<" at bounding box center [275, 108] width 14 height 20
type input "05/26/2025"
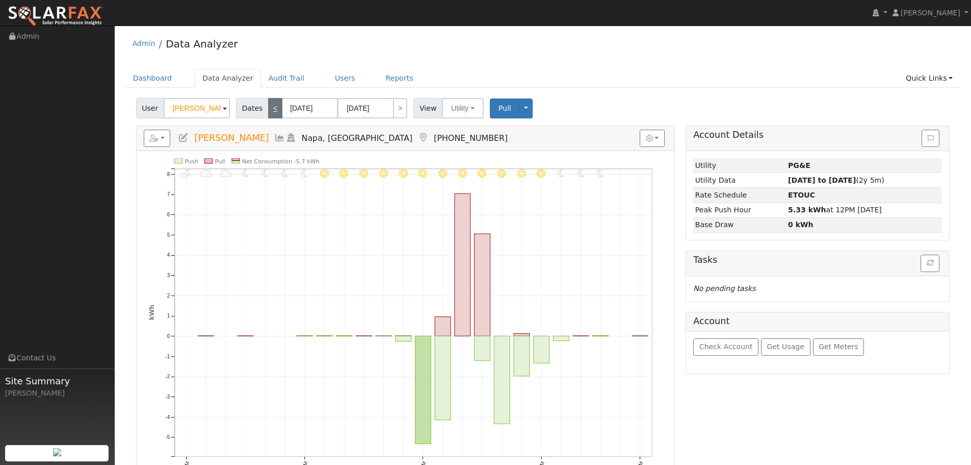
click at [269, 107] on link "<" at bounding box center [275, 108] width 14 height 20
type input "05/25/2025"
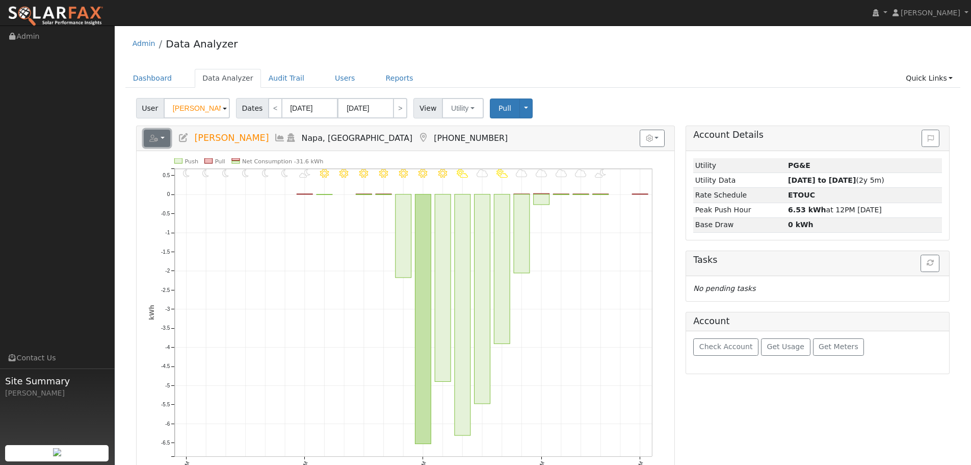
click at [162, 139] on button "button" at bounding box center [157, 138] width 27 height 17
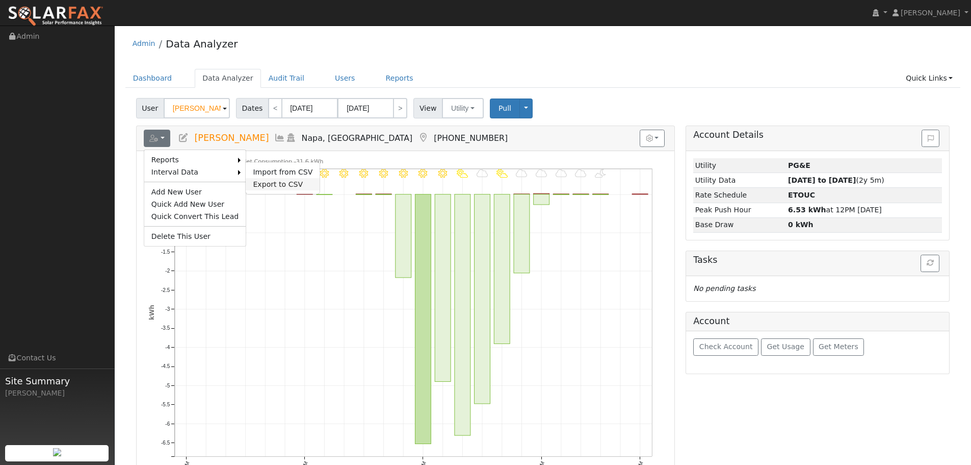
click at [265, 181] on link "Export to CSV" at bounding box center [283, 184] width 74 height 12
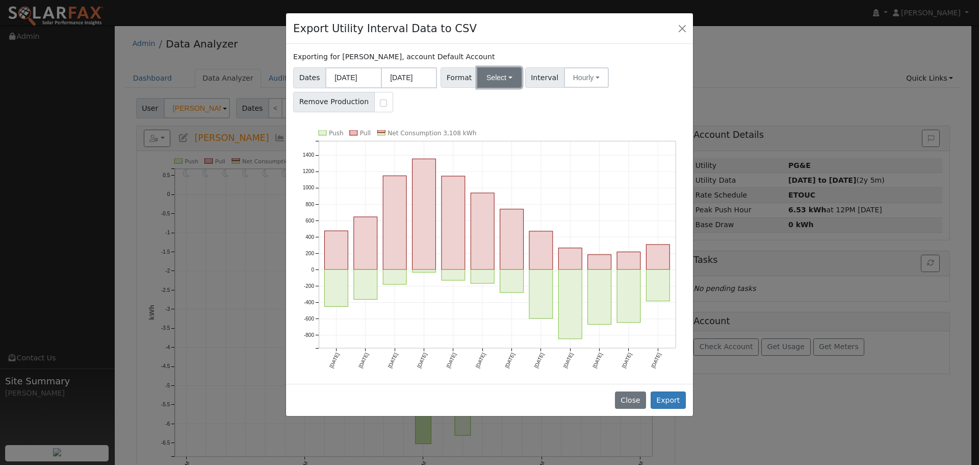
drag, startPoint x: 484, startPoint y: 86, endPoint x: 498, endPoint y: 106, distance: 23.8
click at [484, 86] on button "Select" at bounding box center [499, 77] width 44 height 20
click at [506, 164] on link "Aurora" at bounding box center [511, 165] width 73 height 14
click at [670, 394] on button "Export" at bounding box center [668, 399] width 35 height 17
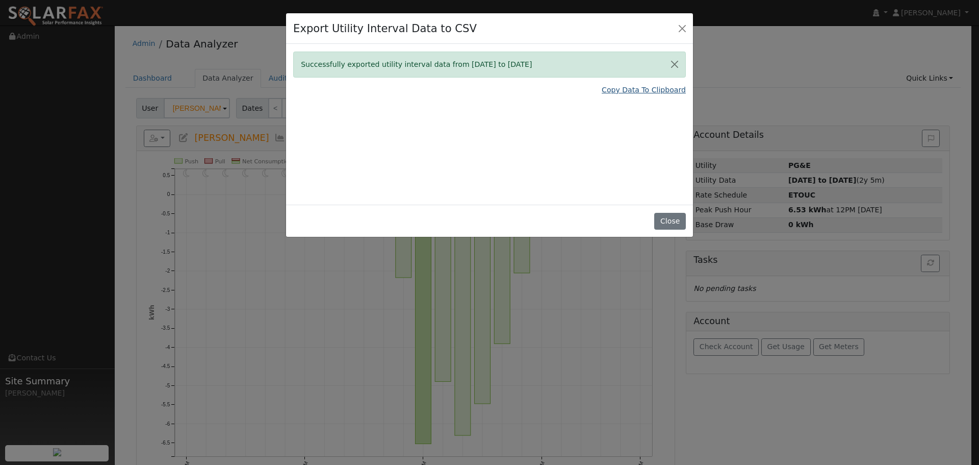
click at [638, 93] on link "Copy Data To Clipboard" at bounding box center [644, 90] width 84 height 11
click at [647, 92] on link "Copy Data To Clipboard" at bounding box center [644, 90] width 84 height 11
click at [664, 223] on button "Close" at bounding box center [669, 221] width 31 height 17
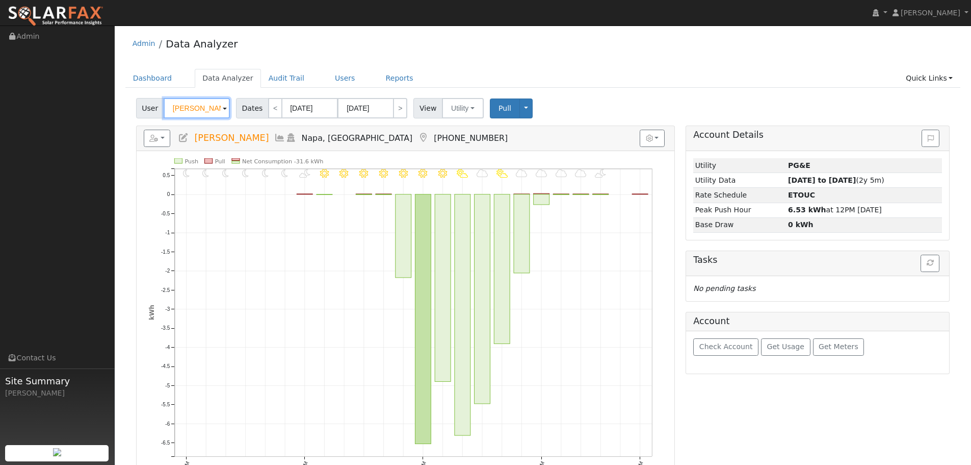
click at [186, 106] on input "Scott Whitlock" at bounding box center [197, 108] width 66 height 20
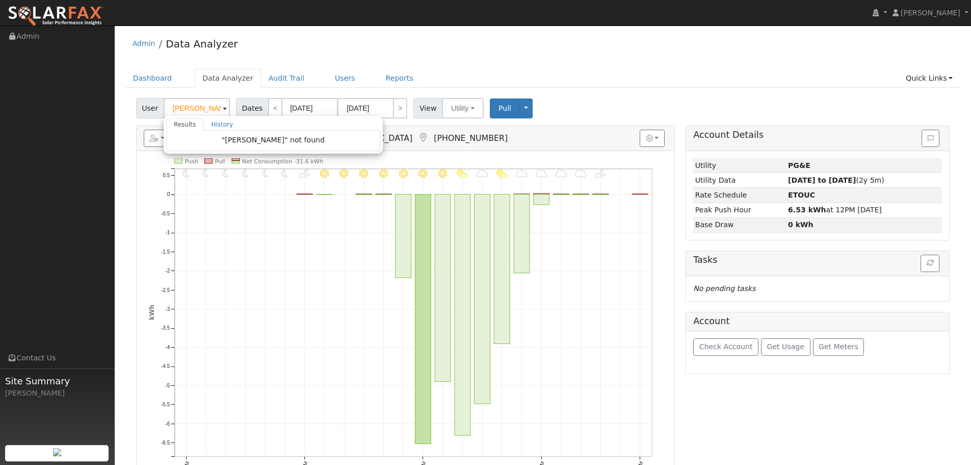
click at [525, 106] on div "Pull Toggle Dropdown View Delete This Data Delete ALL Data Disconnect Utility A…" at bounding box center [512, 108] width 49 height 20
type input "Scott Whitlock"
click at [525, 105] on div "Pull Toggle Dropdown View Delete This Data Delete ALL Data Disconnect Utility" at bounding box center [512, 108] width 45 height 20
click at [522, 105] on button "Toggle Dropdown" at bounding box center [526, 108] width 13 height 20
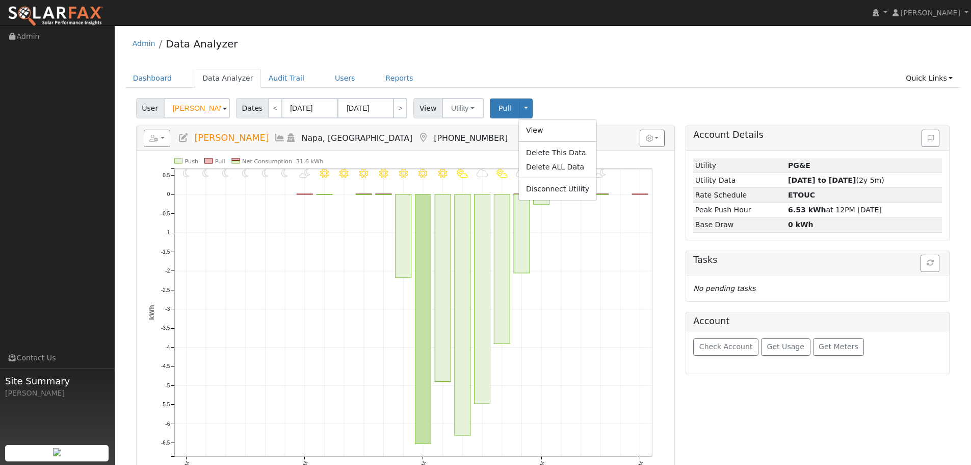
drag, startPoint x: 651, startPoint y: 72, endPoint x: 917, endPoint y: 102, distance: 267.9
click at [655, 72] on ul "Dashboard Data Analyzer Audit Trail Users Reports Quick Links Quick Add Quick C…" at bounding box center [543, 78] width 836 height 19
click at [942, 85] on link "Quick Links" at bounding box center [930, 78] width 62 height 19
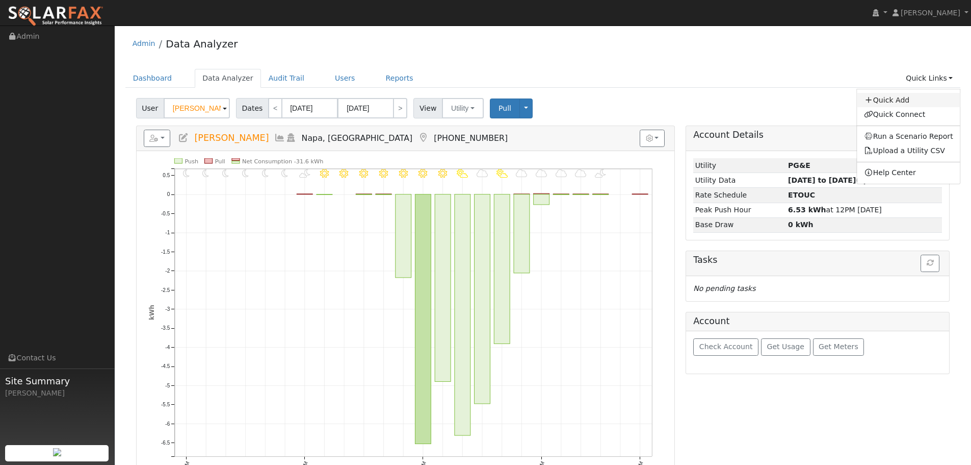
click at [933, 101] on link "Quick Add" at bounding box center [909, 100] width 104 height 14
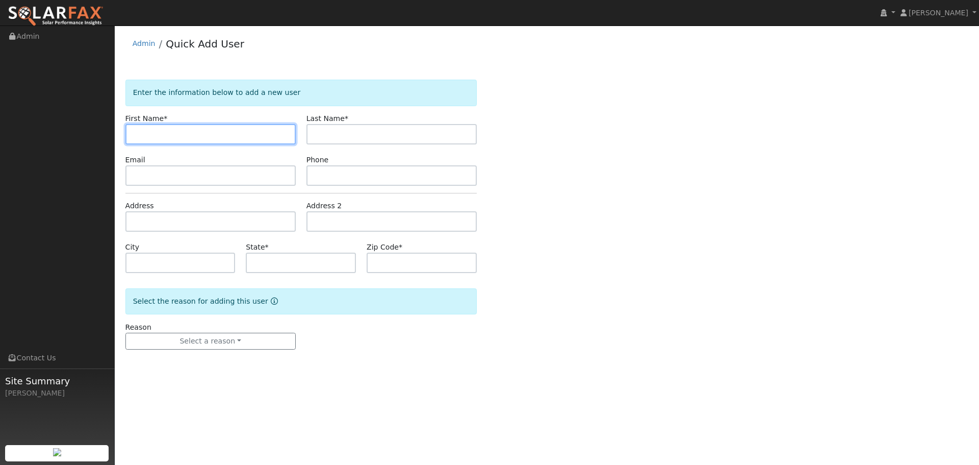
click at [158, 131] on input "text" at bounding box center [210, 134] width 170 height 20
paste input "[PERSON_NAME]"
type input "[PERSON_NAME]"
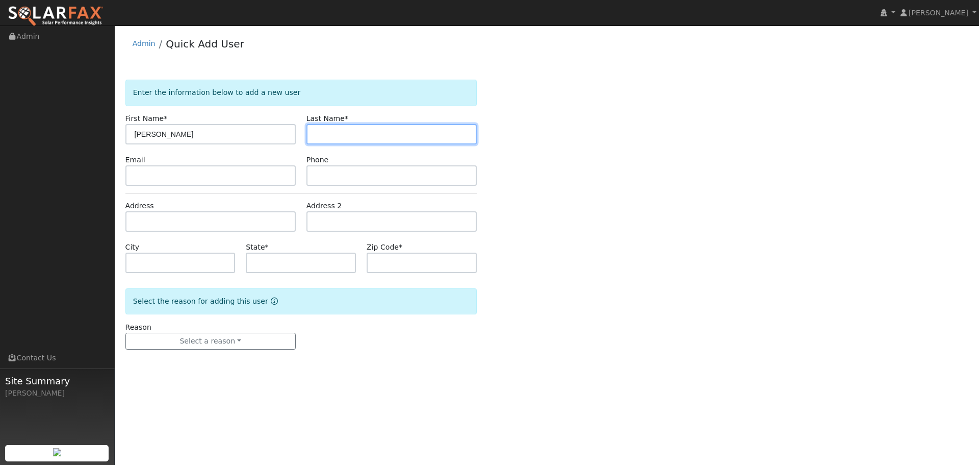
click at [353, 134] on input "text" at bounding box center [391, 134] width 170 height 20
paste input "[PERSON_NAME]"
click at [337, 131] on input "[PERSON_NAME]" at bounding box center [391, 134] width 170 height 20
type input "Ramies"
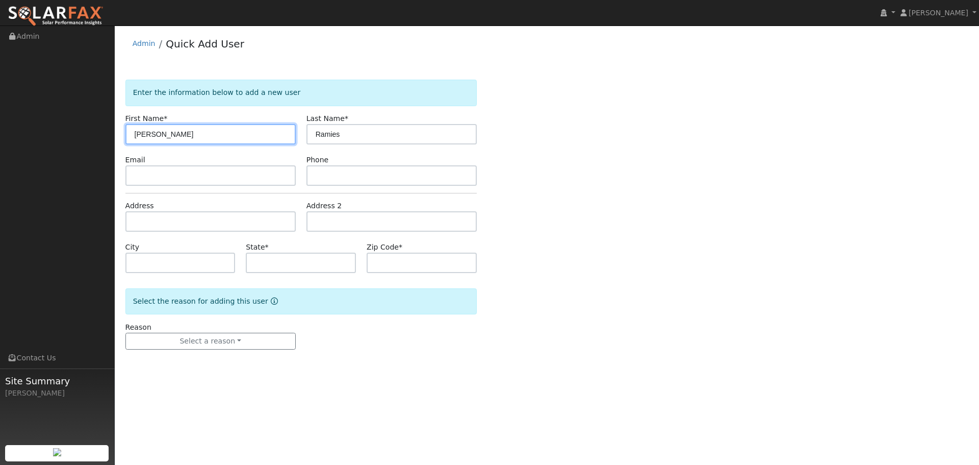
click at [254, 136] on input "[PERSON_NAME]" at bounding box center [210, 134] width 170 height 20
type input "[PERSON_NAME]"
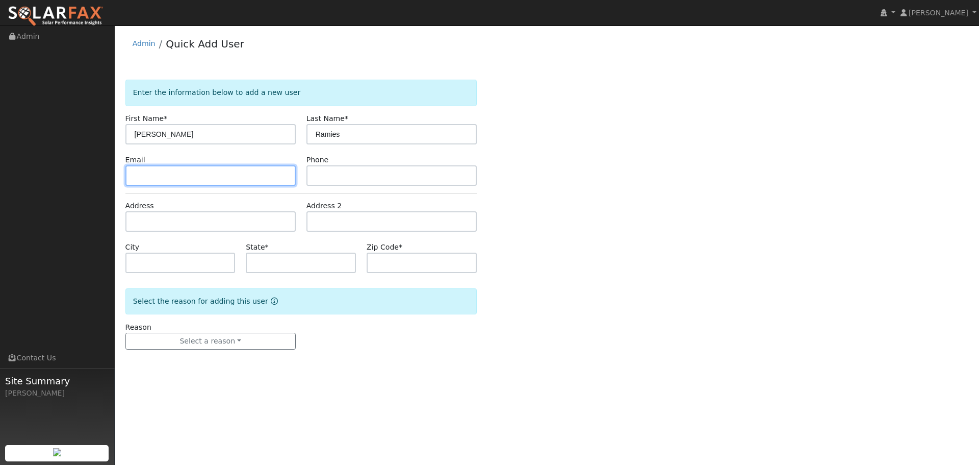
click at [214, 165] on input "text" at bounding box center [210, 175] width 170 height 20
paste input "[EMAIL_ADDRESS][DOMAIN_NAME]"
type input "[EMAIL_ADDRESS][DOMAIN_NAME]"
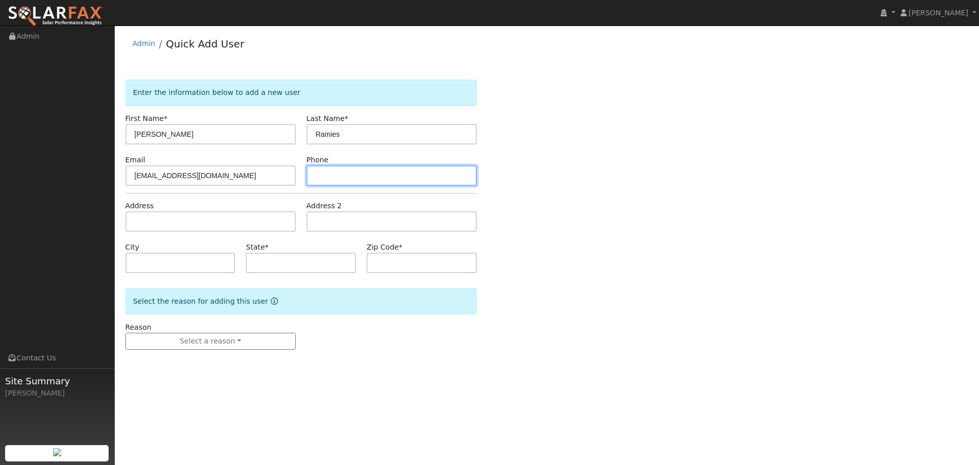
click at [344, 169] on input "text" at bounding box center [391, 175] width 170 height 20
paste input "[PHONE_NUMBER]"
type input "[PHONE_NUMBER]"
click at [244, 209] on div "Address" at bounding box center [210, 215] width 181 height 31
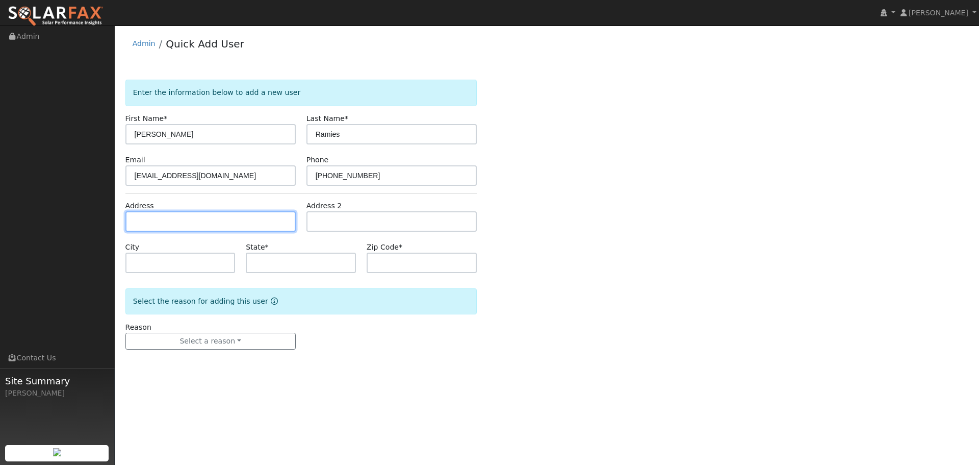
click at [242, 216] on input "text" at bounding box center [210, 221] width 170 height 20
paste input "1670 Cervato Circle"
click at [611, 228] on div "Enter the information below to add a new user First Name * [PERSON_NAME] Last N…" at bounding box center [546, 225] width 843 height 290
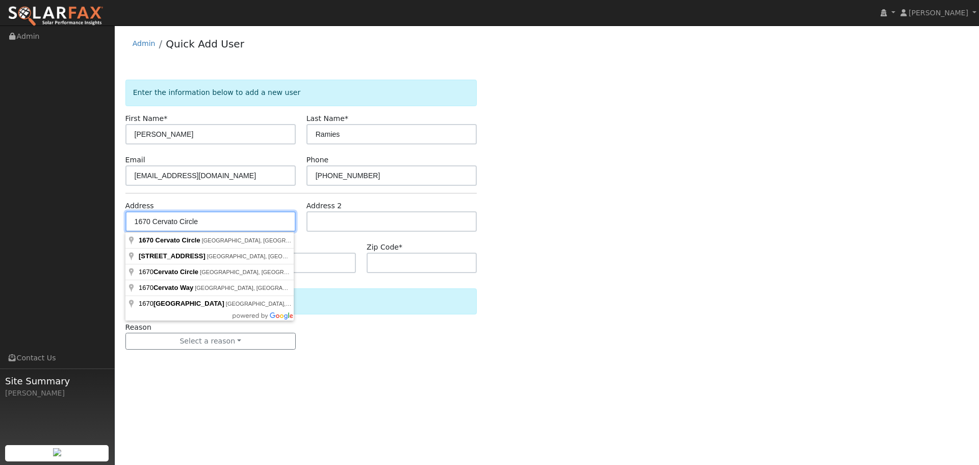
click at [242, 227] on input "1670 Cervato Circle" at bounding box center [210, 221] width 170 height 20
type input "1670 Cervato Circle"
type input "Alamo"
type input "CA"
type input "94507"
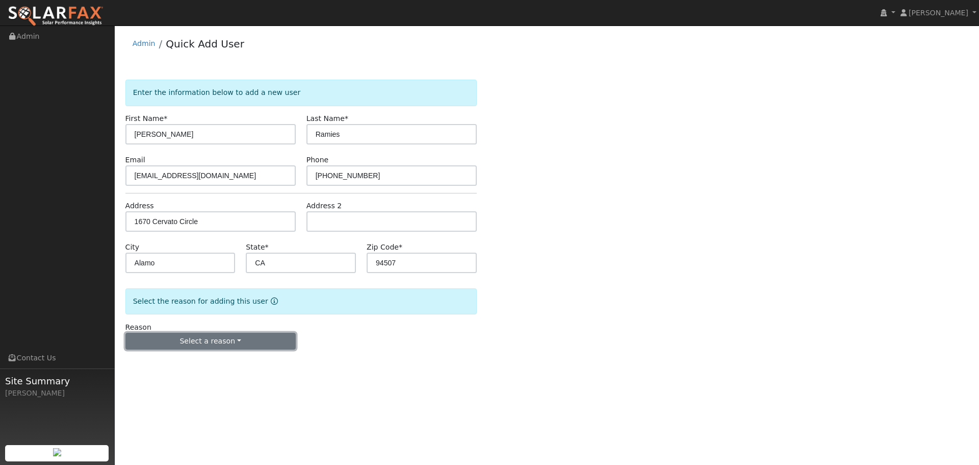
drag, startPoint x: 265, startPoint y: 334, endPoint x: 264, endPoint y: 350, distance: 15.9
click at [265, 335] on button "Select a reason" at bounding box center [210, 340] width 170 height 17
click at [206, 359] on link "New lead" at bounding box center [182, 362] width 113 height 14
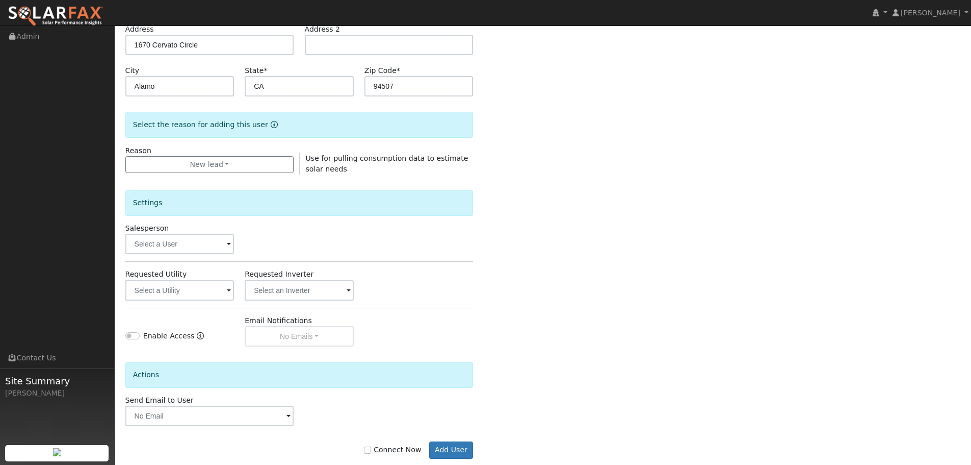
scroll to position [196, 0]
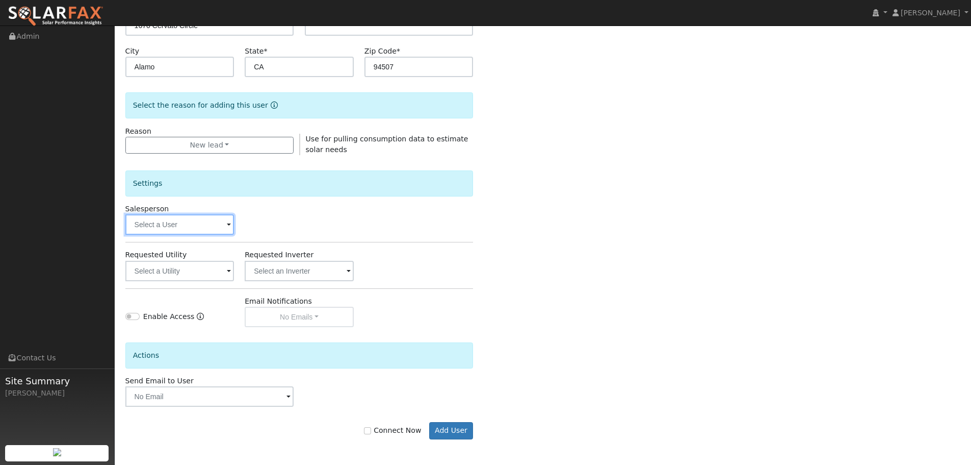
click at [197, 217] on input "text" at bounding box center [179, 224] width 109 height 20
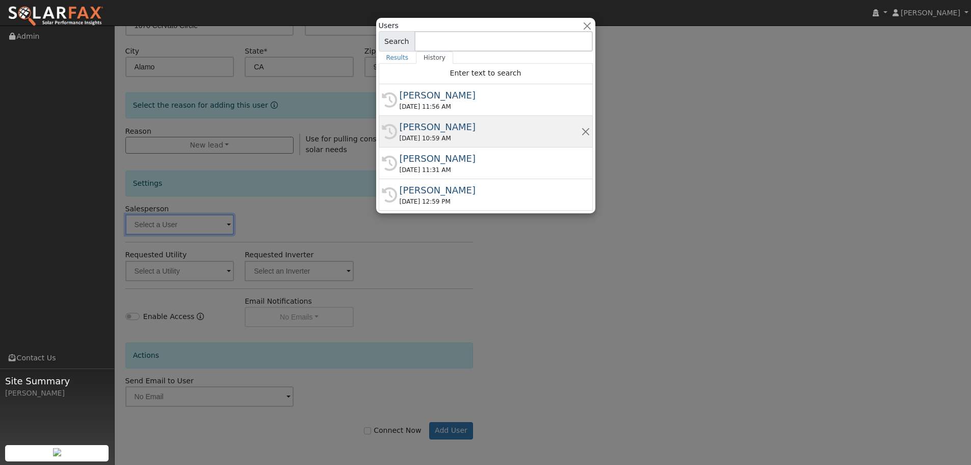
click at [478, 125] on div "[PERSON_NAME]" at bounding box center [491, 127] width 182 height 14
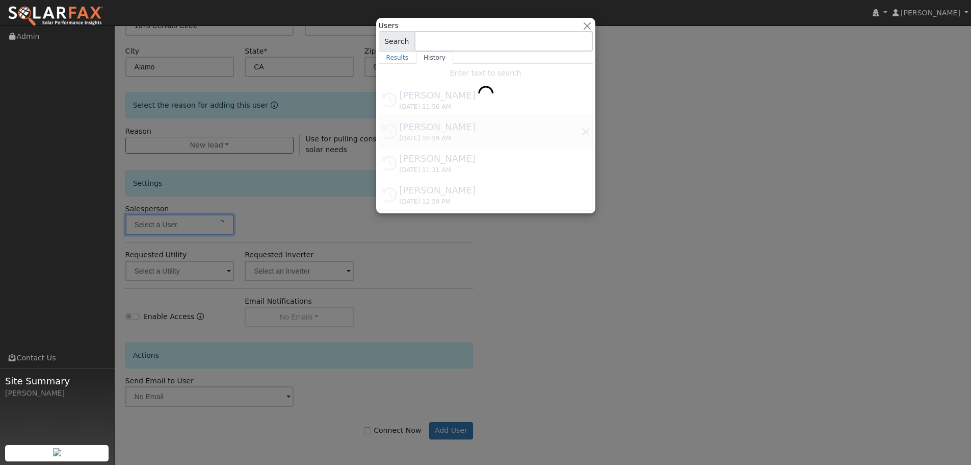
type input "[PERSON_NAME]"
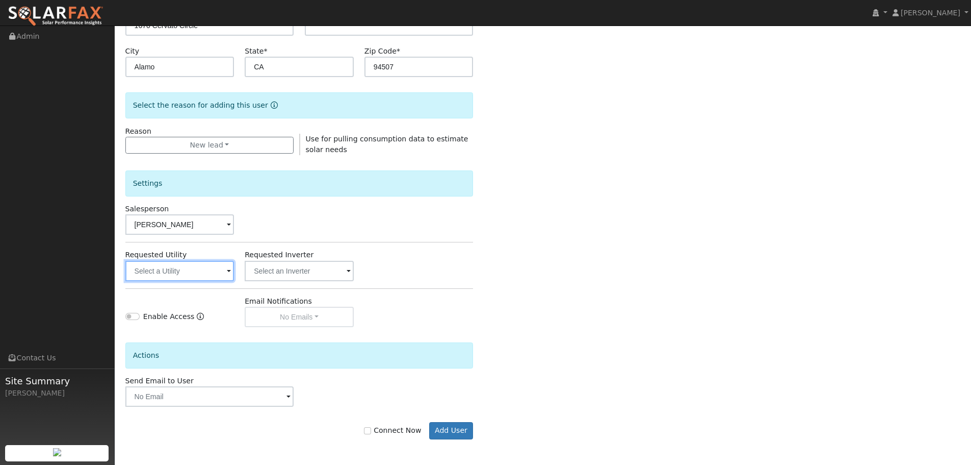
click at [182, 269] on input "text" at bounding box center [179, 271] width 109 height 20
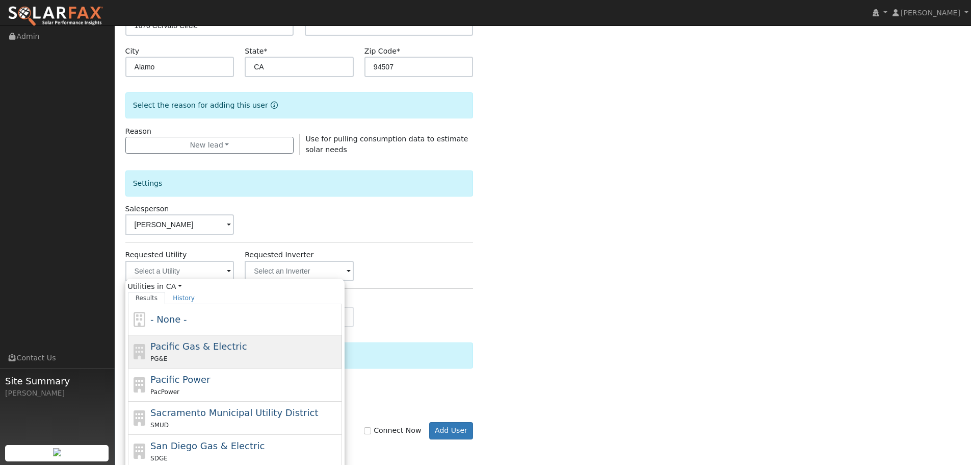
click at [196, 347] on span "Pacific Gas & Electric" at bounding box center [198, 346] width 96 height 11
type input "Pacific Gas & Electric"
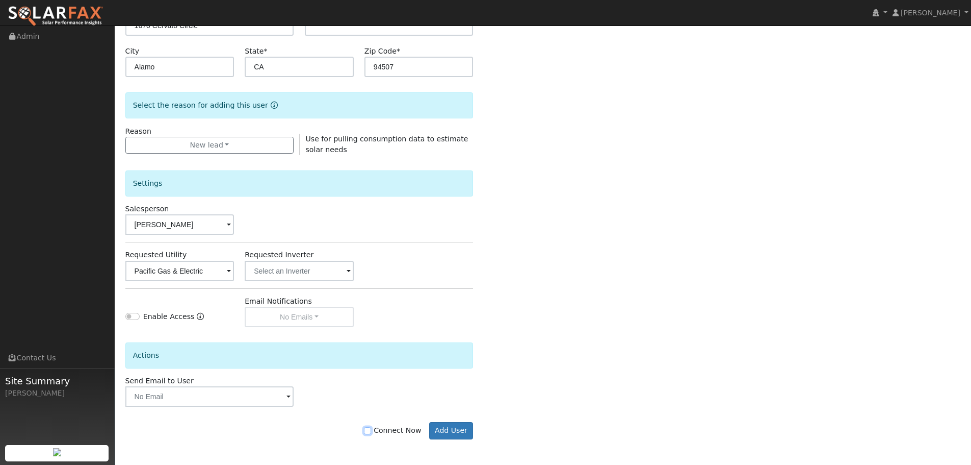
click at [371, 431] on input "Connect Now" at bounding box center [367, 430] width 7 height 7
checkbox input "true"
click at [447, 433] on button "Add User" at bounding box center [451, 430] width 44 height 17
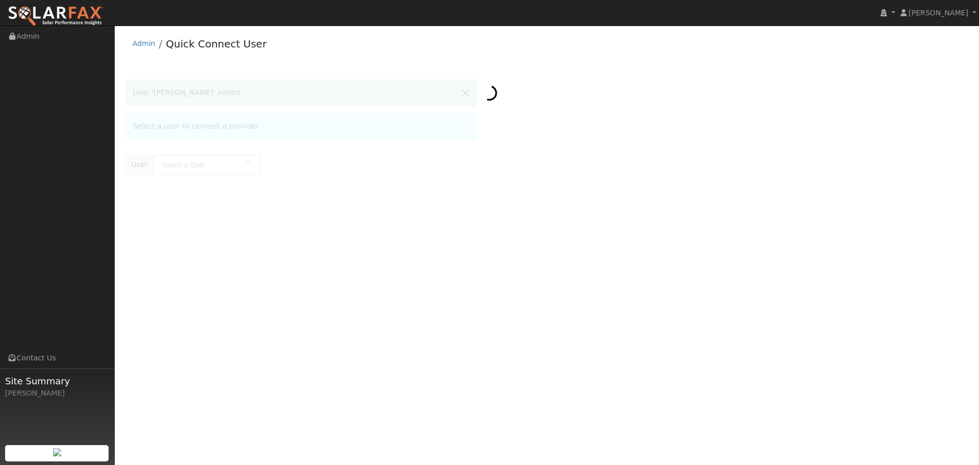
type input "[PERSON_NAME]"
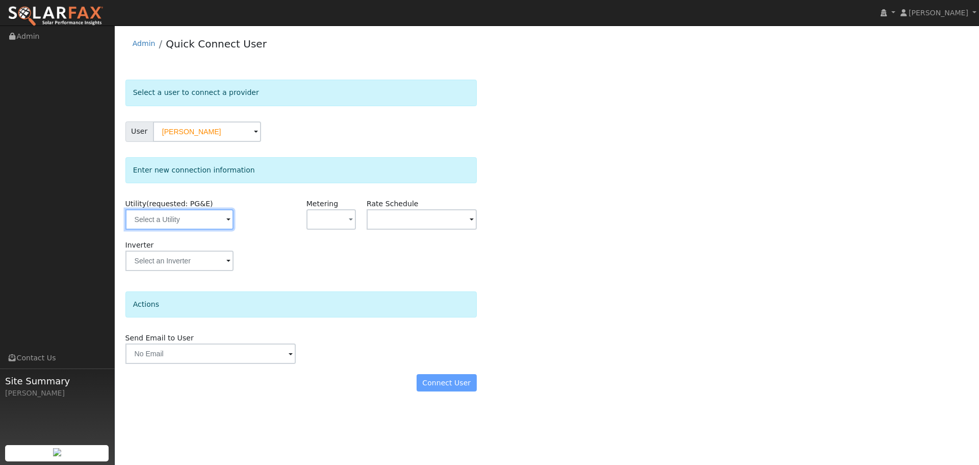
click at [178, 218] on input "text" at bounding box center [179, 219] width 108 height 20
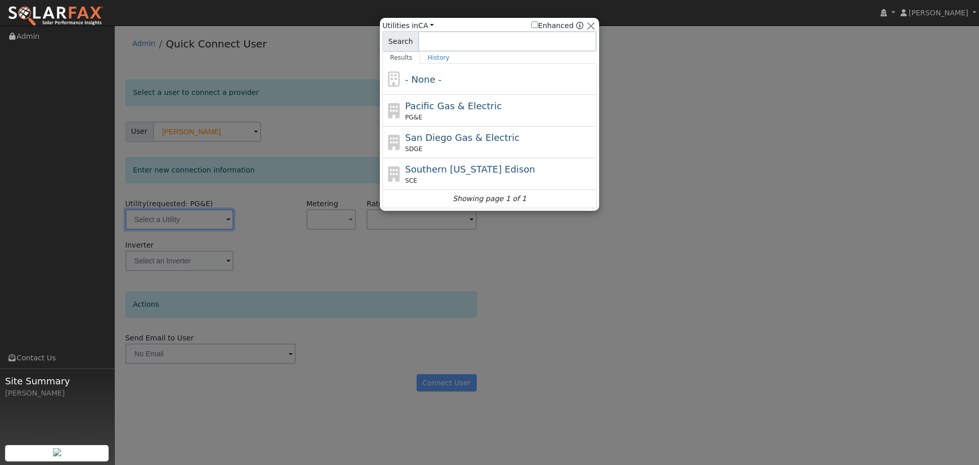
drag, startPoint x: 491, startPoint y: 103, endPoint x: 482, endPoint y: 126, distance: 25.0
click at [491, 104] on div "Pacific Gas & Electric PG&E" at bounding box center [499, 110] width 189 height 23
type input "PG&E"
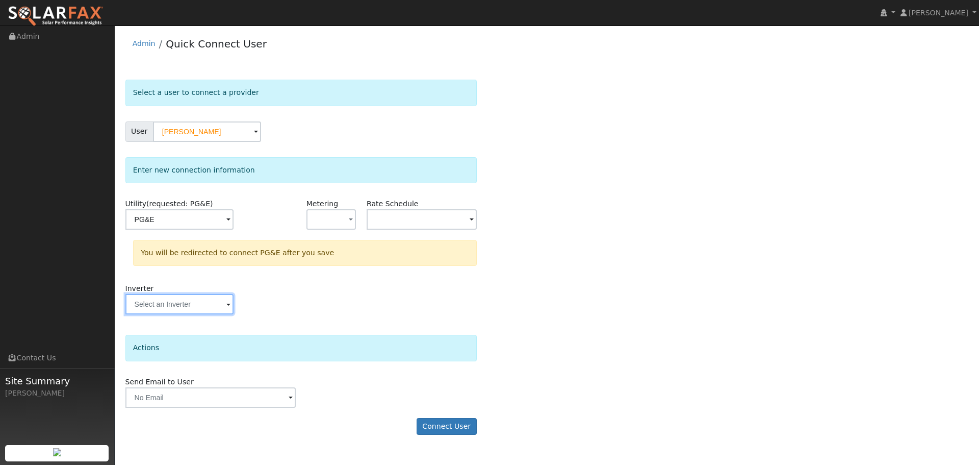
click at [205, 302] on input "text" at bounding box center [179, 304] width 108 height 20
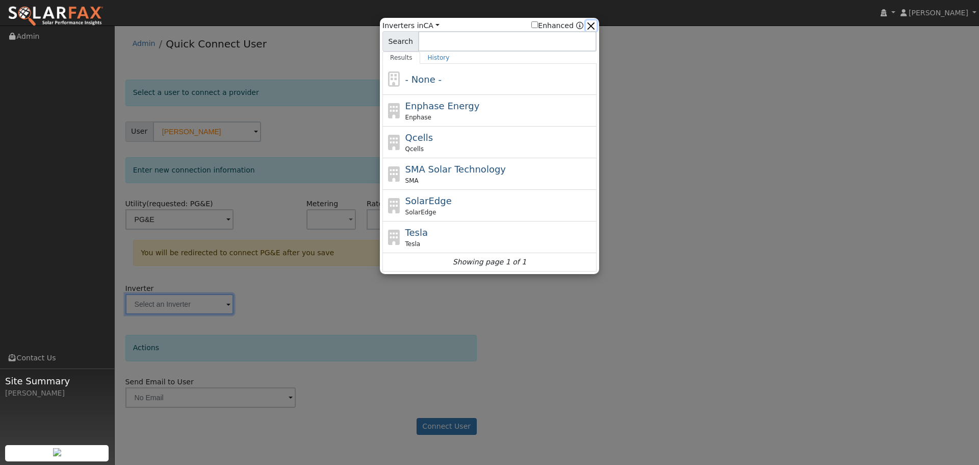
click at [596, 30] on button "button" at bounding box center [591, 25] width 11 height 11
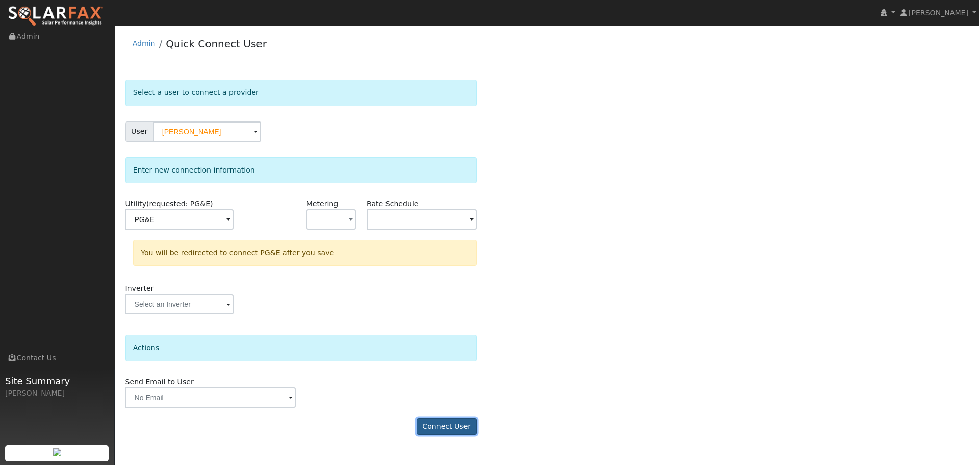
click at [450, 421] on button "Connect User" at bounding box center [447, 426] width 60 height 17
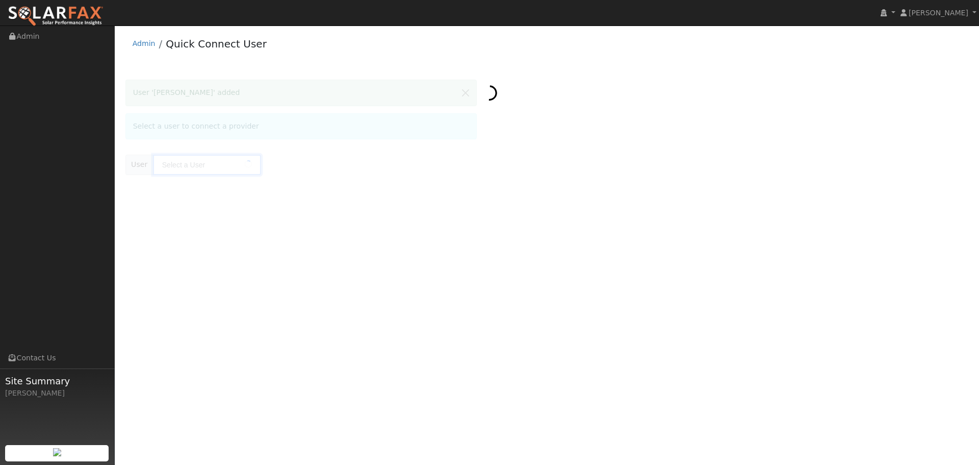
type input "[PERSON_NAME]"
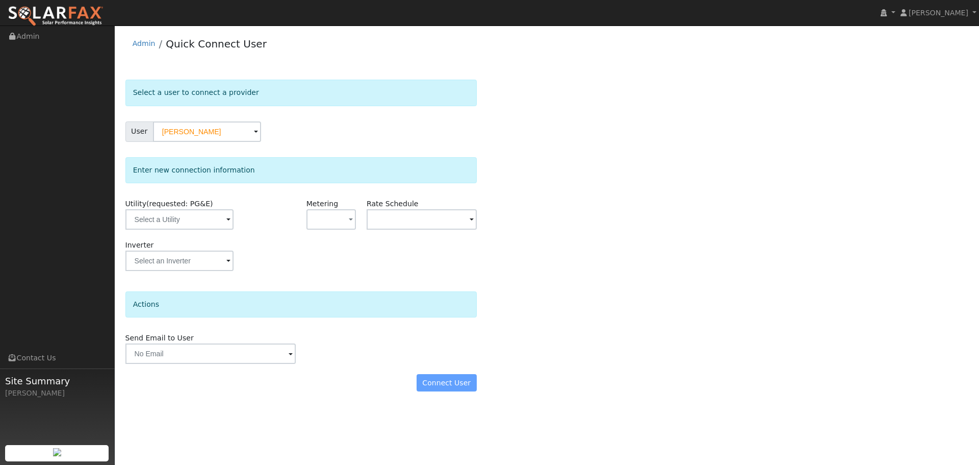
click at [461, 383] on div "Connect User" at bounding box center [301, 382] width 362 height 17
click at [199, 214] on input "text" at bounding box center [179, 219] width 108 height 20
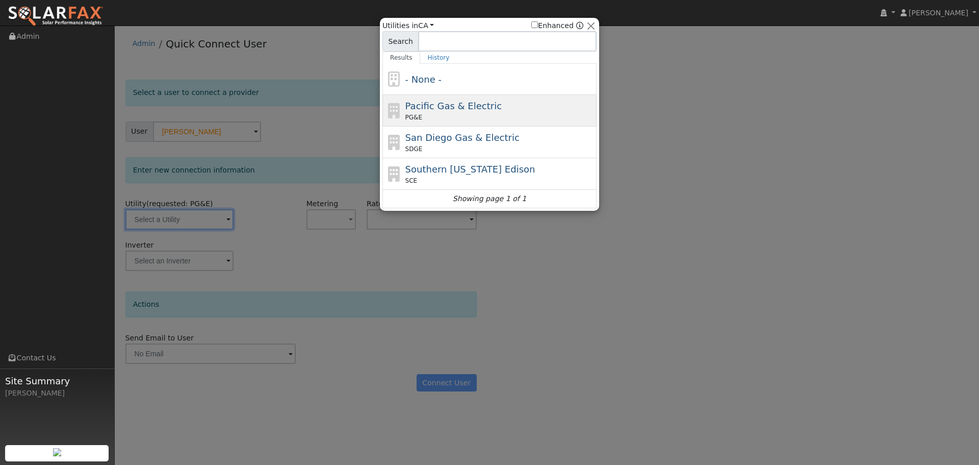
click at [484, 110] on span "Pacific Gas & Electric" at bounding box center [453, 105] width 96 height 11
type input "PG&E"
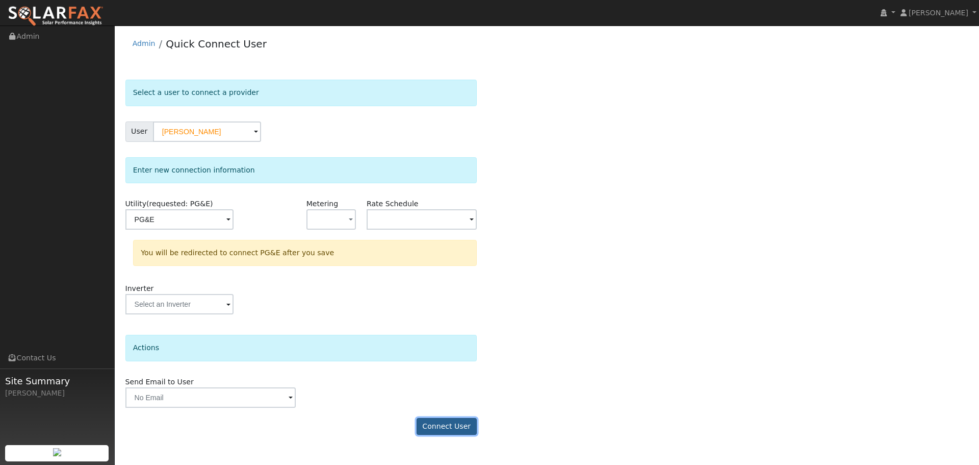
click at [454, 419] on button "Connect User" at bounding box center [447, 426] width 60 height 17
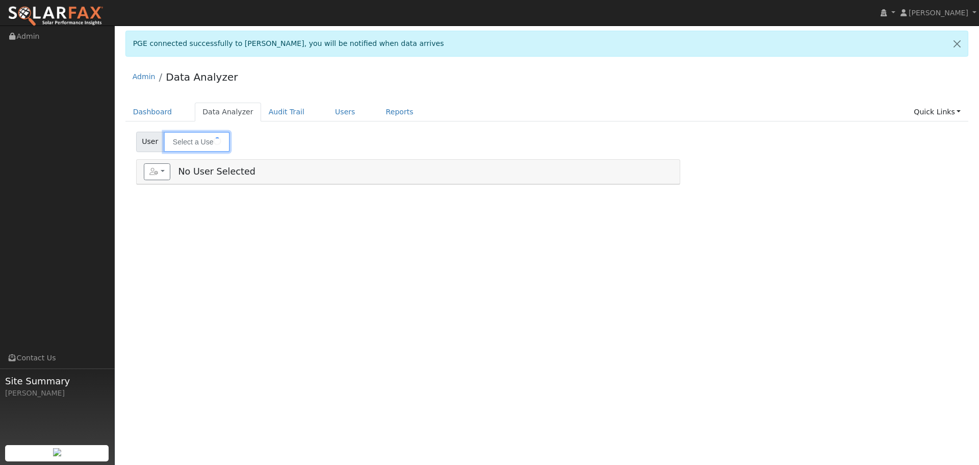
type input "[PERSON_NAME]"
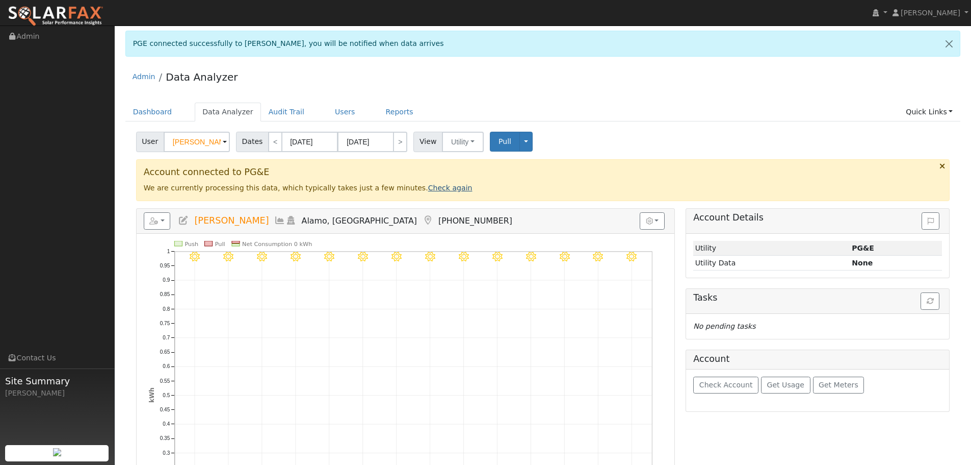
click at [428, 191] on link "Check again" at bounding box center [450, 188] width 44 height 8
click at [428, 188] on link "Check again" at bounding box center [450, 188] width 44 height 8
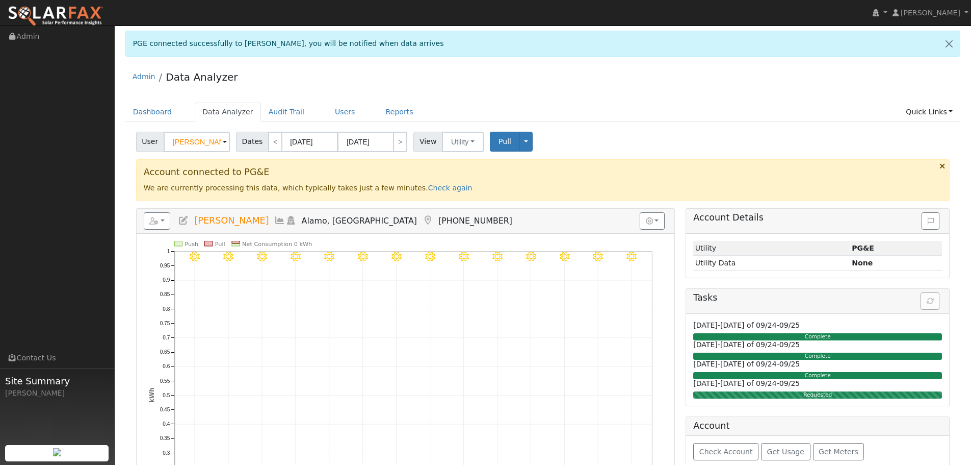
click at [661, 136] on div "User [PERSON_NAME] Account Default Account Default Account [STREET_ADDRESS] Pri…" at bounding box center [543, 140] width 818 height 24
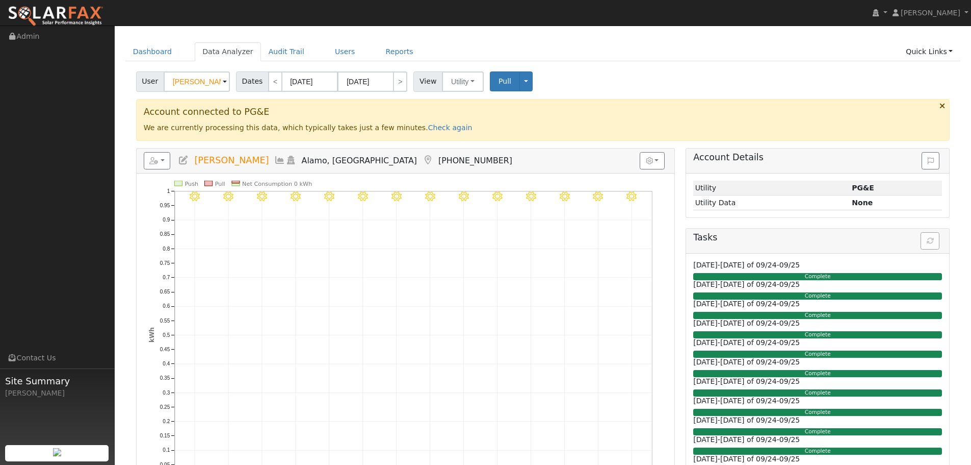
scroll to position [47, 0]
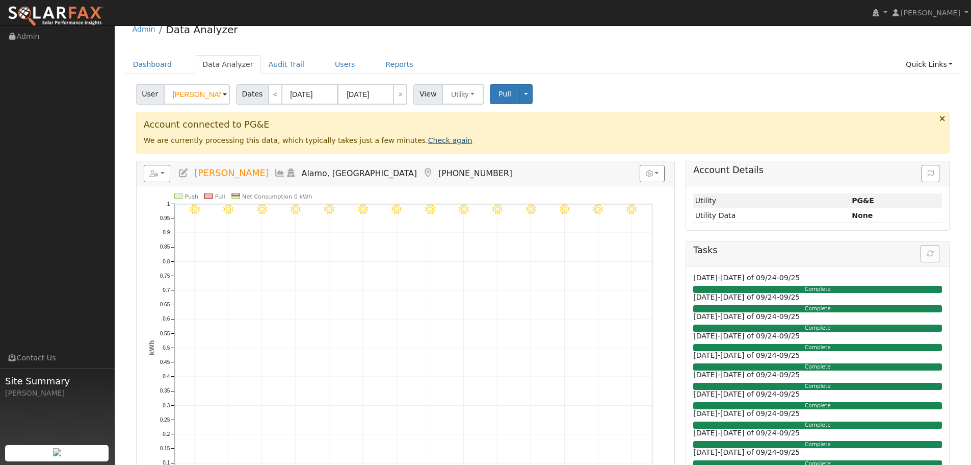
click at [431, 139] on link "Check again" at bounding box center [450, 140] width 44 height 8
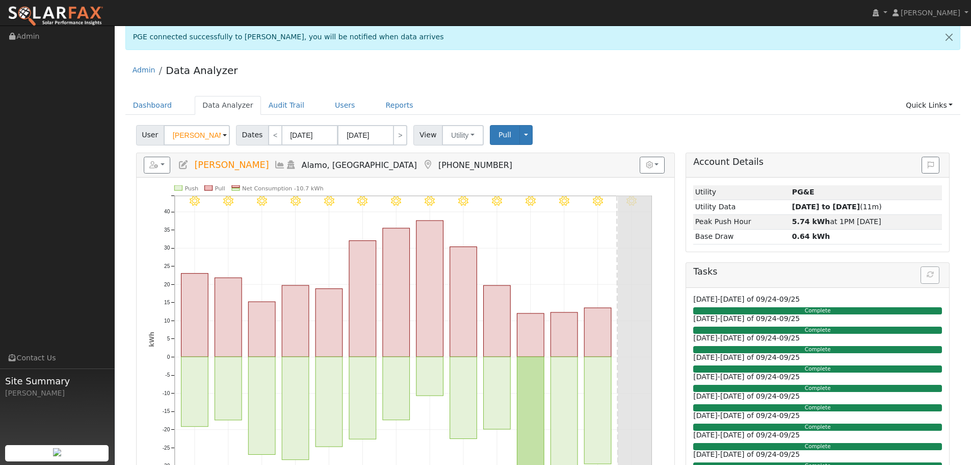
scroll to position [0, 0]
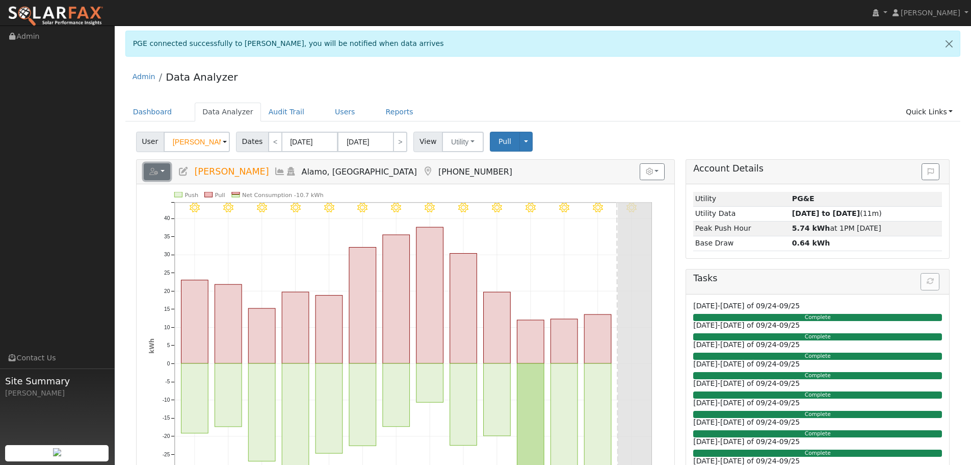
click at [166, 168] on button "button" at bounding box center [157, 171] width 27 height 17
click at [270, 216] on link "Export to CSV" at bounding box center [283, 218] width 74 height 12
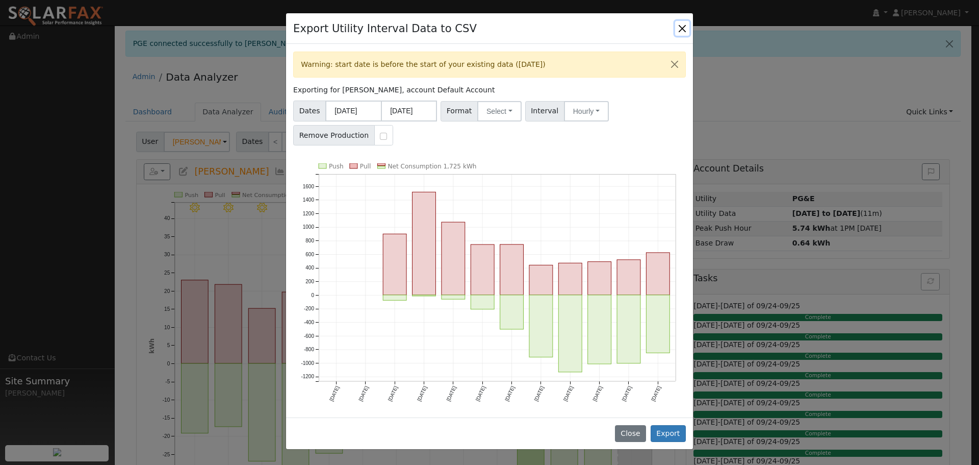
click at [685, 25] on button "Close" at bounding box center [682, 28] width 14 height 14
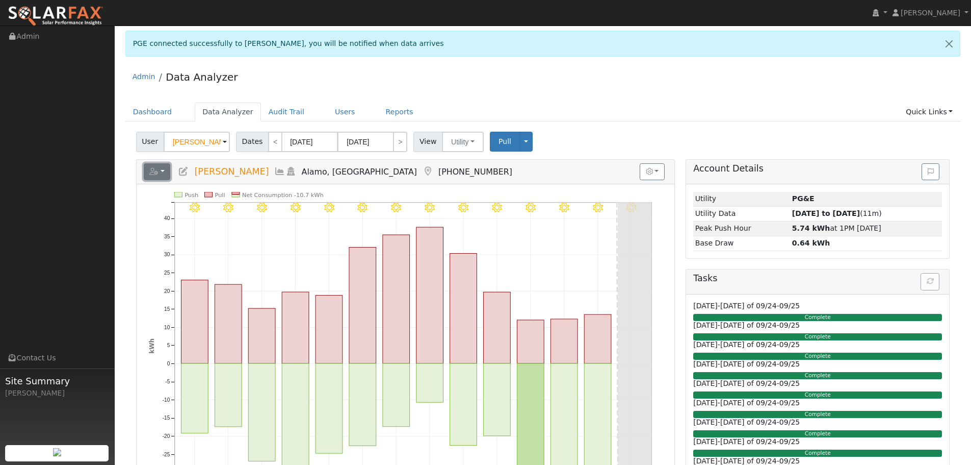
drag, startPoint x: 150, startPoint y: 164, endPoint x: 160, endPoint y: 180, distance: 17.8
click at [151, 166] on button "button" at bounding box center [157, 171] width 27 height 17
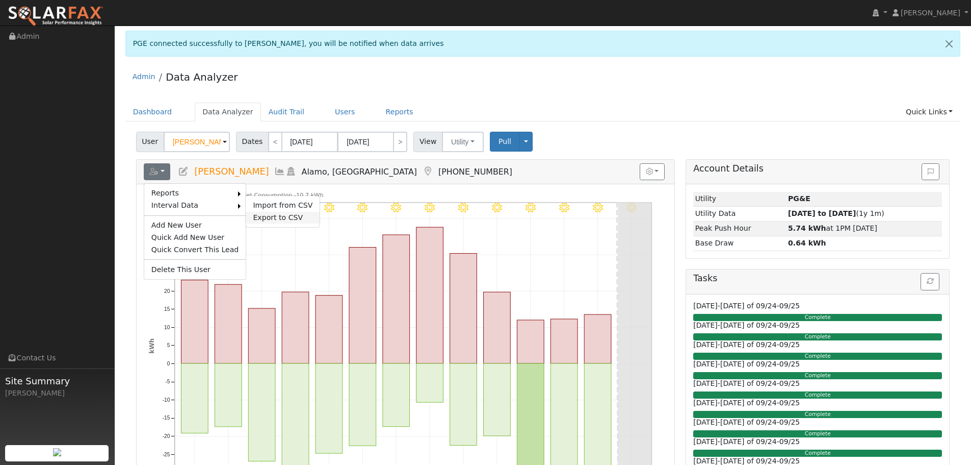
click at [253, 215] on link "Export to CSV" at bounding box center [283, 218] width 74 height 12
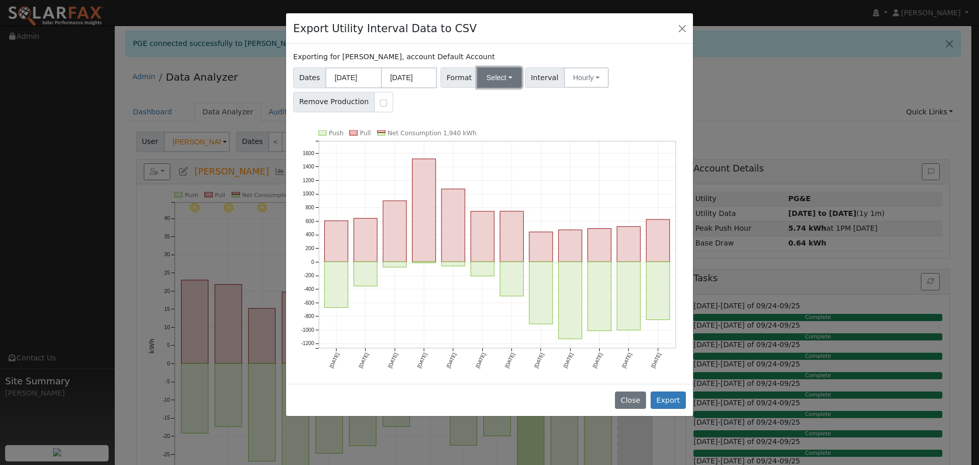
click at [503, 72] on button "Select" at bounding box center [499, 77] width 44 height 20
drag, startPoint x: 514, startPoint y: 157, endPoint x: 513, endPoint y: 166, distance: 8.7
click at [513, 158] on ul "Generic PG&E SCE SDGE Aurora Energy Toolbase OpenSolar Solargraf" at bounding box center [511, 154] width 74 height 131
click at [513, 166] on icon "Push Pull Net Consumption 1,940 kWh [DATE] Oct '[DATE] Dec '[DATE] Feb '[DATE] …" at bounding box center [489, 256] width 393 height 253
click at [498, 83] on button "Select" at bounding box center [499, 77] width 44 height 20
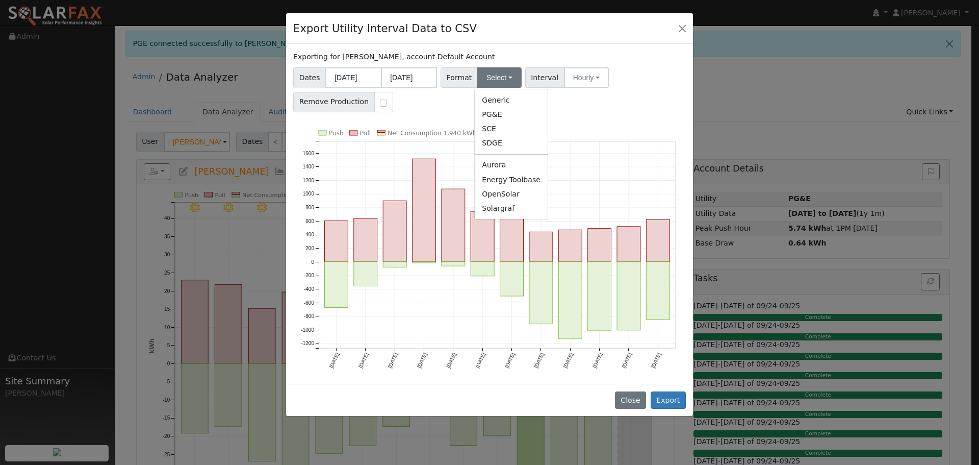
drag, startPoint x: 502, startPoint y: 168, endPoint x: 512, endPoint y: 187, distance: 21.2
click at [504, 170] on link "Aurora" at bounding box center [511, 165] width 73 height 14
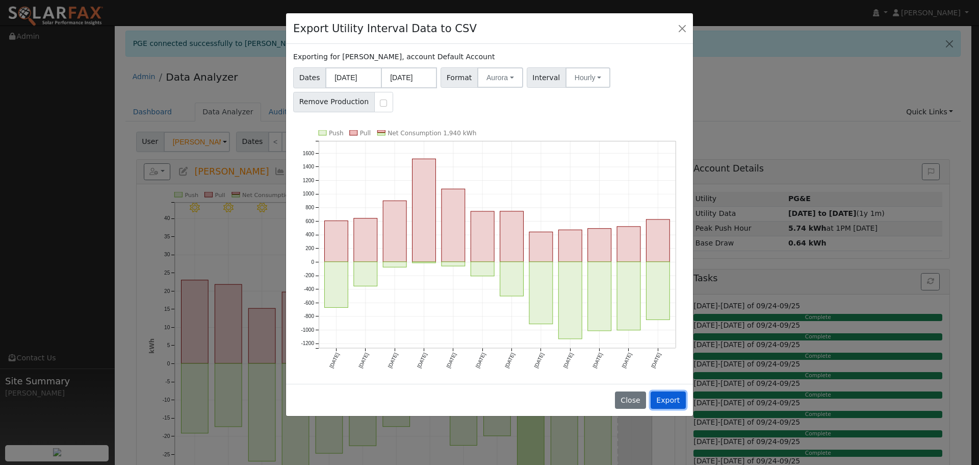
click at [676, 404] on button "Export" at bounding box center [668, 399] width 35 height 17
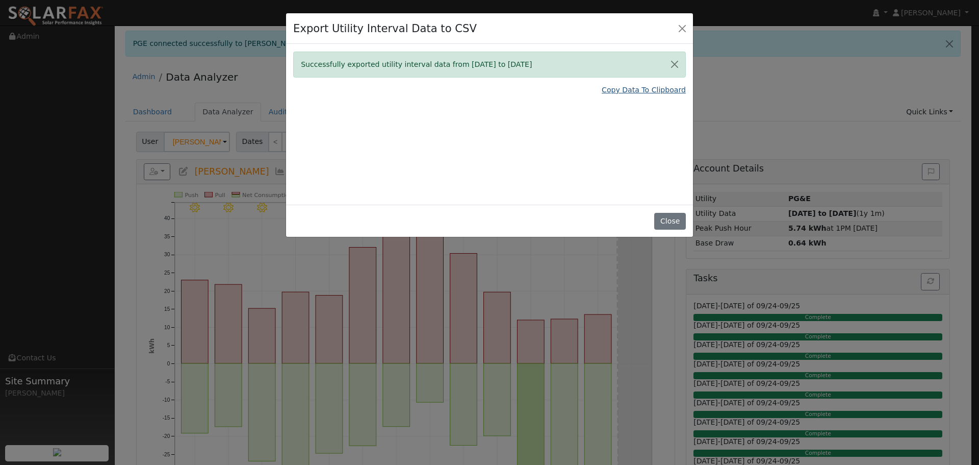
click at [655, 87] on link "Copy Data To Clipboard" at bounding box center [644, 90] width 84 height 11
click at [685, 32] on button "Close" at bounding box center [682, 28] width 14 height 14
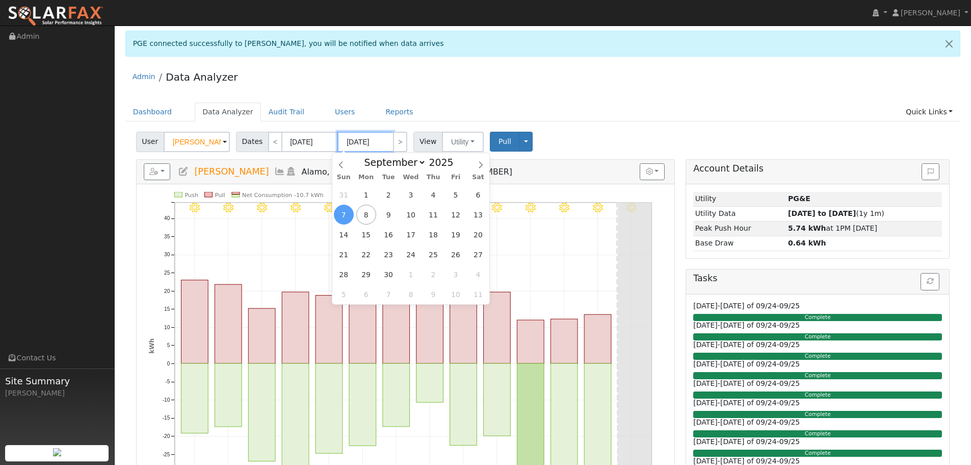
click at [360, 142] on input "[DATE]" at bounding box center [366, 142] width 56 height 20
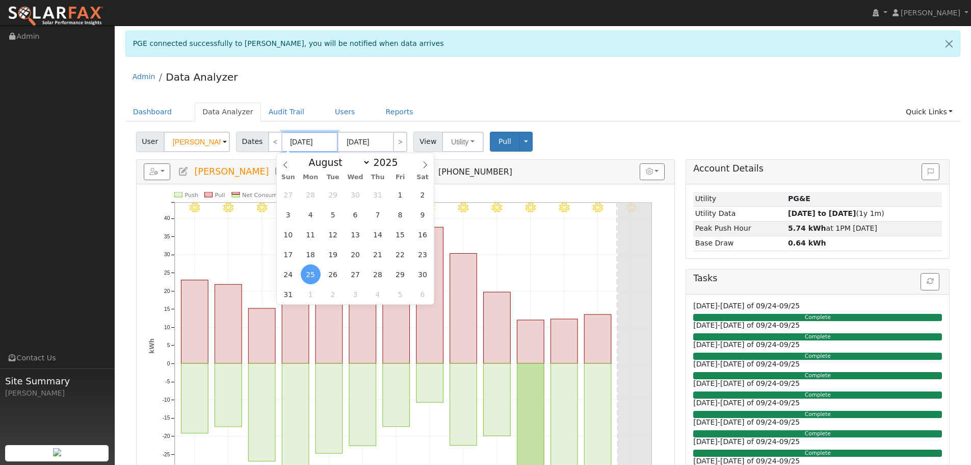
click at [309, 144] on input "[DATE]" at bounding box center [310, 142] width 56 height 20
click at [427, 163] on icon at bounding box center [425, 164] width 7 height 7
select select "8"
click at [295, 216] on span "7" at bounding box center [288, 214] width 20 height 20
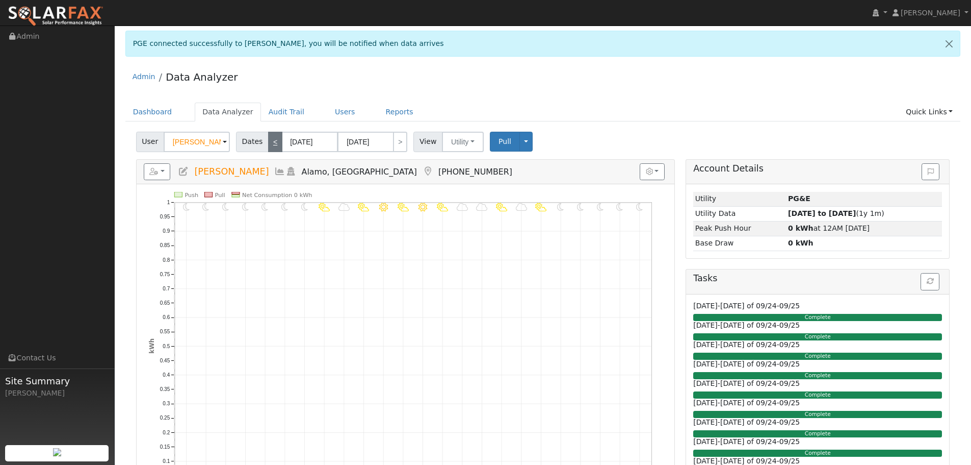
click at [271, 141] on link "<" at bounding box center [275, 142] width 14 height 20
type input "[DATE]"
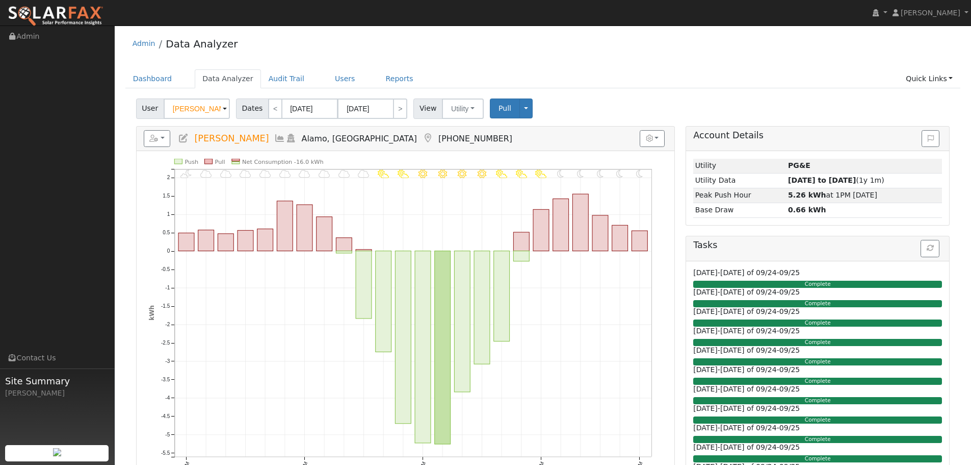
scroll to position [51, 0]
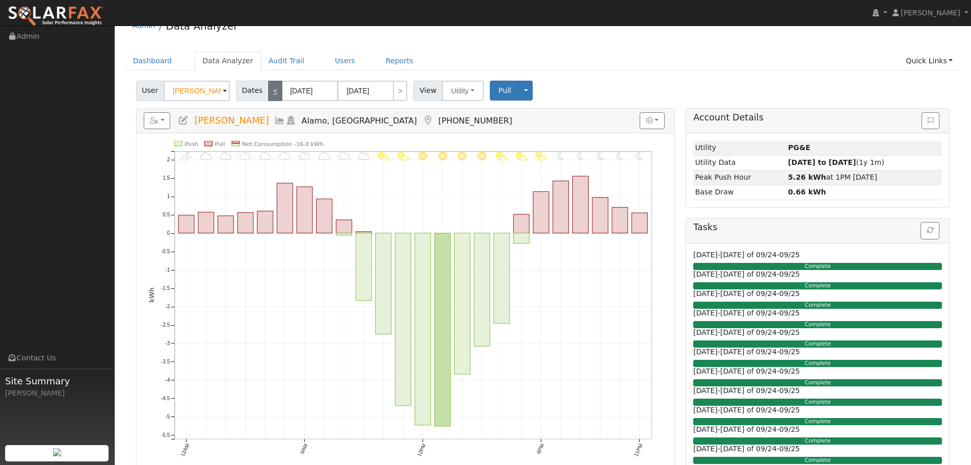
click at [268, 87] on link "<" at bounding box center [275, 91] width 14 height 20
type input "[DATE]"
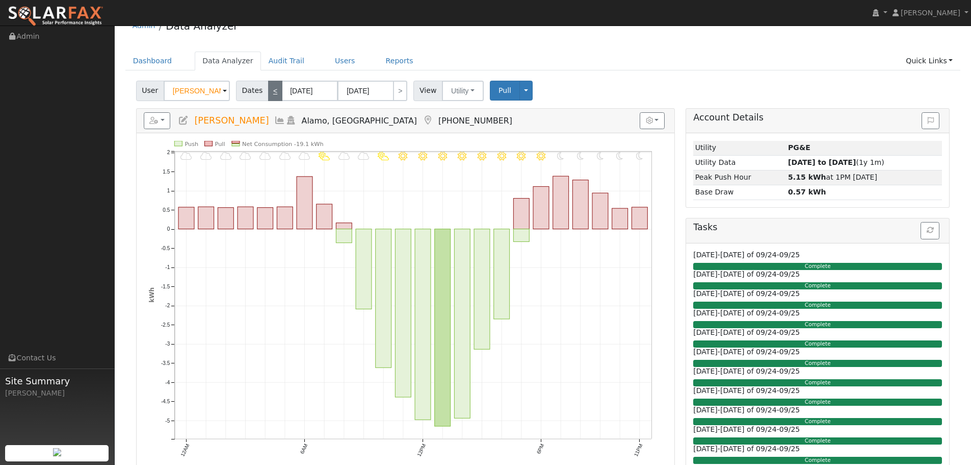
click at [270, 91] on link "<" at bounding box center [275, 91] width 14 height 20
type input "[DATE]"
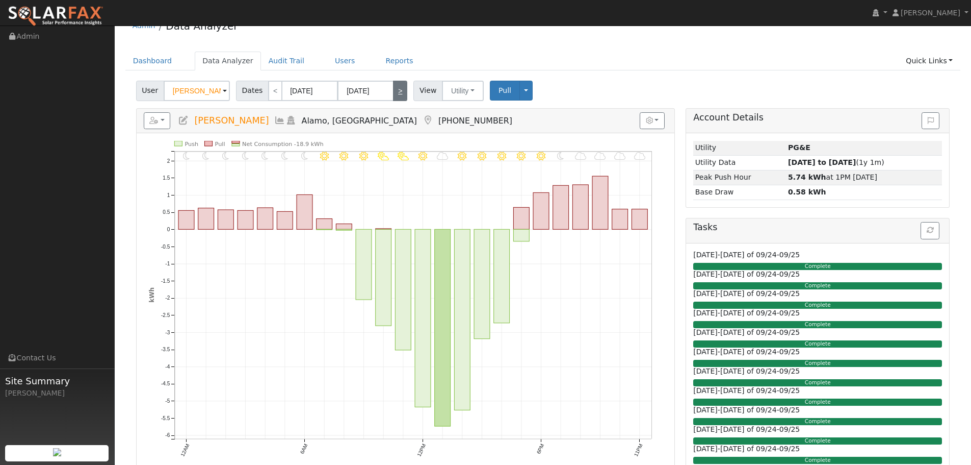
click at [396, 92] on link ">" at bounding box center [400, 91] width 14 height 20
type input "[DATE]"
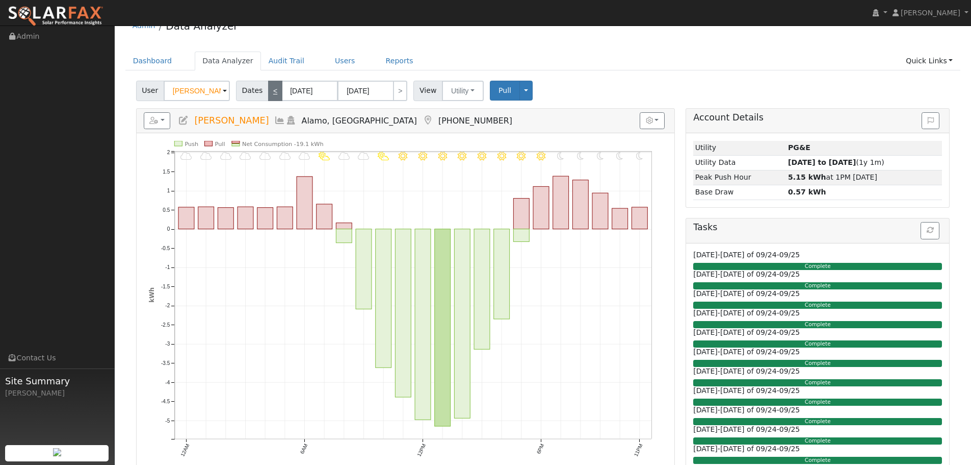
click at [269, 91] on link "<" at bounding box center [275, 91] width 14 height 20
type input "[DATE]"
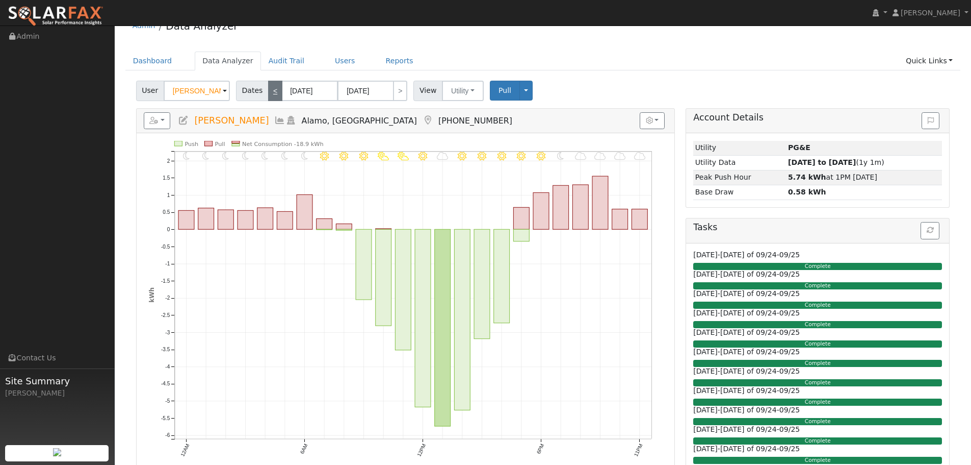
click at [272, 92] on link "<" at bounding box center [275, 91] width 14 height 20
type input "[DATE]"
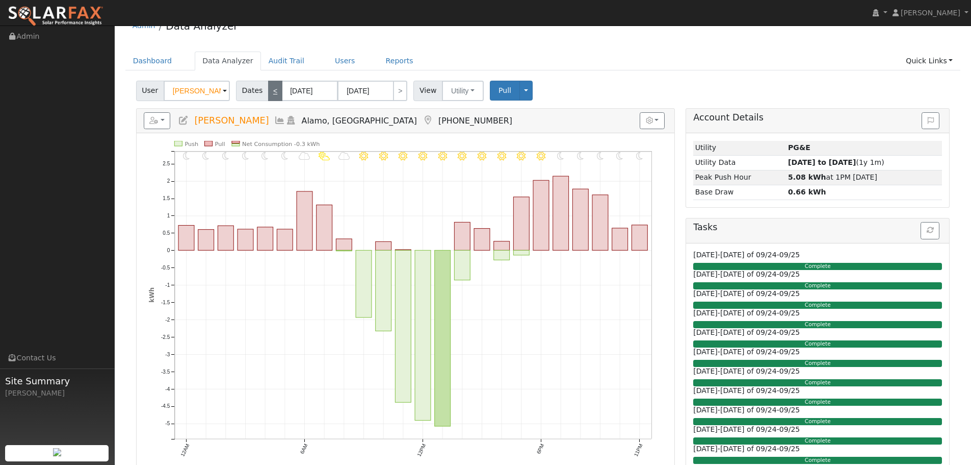
click at [272, 92] on link "<" at bounding box center [275, 91] width 14 height 20
type input "[DATE]"
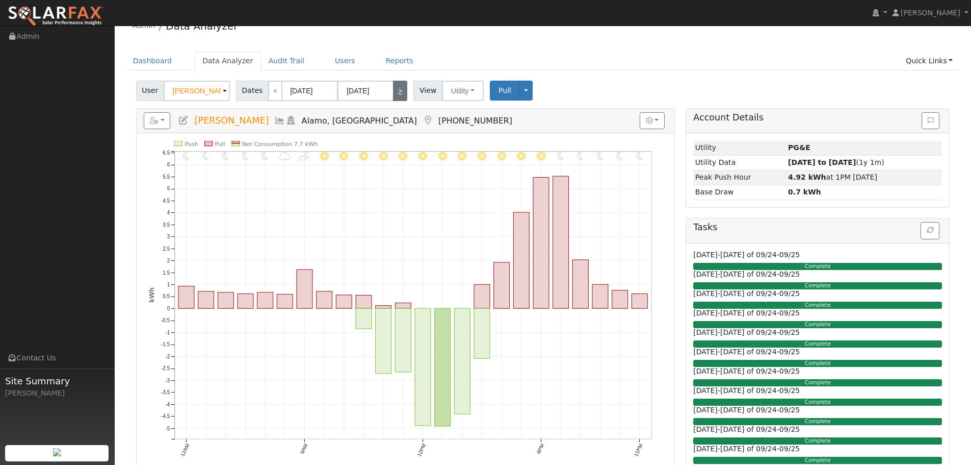
click at [396, 96] on link ">" at bounding box center [400, 91] width 14 height 20
type input "[DATE]"
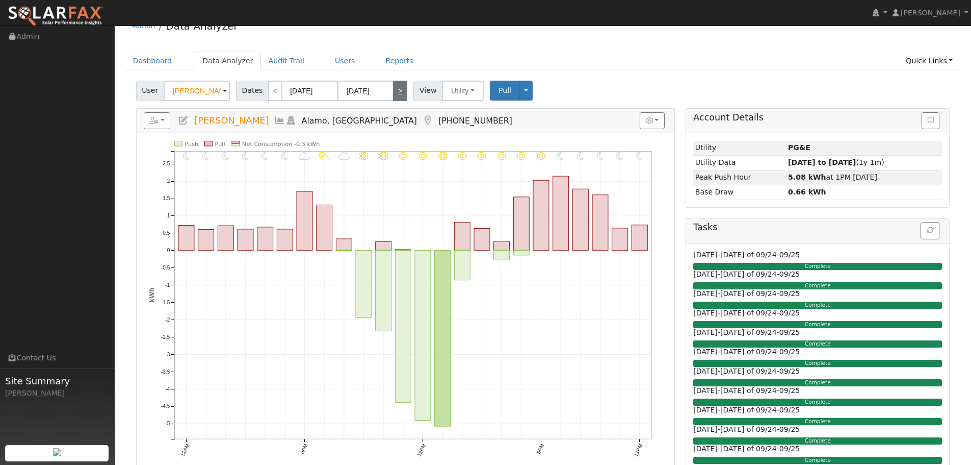
click at [396, 96] on link ">" at bounding box center [400, 91] width 14 height 20
type input "[DATE]"
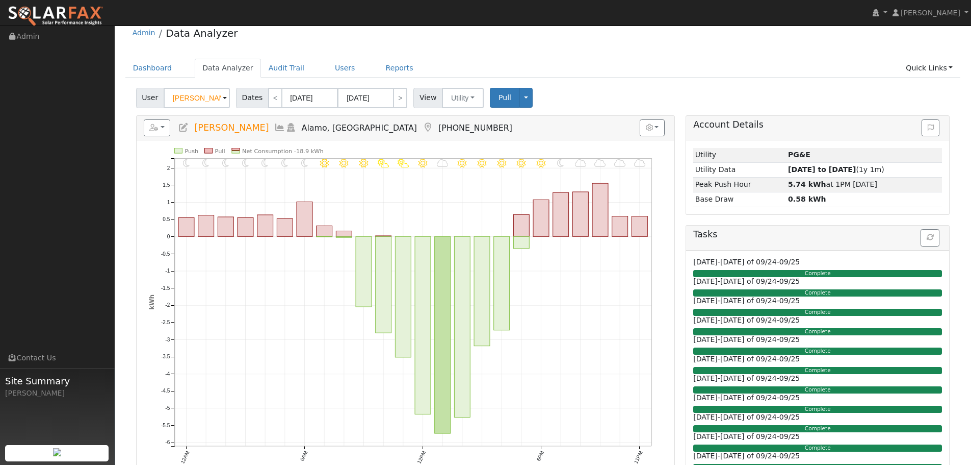
scroll to position [0, 0]
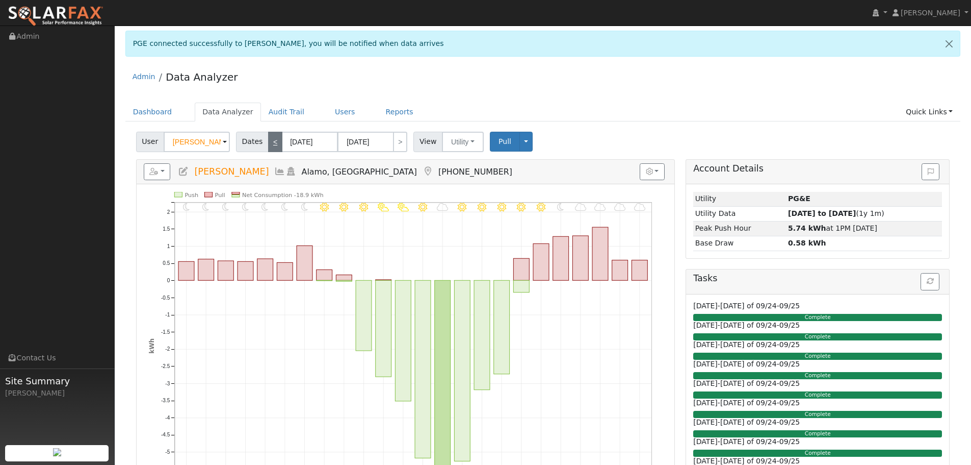
click at [269, 144] on link "<" at bounding box center [275, 142] width 14 height 20
type input "[DATE]"
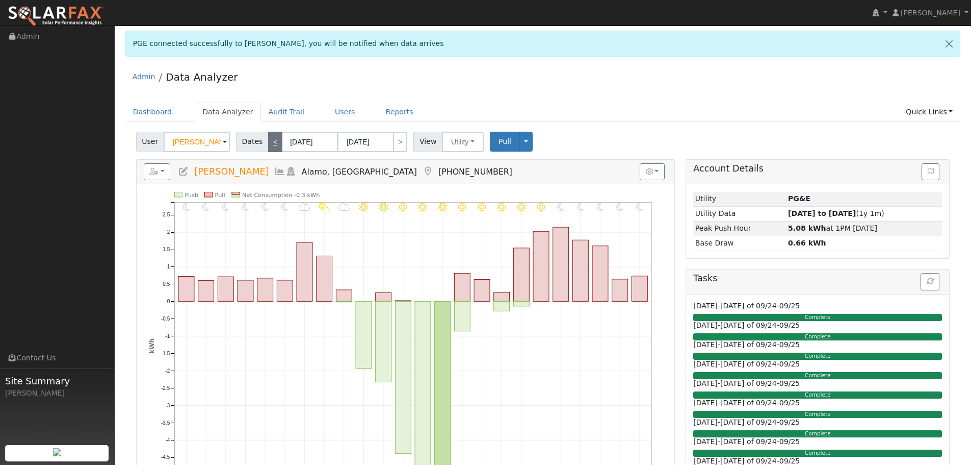
click at [269, 144] on link "<" at bounding box center [275, 142] width 14 height 20
type input "[DATE]"
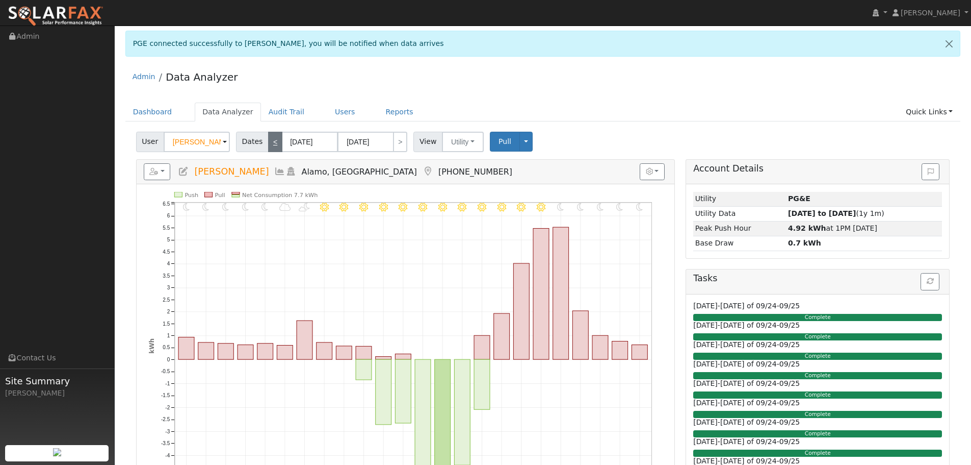
click at [271, 143] on link "<" at bounding box center [275, 142] width 14 height 20
type input "[DATE]"
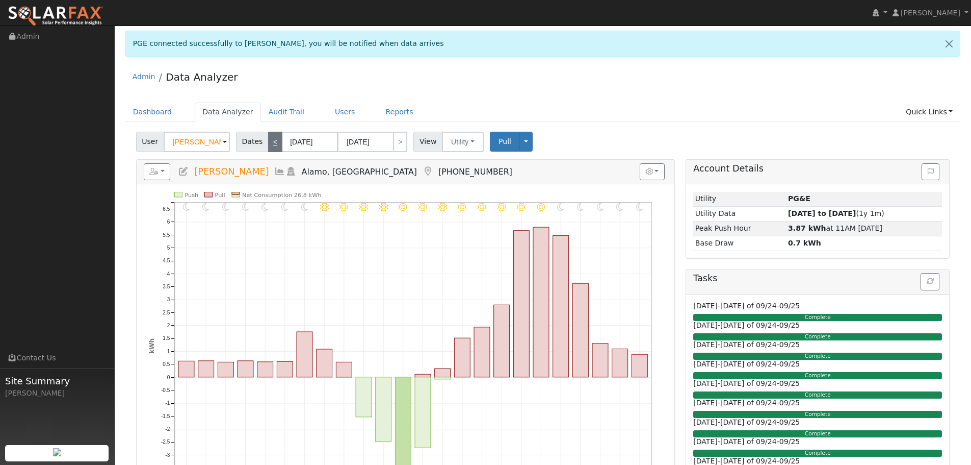
click at [271, 143] on link "<" at bounding box center [275, 142] width 14 height 20
type input "[DATE]"
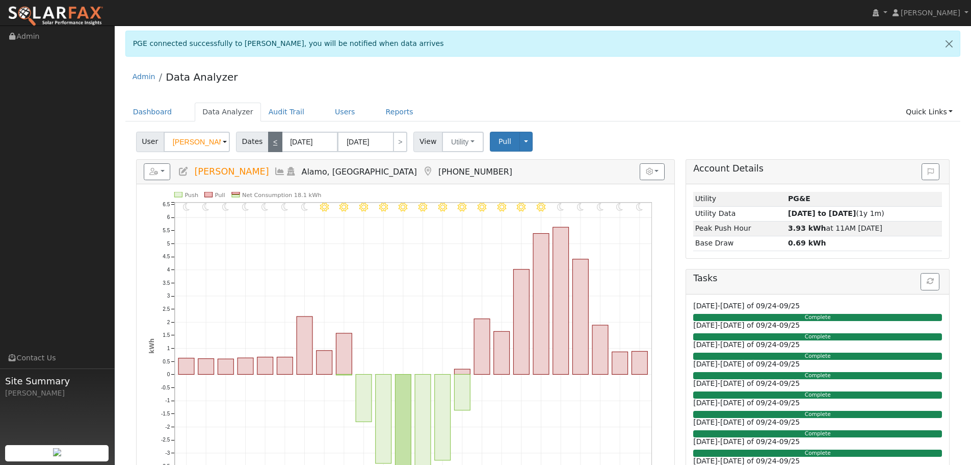
click at [271, 143] on link "<" at bounding box center [275, 142] width 14 height 20
type input "[DATE]"
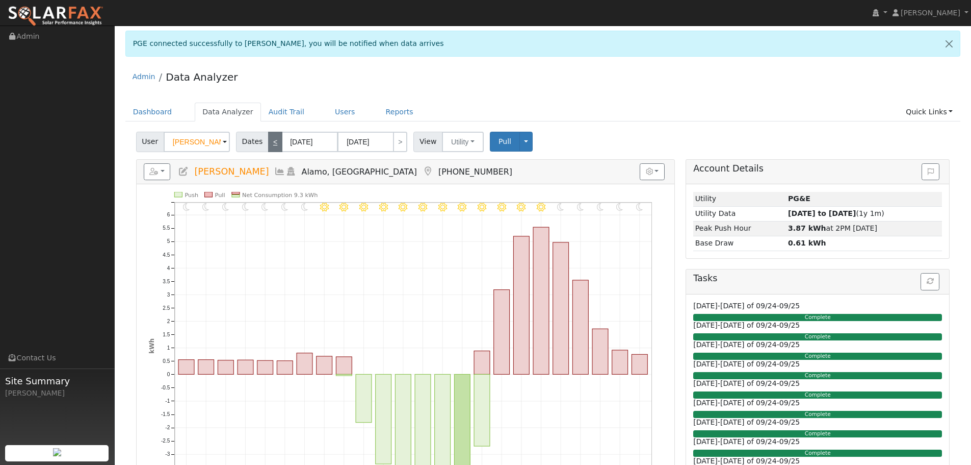
click at [271, 143] on link "<" at bounding box center [275, 142] width 14 height 20
type input "[DATE]"
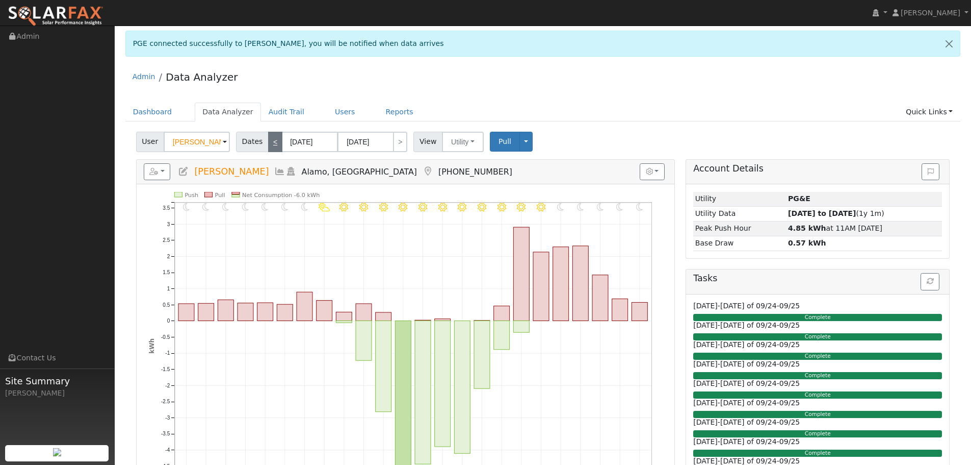
click at [273, 143] on link "<" at bounding box center [275, 142] width 14 height 20
type input "[DATE]"
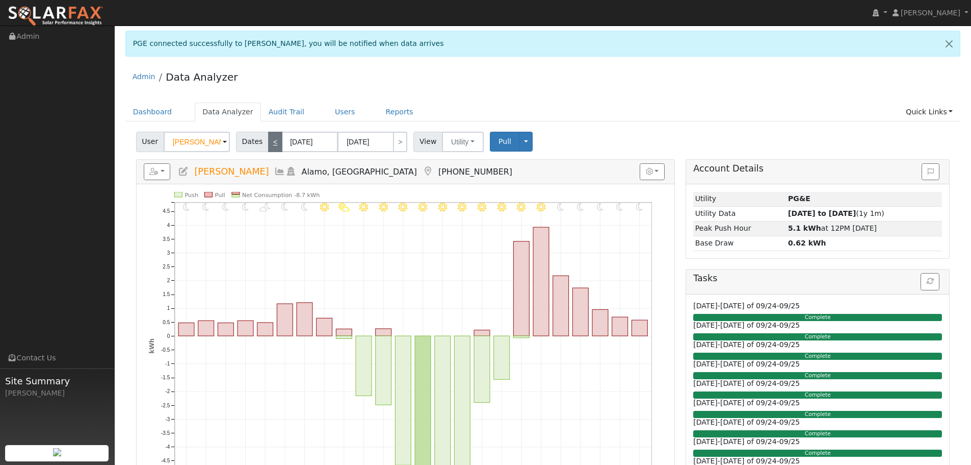
click at [273, 143] on link "<" at bounding box center [275, 142] width 14 height 20
type input "[DATE]"
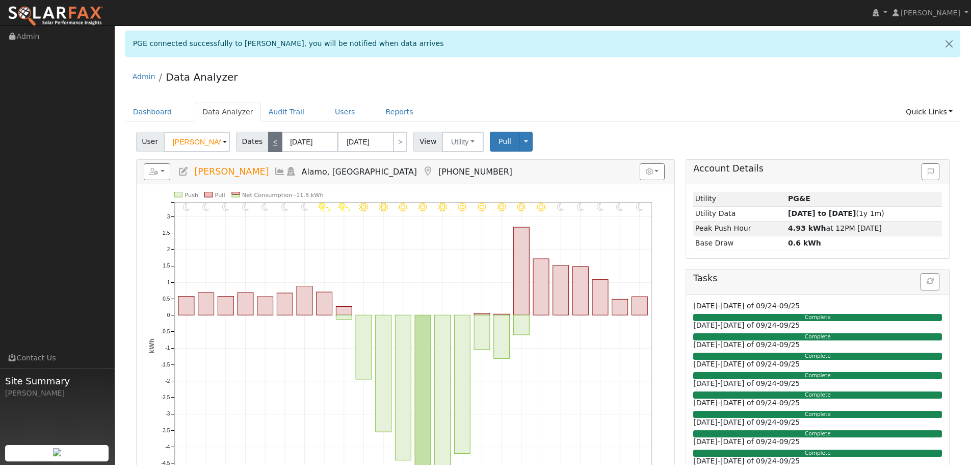
click at [273, 143] on link "<" at bounding box center [275, 142] width 14 height 20
type input "[DATE]"
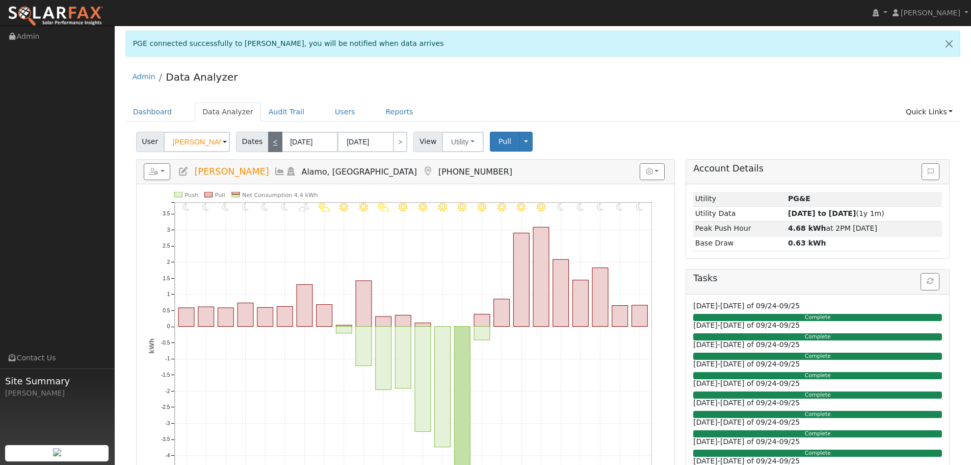
click at [273, 143] on link "<" at bounding box center [275, 142] width 14 height 20
type input "[DATE]"
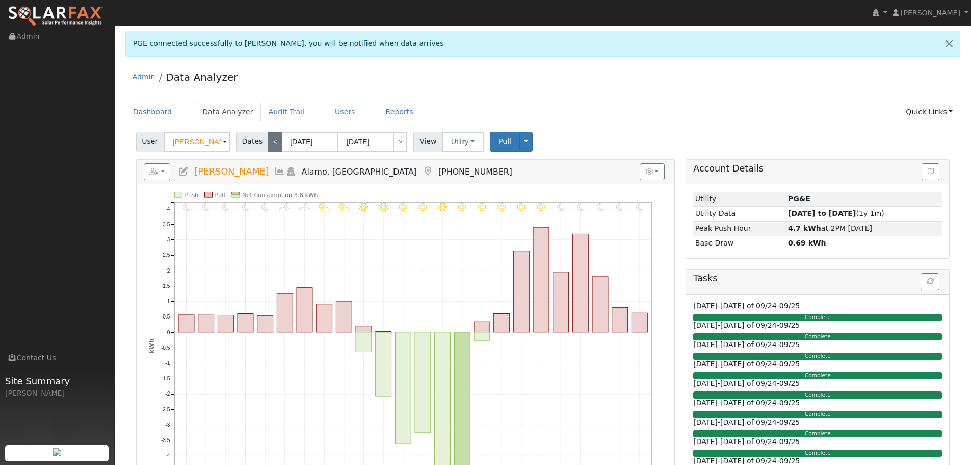
click at [273, 143] on link "<" at bounding box center [275, 142] width 14 height 20
type input "[DATE]"
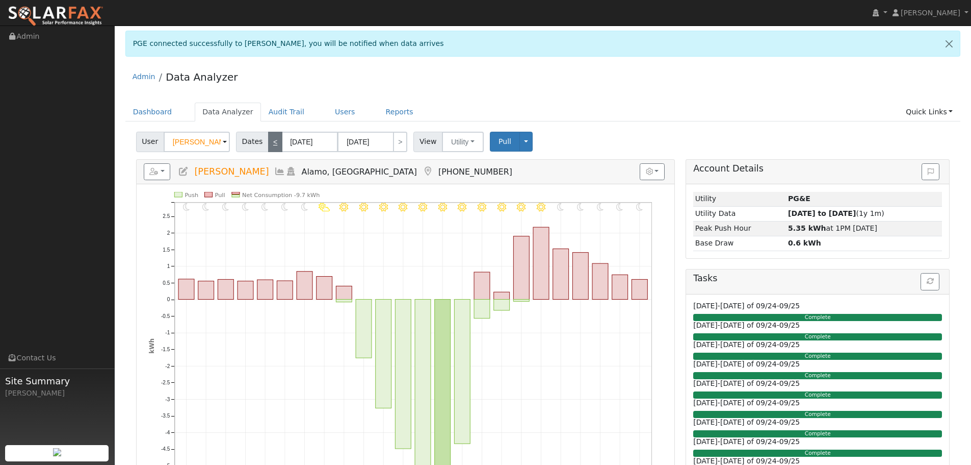
click at [273, 143] on link "<" at bounding box center [275, 142] width 14 height 20
type input "[DATE]"
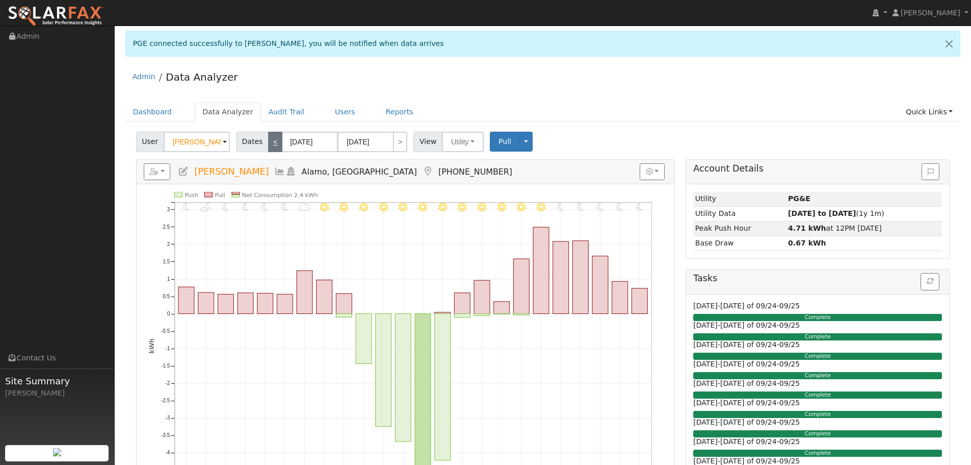
click at [273, 143] on link "<" at bounding box center [275, 142] width 14 height 20
type input "[DATE]"
